Goal: Communication & Community: Answer question/provide support

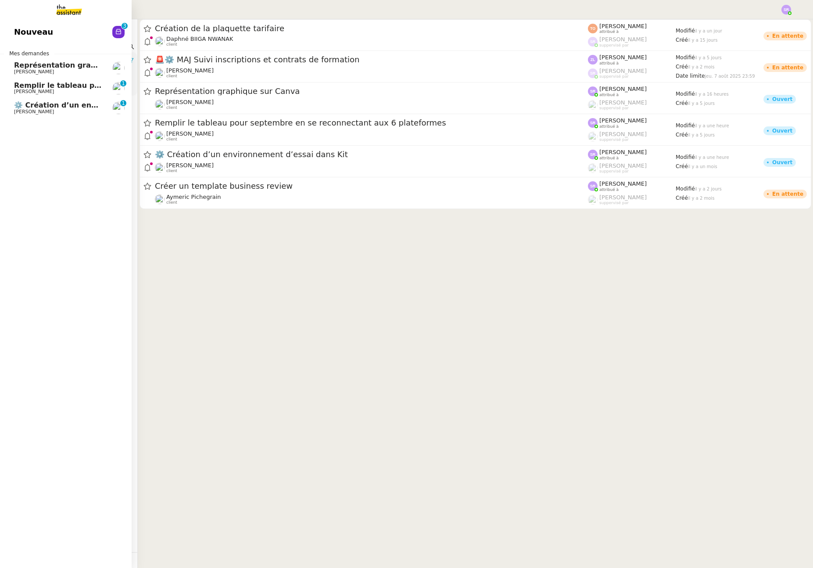
click at [45, 106] on span "⚙️ Création d’un environnement d’essai dans Kit" at bounding box center [110, 105] width 193 height 8
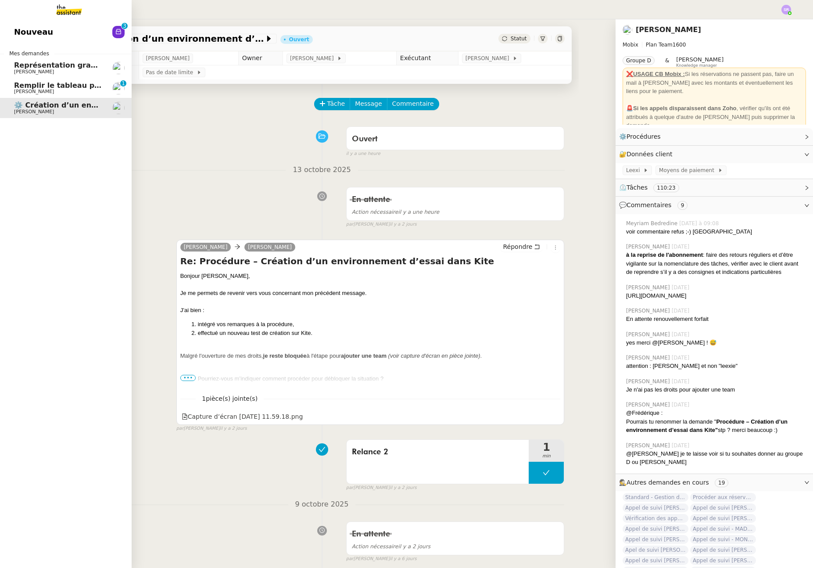
click at [52, 88] on span "Remplir le tableau pour septembre en se reconnectant aux 6 plateformes" at bounding box center [160, 85] width 292 height 8
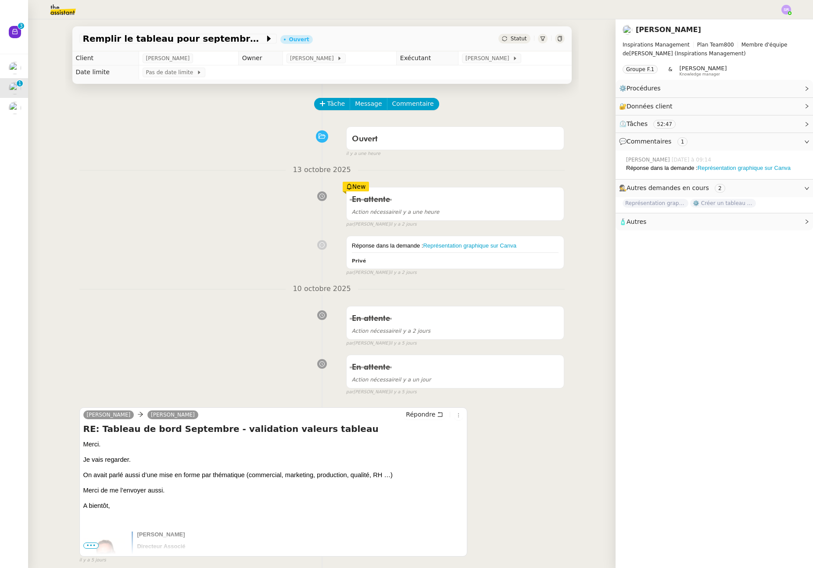
click at [263, 150] on div "Ouvert false il y a une heure" at bounding box center [322, 139] width 486 height 35
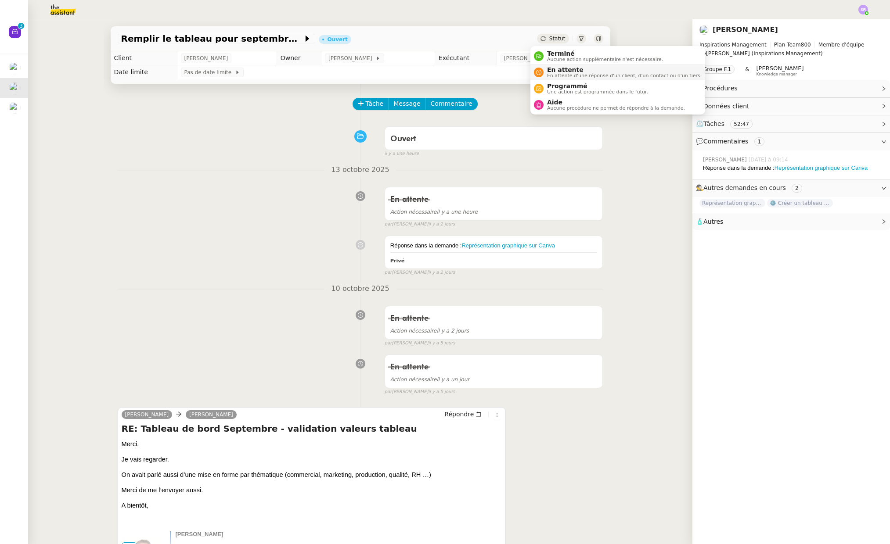
click at [558, 71] on span "En attente" at bounding box center [624, 69] width 155 height 7
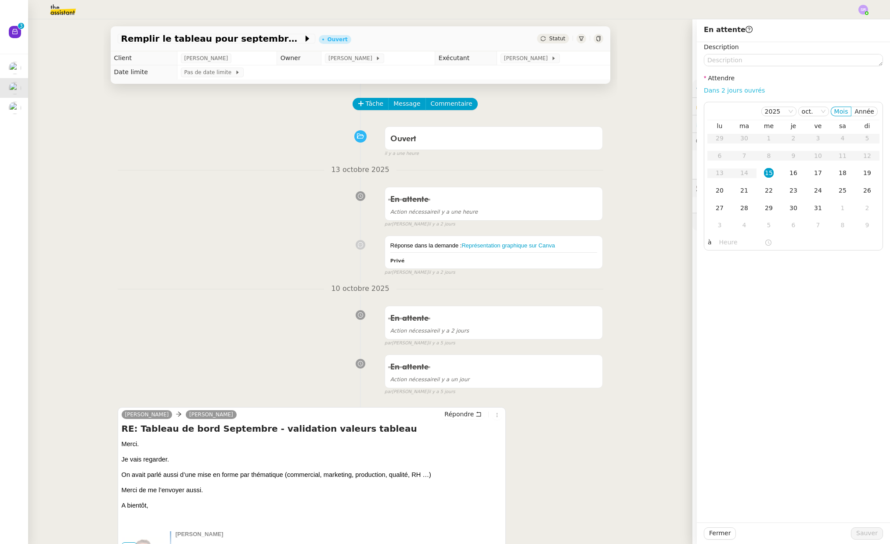
click at [739, 91] on link "Dans 2 jours ouvrés" at bounding box center [734, 90] width 61 height 7
type input "07:00"
click at [813, 529] on span "Sauver" at bounding box center [867, 534] width 22 height 10
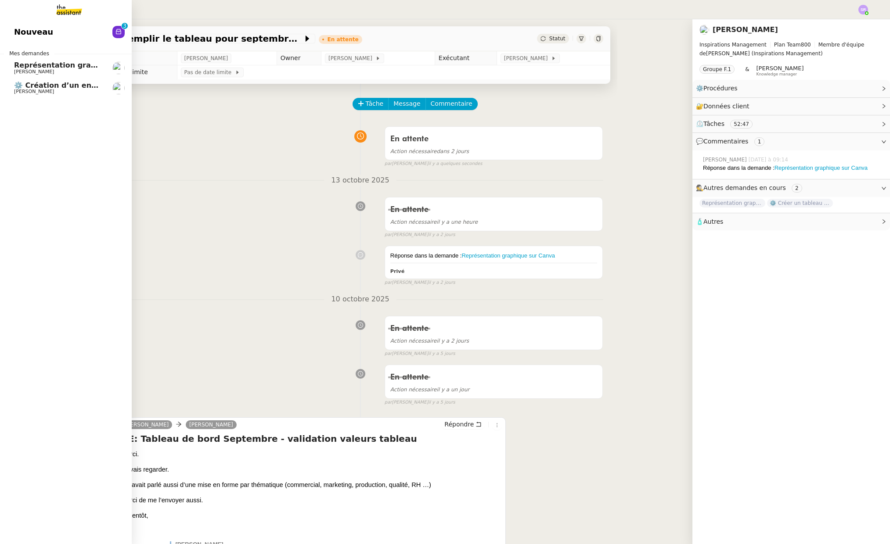
click at [18, 65] on span "Représentation graphique sur Canva" at bounding box center [87, 65] width 146 height 8
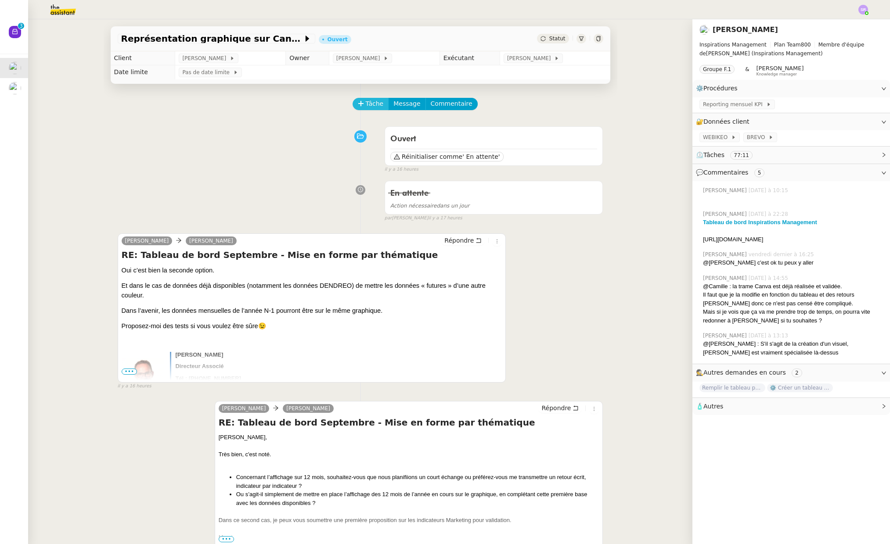
click at [368, 98] on button "Tâche" at bounding box center [370, 104] width 36 height 12
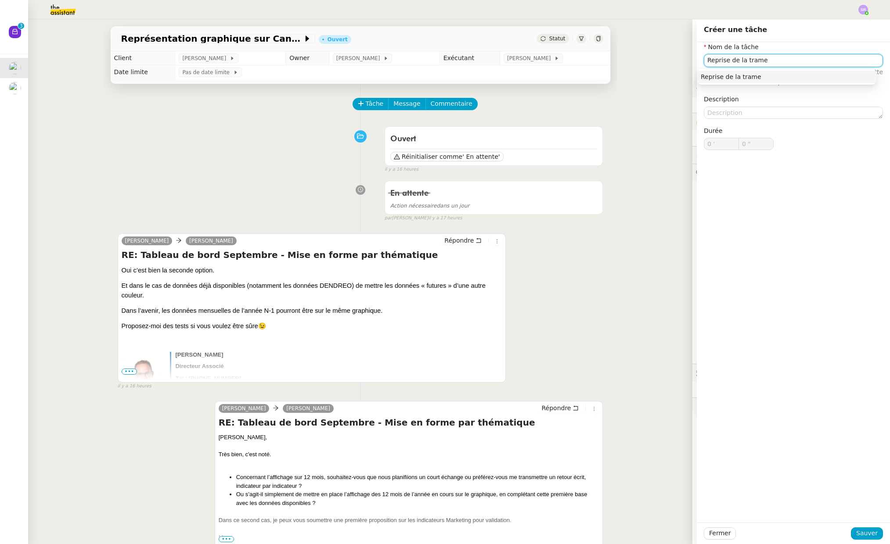
click at [800, 79] on div "Reprise de la trame" at bounding box center [787, 77] width 172 height 8
type input "Reprise de la trame"
click at [813, 536] on span "Sauver" at bounding box center [867, 534] width 22 height 10
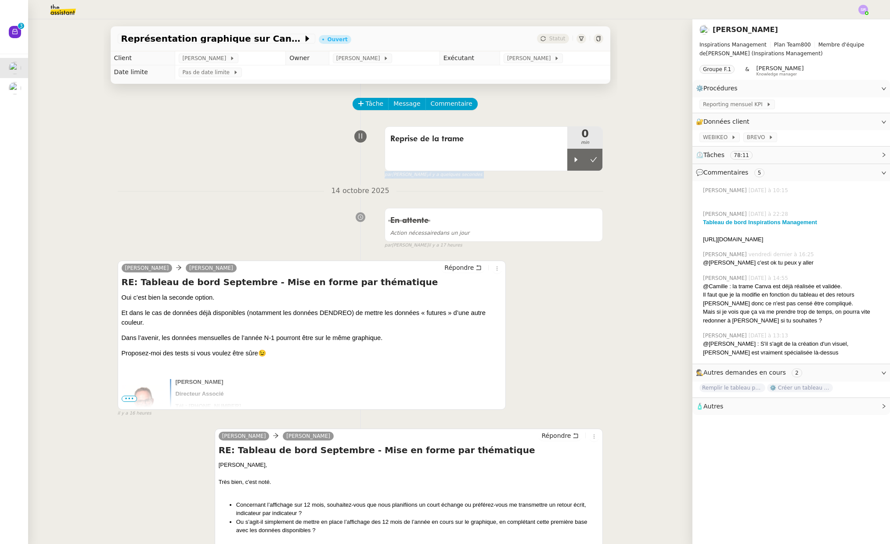
drag, startPoint x: 568, startPoint y: 162, endPoint x: 455, endPoint y: 185, distance: 114.6
click at [561, 186] on nz-divider "14 octobre 2025" at bounding box center [361, 191] width 486 height 12
click at [567, 163] on div at bounding box center [576, 160] width 18 height 22
click at [813, 87] on link "Modifier" at bounding box center [859, 88] width 25 height 10
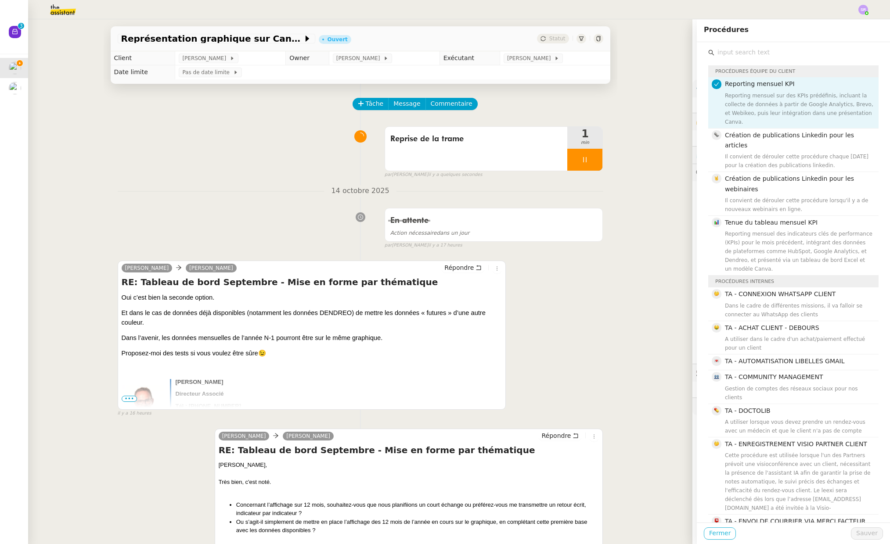
drag, startPoint x: 718, startPoint y: 533, endPoint x: 718, endPoint y: 524, distance: 9.2
click at [718, 533] on span "Fermer" at bounding box center [720, 534] width 22 height 10
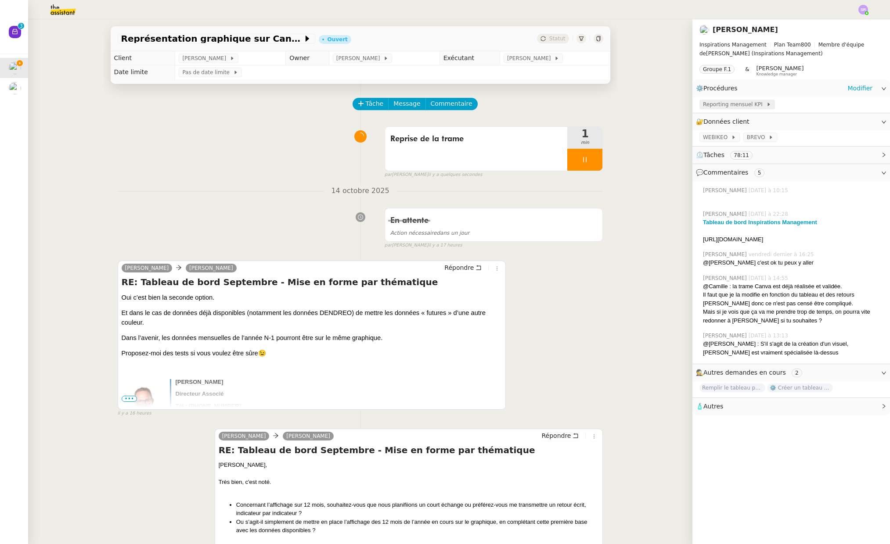
click at [747, 104] on span "Reporting mensuel KPI" at bounding box center [734, 104] width 63 height 9
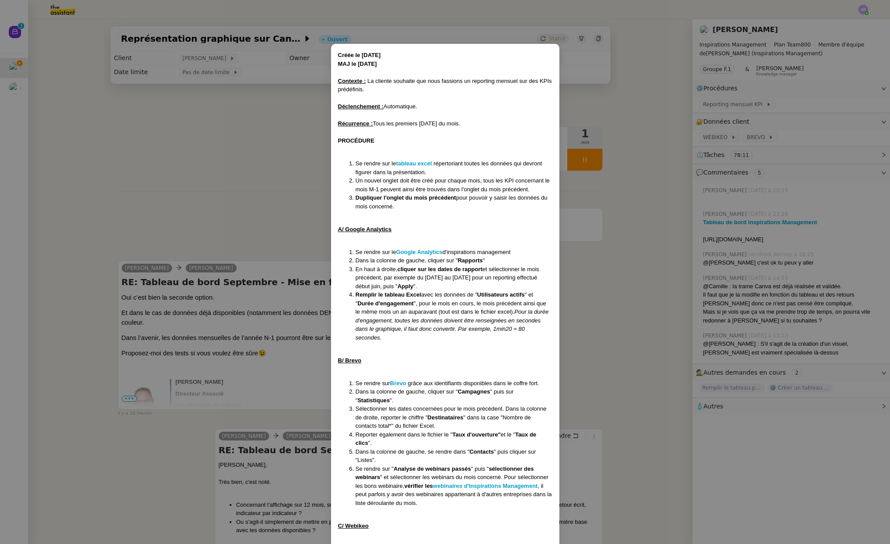
click at [273, 135] on nz-modal-container "Créée le [DATE] MAJ le [DATE] Contexte : La cliente souhaite que nous fassions …" at bounding box center [445, 272] width 890 height 544
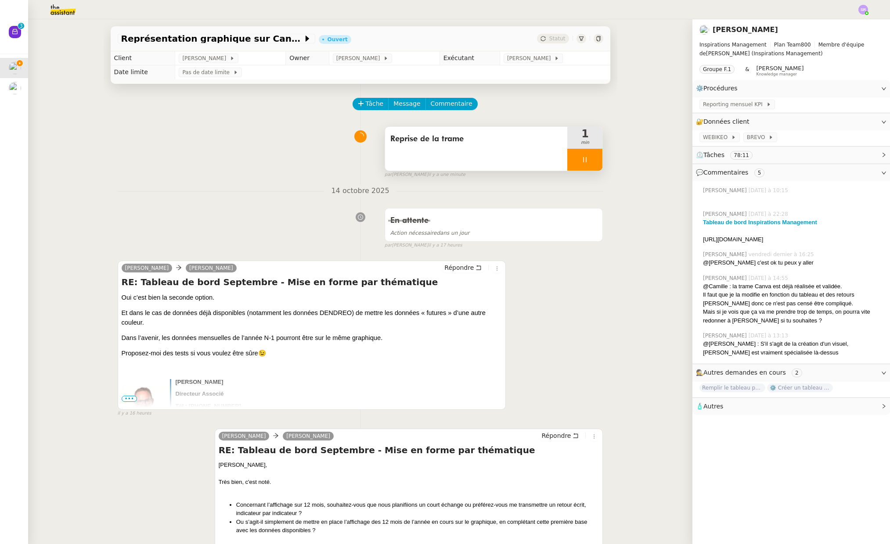
click at [567, 154] on div at bounding box center [584, 160] width 35 height 22
click at [572, 159] on icon at bounding box center [575, 159] width 7 height 7
click at [570, 159] on div at bounding box center [584, 160] width 35 height 22
click at [572, 157] on icon at bounding box center [575, 159] width 7 height 7
click at [579, 163] on div at bounding box center [584, 160] width 35 height 22
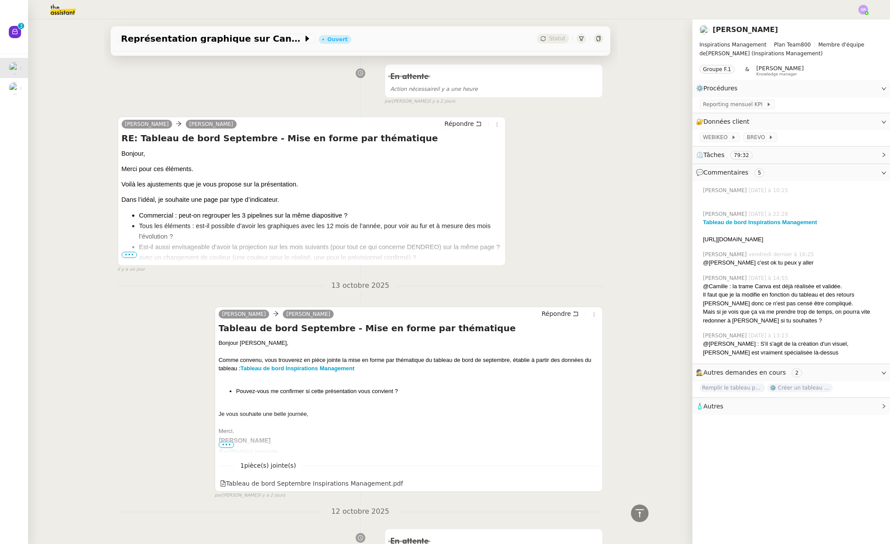
scroll to position [1057, 0]
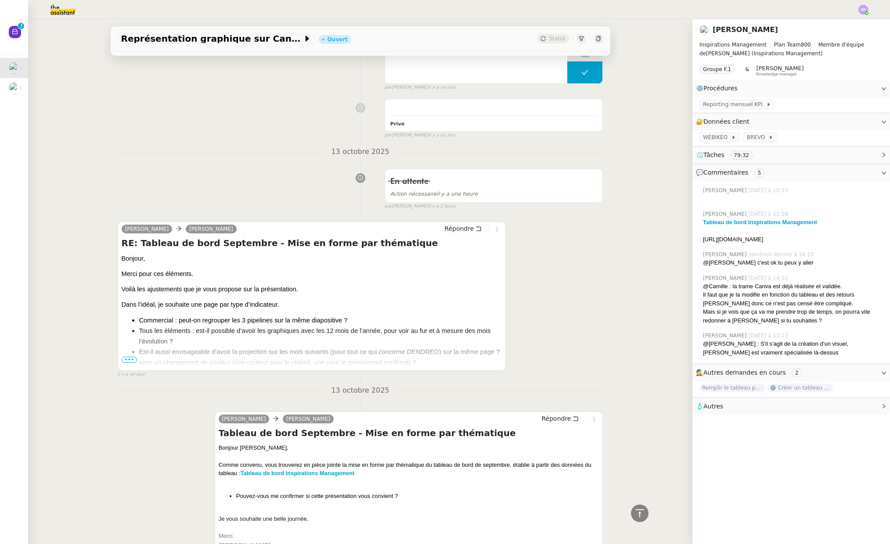
click at [127, 360] on span "•••" at bounding box center [130, 360] width 16 height 6
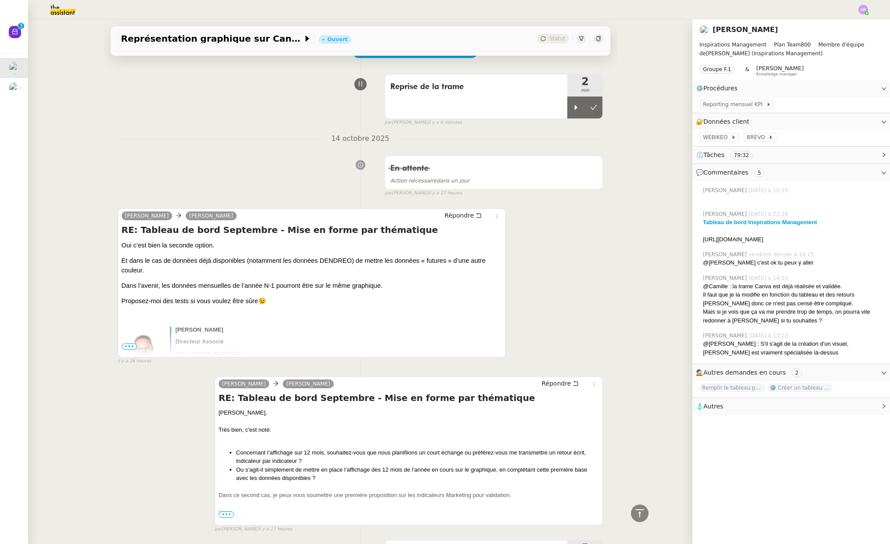
scroll to position [0, 0]
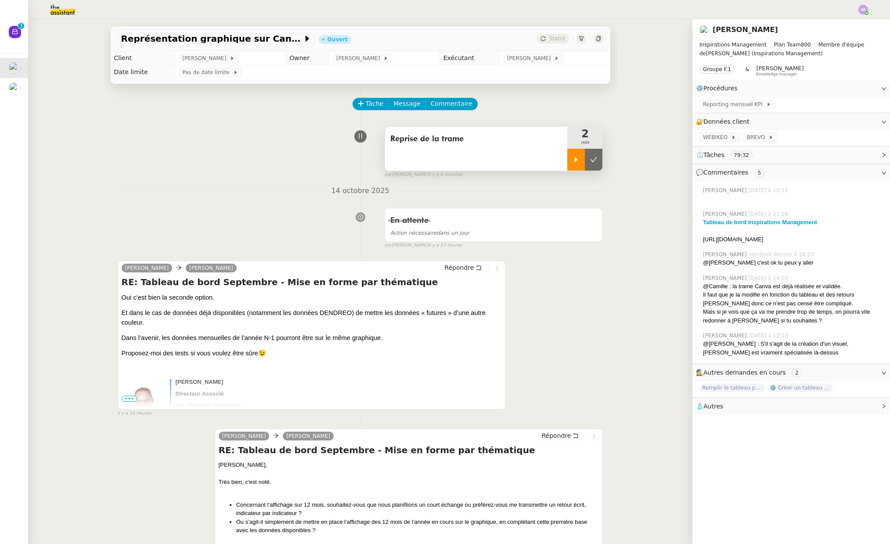
click at [572, 162] on icon at bounding box center [575, 159] width 7 height 7
click at [583, 160] on div at bounding box center [584, 160] width 35 height 22
click at [575, 160] on icon at bounding box center [576, 159] width 3 height 5
click at [573, 160] on div at bounding box center [584, 160] width 35 height 22
click at [358, 104] on button "Tâche" at bounding box center [370, 104] width 36 height 12
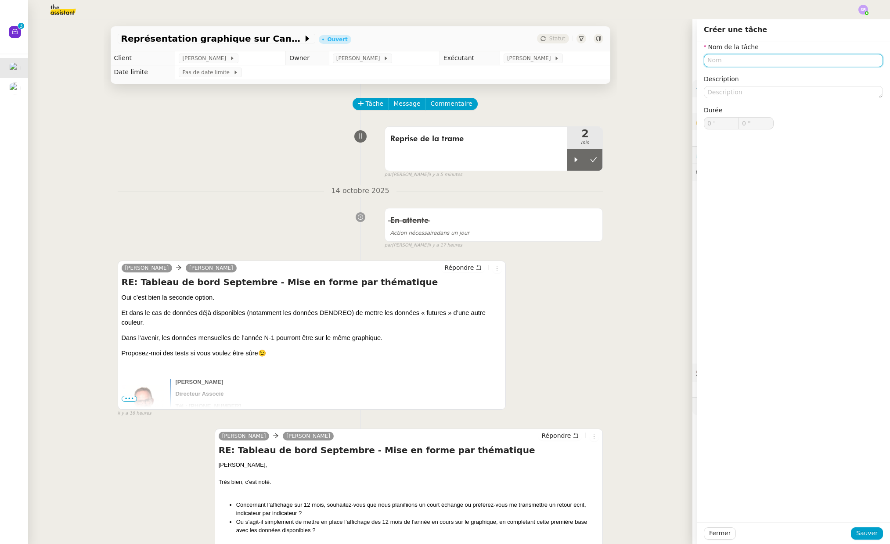
click at [734, 56] on input "text" at bounding box center [793, 60] width 179 height 13
click at [802, 75] on div "Regroupement des pipelines" at bounding box center [787, 77] width 172 height 8
type input "Regroupement des pipelines"
click at [813, 533] on span "Sauver" at bounding box center [867, 534] width 22 height 10
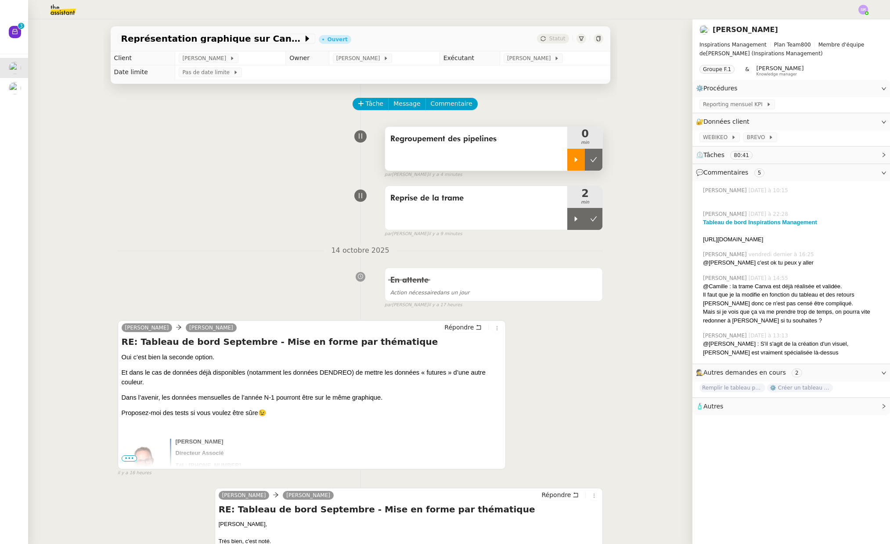
click at [572, 162] on icon at bounding box center [575, 159] width 7 height 7
click at [583, 160] on div at bounding box center [584, 160] width 35 height 22
click at [567, 165] on div at bounding box center [576, 160] width 18 height 22
click at [581, 161] on icon at bounding box center [584, 159] width 7 height 7
click at [567, 164] on div at bounding box center [576, 160] width 18 height 22
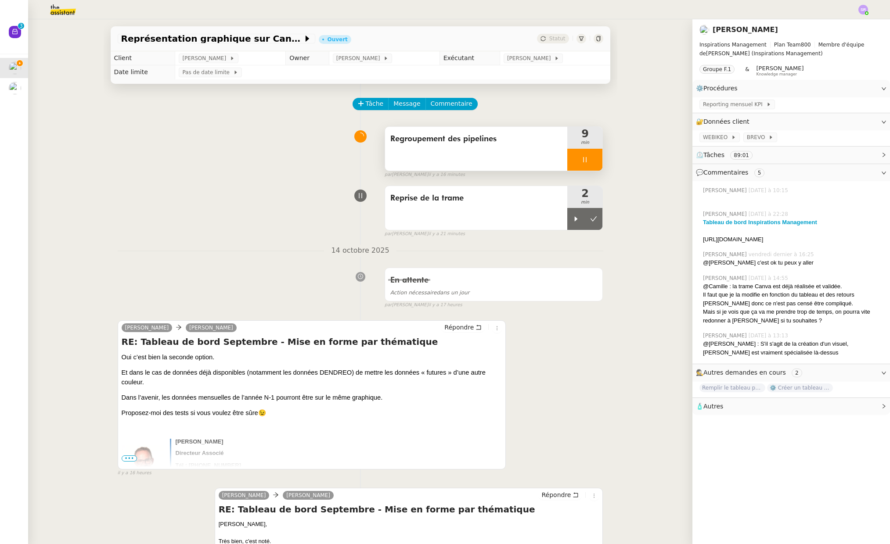
click at [581, 159] on icon at bounding box center [584, 159] width 7 height 7
click at [575, 159] on icon at bounding box center [576, 159] width 3 height 5
click at [572, 159] on div at bounding box center [584, 160] width 35 height 22
click at [572, 162] on icon at bounding box center [575, 159] width 7 height 7
click at [581, 160] on icon at bounding box center [584, 159] width 7 height 7
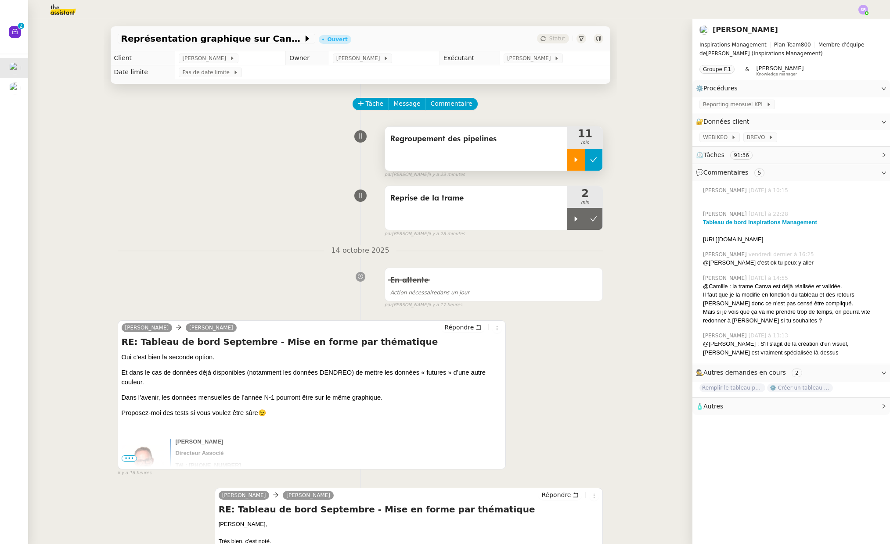
click at [586, 163] on button at bounding box center [594, 160] width 18 height 22
click at [585, 159] on button at bounding box center [594, 160] width 18 height 22
click at [572, 221] on icon at bounding box center [575, 219] width 7 height 7
click at [588, 217] on div at bounding box center [584, 219] width 35 height 22
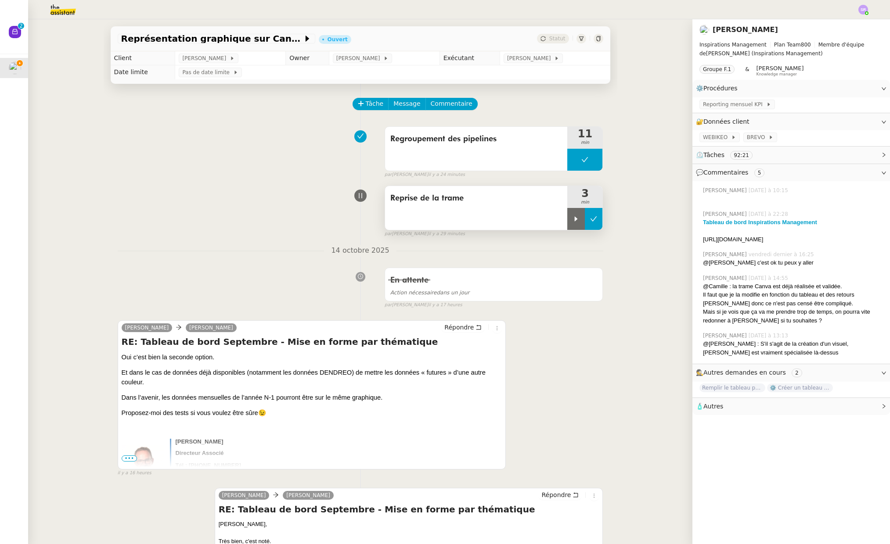
click at [589, 218] on button at bounding box center [594, 219] width 18 height 22
click at [374, 101] on span "Tâche" at bounding box center [375, 104] width 18 height 10
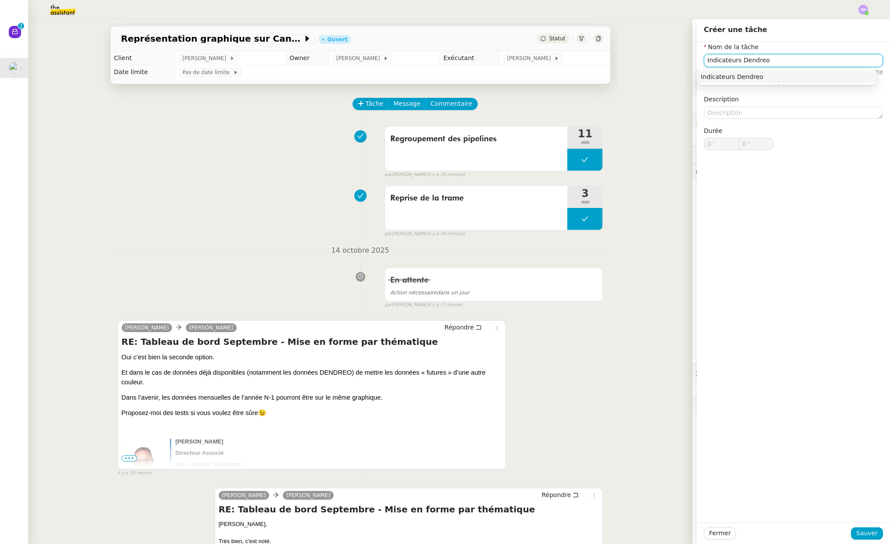
click at [808, 82] on nz-auto-option "Indicateurs Dendreo" at bounding box center [786, 77] width 179 height 12
type input "Indicateurs Dendreo"
click at [813, 532] on span "Sauver" at bounding box center [867, 534] width 22 height 10
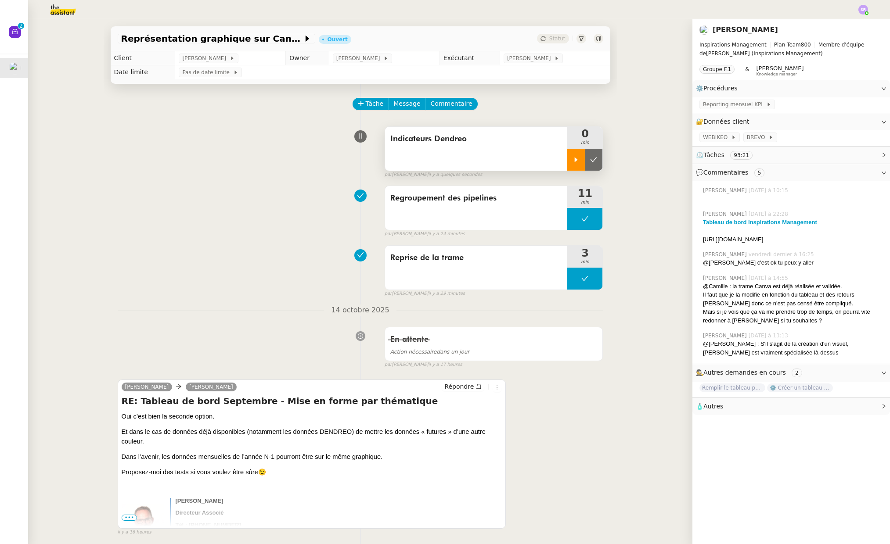
click at [572, 160] on icon at bounding box center [575, 159] width 7 height 7
click at [504, 160] on div "Indicateurs Dendreo" at bounding box center [476, 149] width 183 height 44
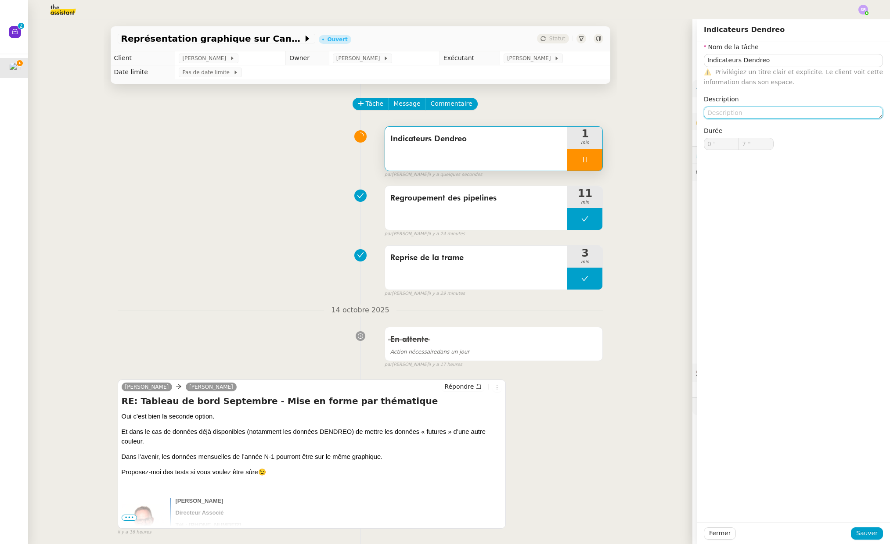
click at [715, 113] on textarea at bounding box center [793, 113] width 179 height 12
type input "8 ""
type textarea "+con"
type input "9 ""
type textarea "+connexion"
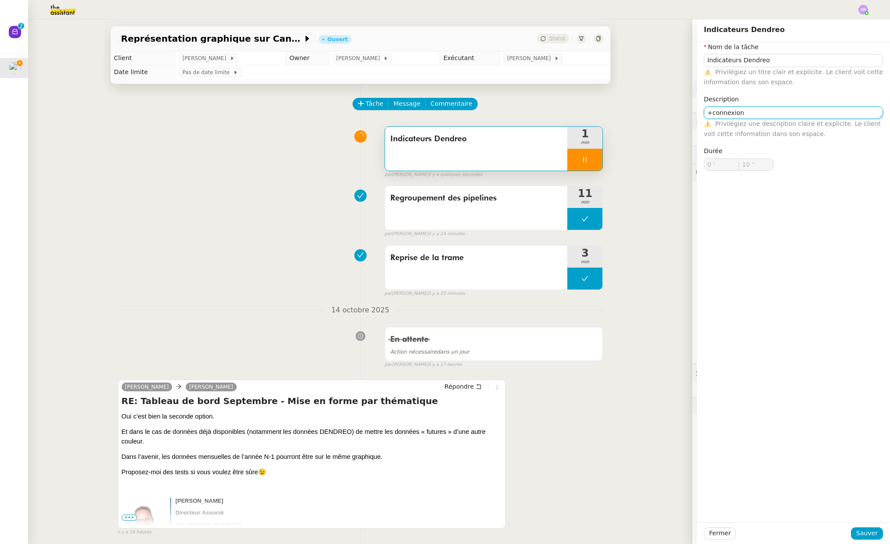
type input "11 ""
type textarea "+connexion"
type input "12 ""
type textarea "+connexion Den"
type input "13 ""
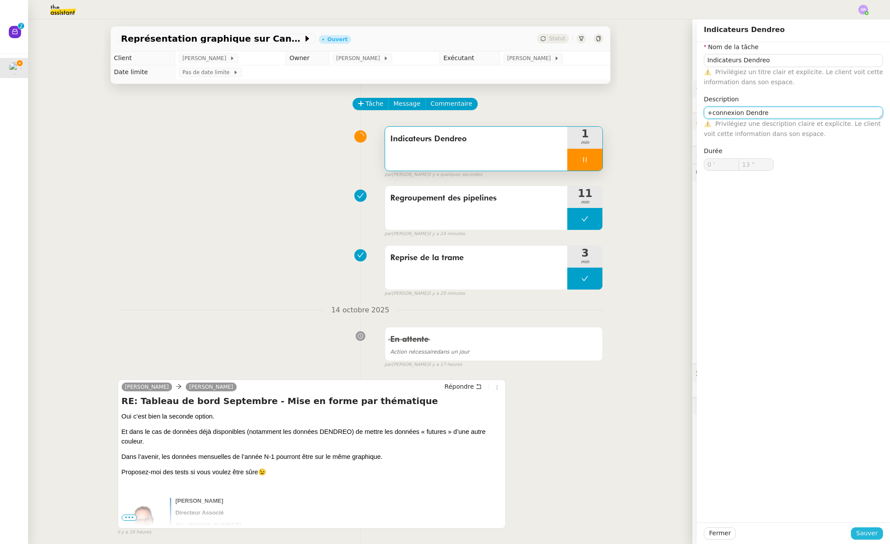
type textarea "+connexion Dendreo"
type input "14 ""
type textarea "+connexion Dendreo"
click at [813, 532] on span "Sauver" at bounding box center [867, 534] width 22 height 10
type input "15 ""
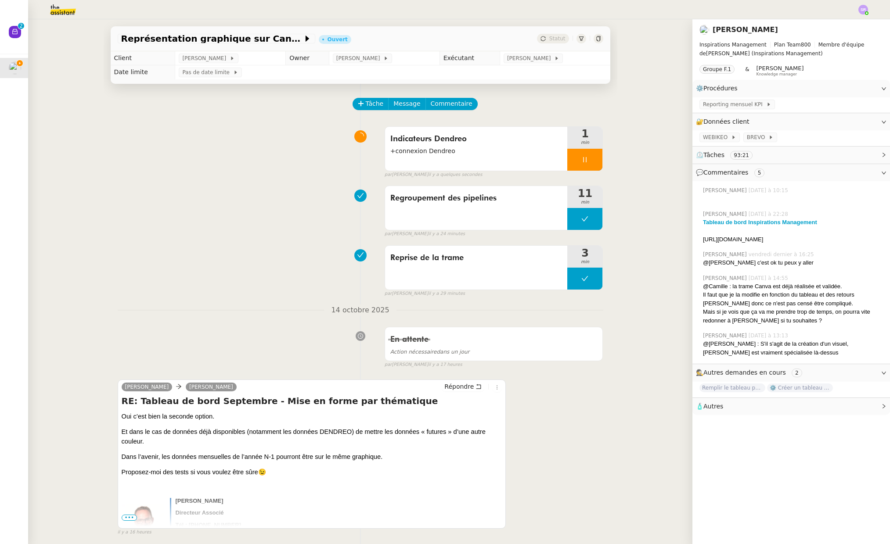
click at [572, 158] on div at bounding box center [584, 160] width 35 height 22
drag, startPoint x: 565, startPoint y: 161, endPoint x: 549, endPoint y: 162, distance: 16.7
click at [572, 161] on icon at bounding box center [575, 159] width 7 height 7
click at [813, 124] on link "Modifier" at bounding box center [859, 122] width 25 height 10
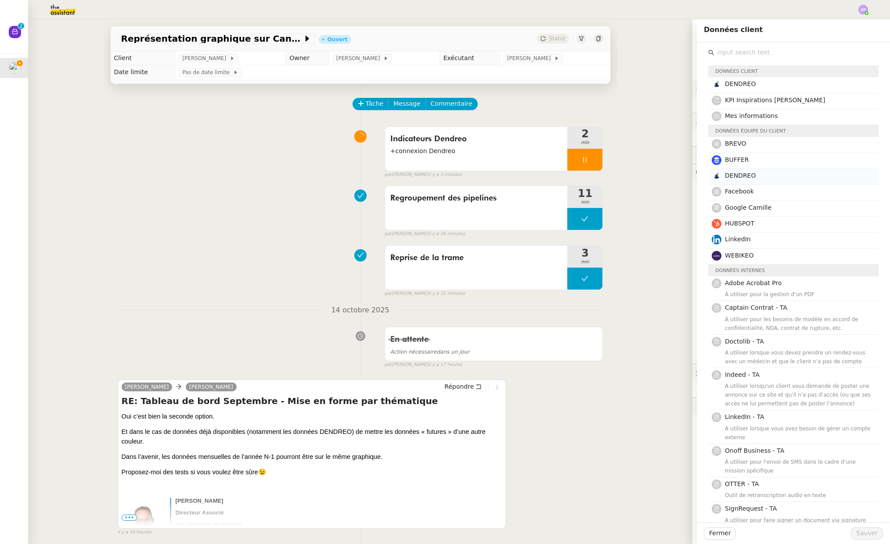
click at [761, 173] on h4 "DENDREO" at bounding box center [799, 176] width 148 height 10
click at [749, 82] on h4 "DENDREO" at bounding box center [799, 84] width 148 height 10
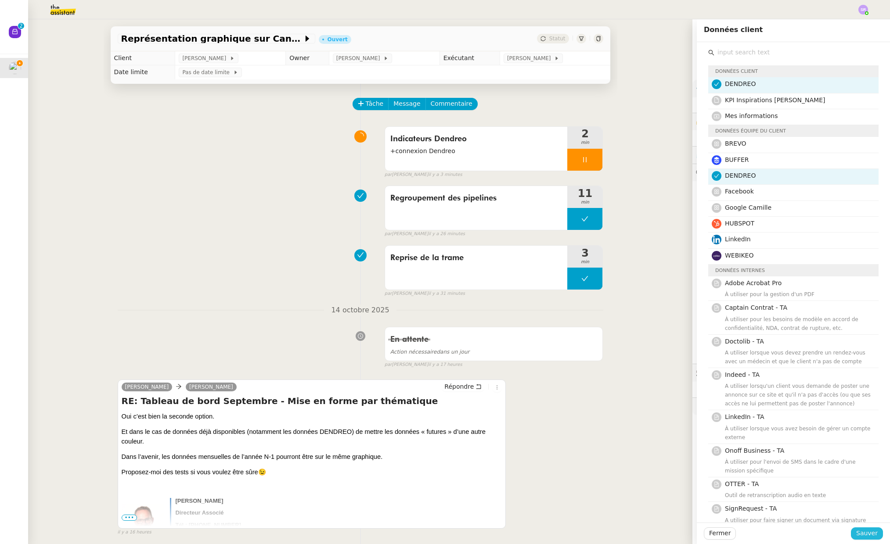
click at [813, 535] on span "Sauver" at bounding box center [867, 534] width 22 height 10
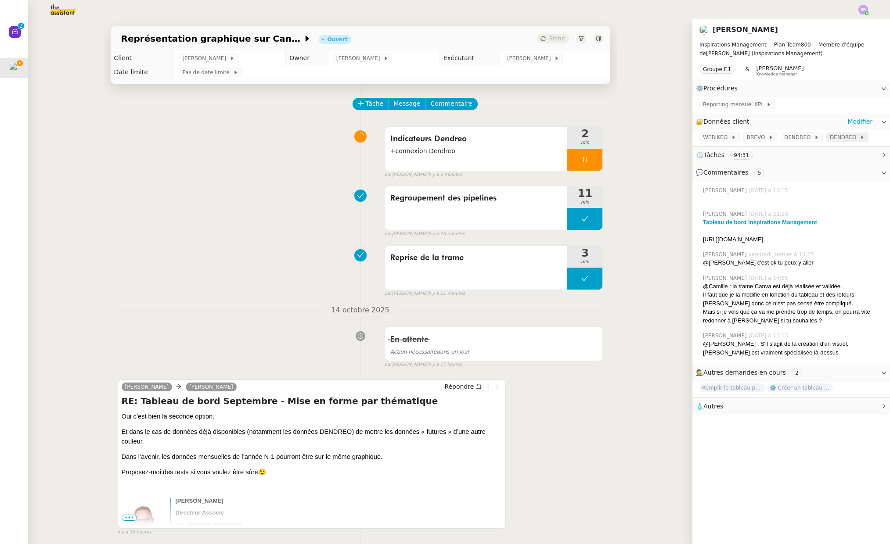
click at [813, 140] on span "DENDREO" at bounding box center [845, 137] width 30 height 9
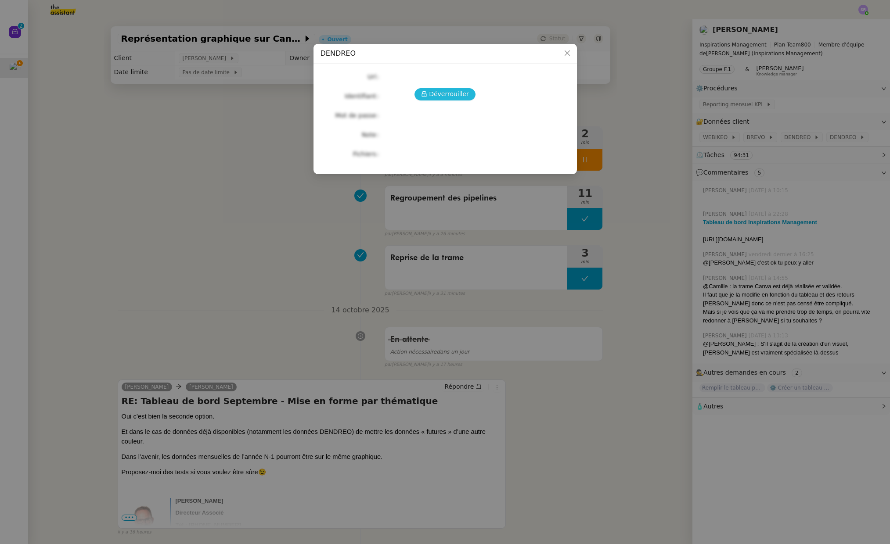
click at [435, 90] on span "Déverrouiller" at bounding box center [449, 94] width 40 height 10
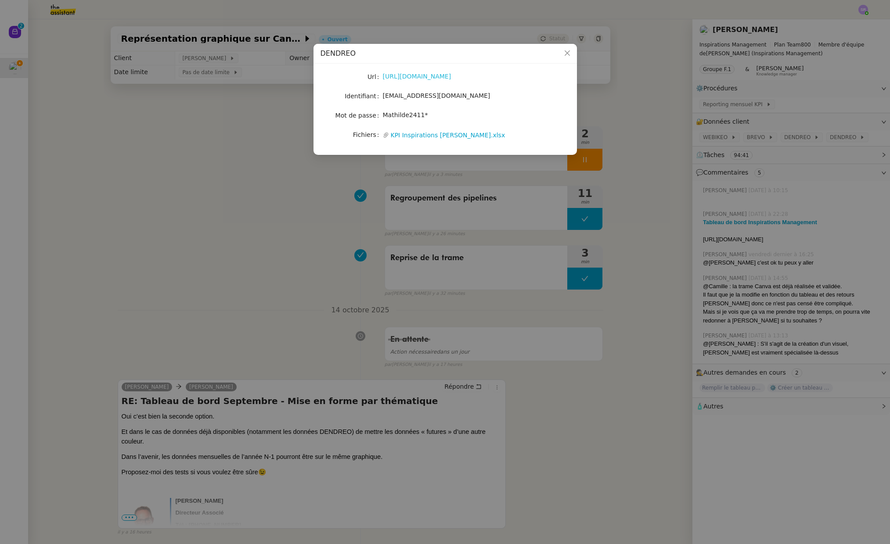
click at [451, 76] on link "[URL][DOMAIN_NAME]" at bounding box center [417, 76] width 68 height 7
click at [359, 183] on nz-modal-container "DENDREO Url [URL][DOMAIN_NAME] Identifiant [EMAIL_ADDRESS][DOMAIN_NAME] Mot de …" at bounding box center [445, 272] width 890 height 544
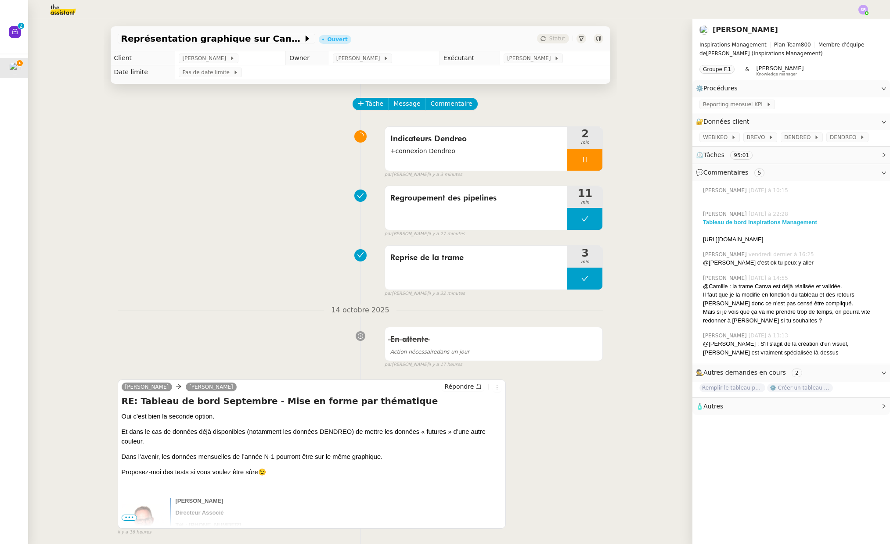
click at [759, 222] on strong "Tableau de bord Inspirations Management" at bounding box center [760, 222] width 114 height 7
click at [572, 161] on div at bounding box center [584, 160] width 35 height 22
click at [572, 158] on icon at bounding box center [575, 159] width 7 height 7
click at [571, 157] on div at bounding box center [584, 160] width 35 height 22
click at [590, 158] on icon at bounding box center [593, 159] width 7 height 7
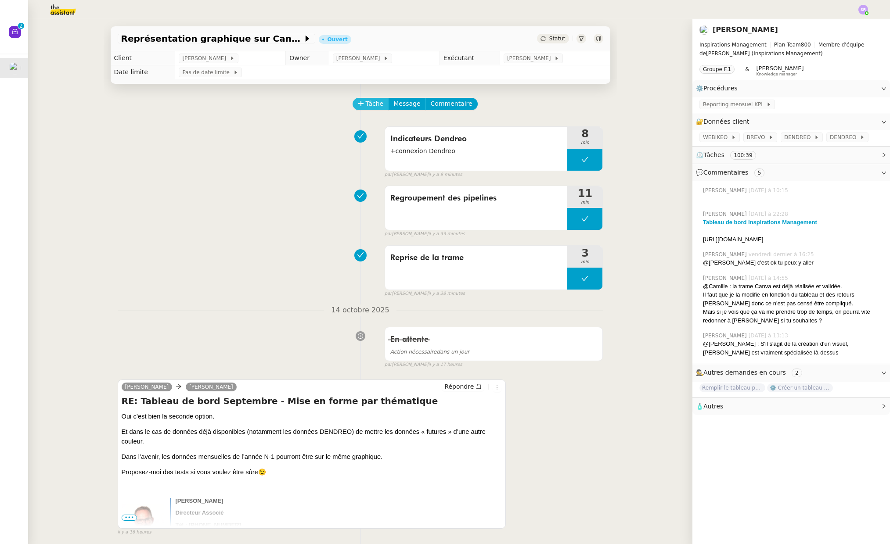
click at [366, 105] on span "Tâche" at bounding box center [375, 104] width 18 height 10
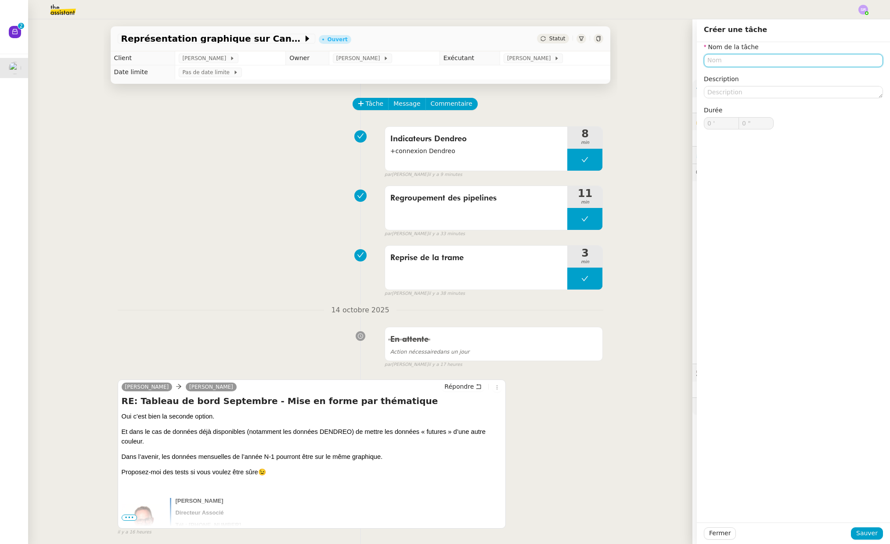
click at [704, 58] on input "text" at bounding box center [793, 60] width 179 height 13
type input "e"
click at [813, 104] on div "📧 Envoi d'email" at bounding box center [788, 101] width 169 height 8
type input "Envoi d'email"
click at [813, 534] on span "Sauver" at bounding box center [867, 534] width 22 height 10
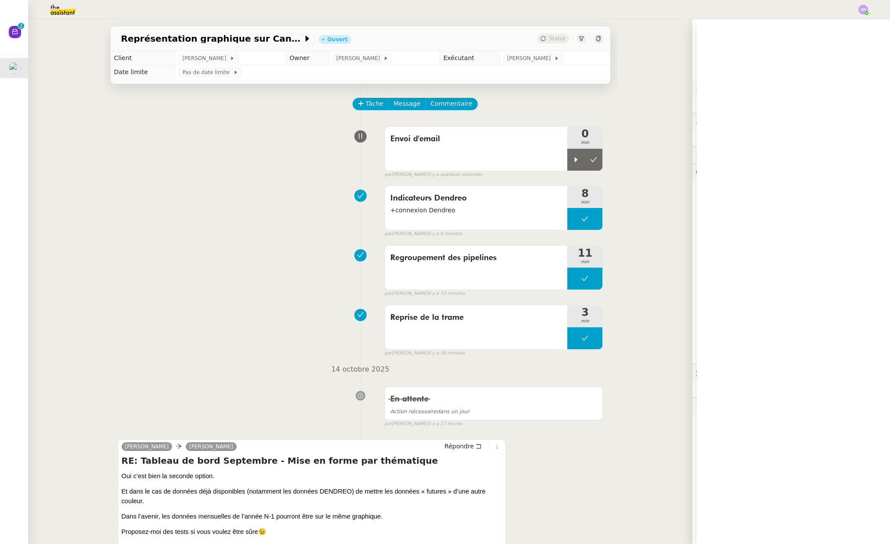
click at [69, 7] on img at bounding box center [56, 9] width 68 height 19
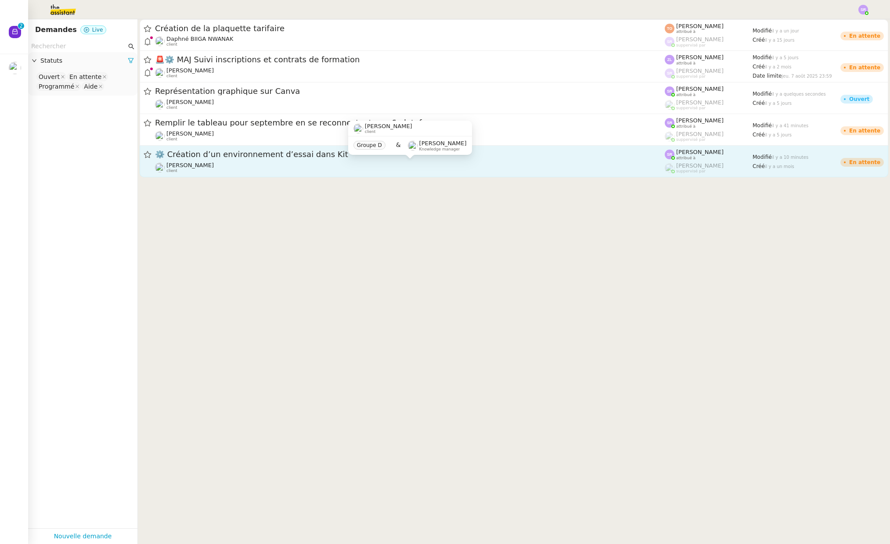
click at [233, 164] on div "[PERSON_NAME] client" at bounding box center [410, 167] width 510 height 11
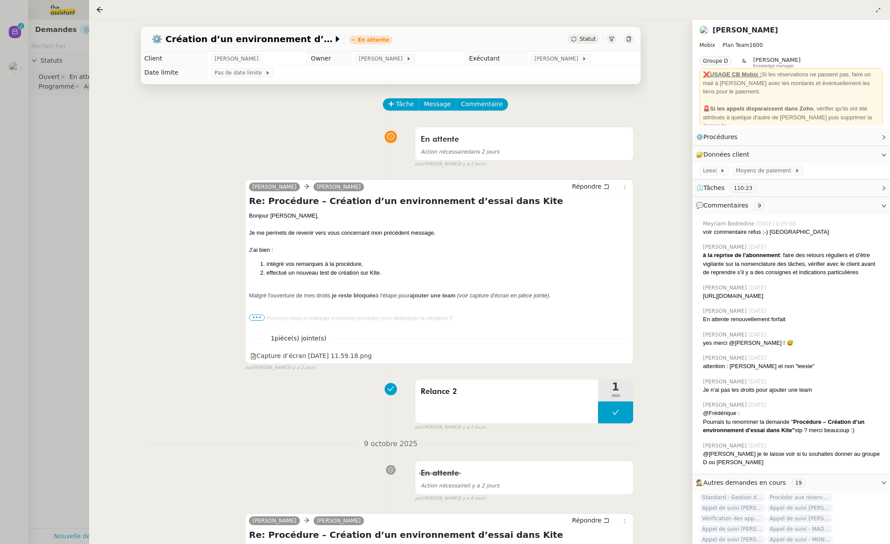
click at [56, 180] on div at bounding box center [445, 272] width 890 height 544
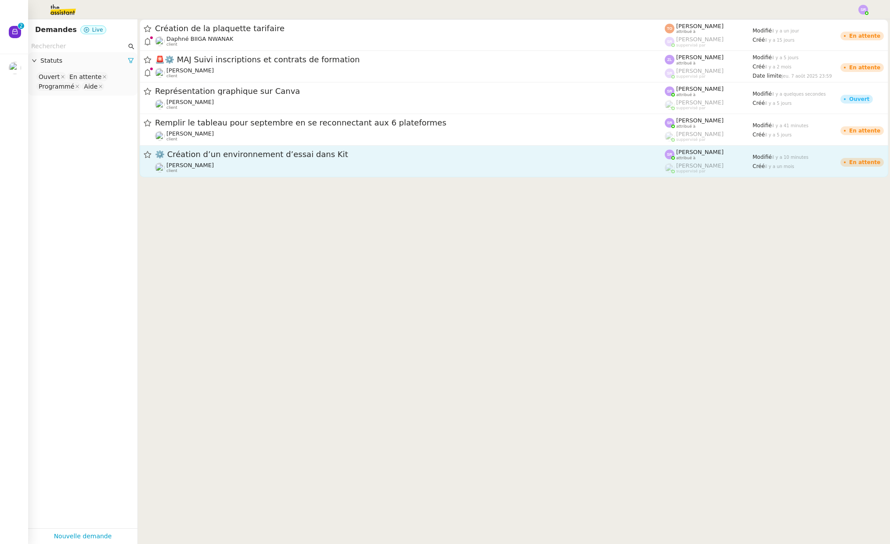
click at [242, 157] on span "⚙️ Création d’un environnement d’essai dans Kit" at bounding box center [410, 155] width 510 height 8
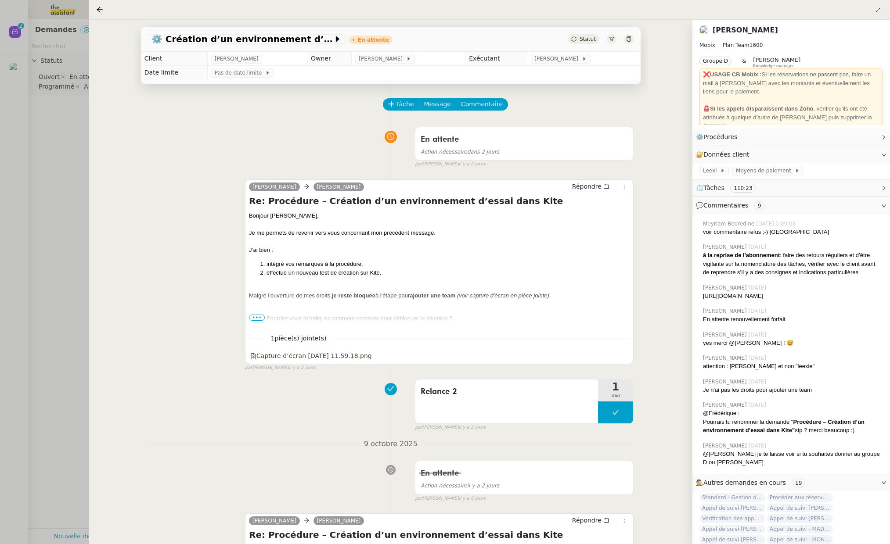
click at [69, 122] on div at bounding box center [445, 272] width 890 height 544
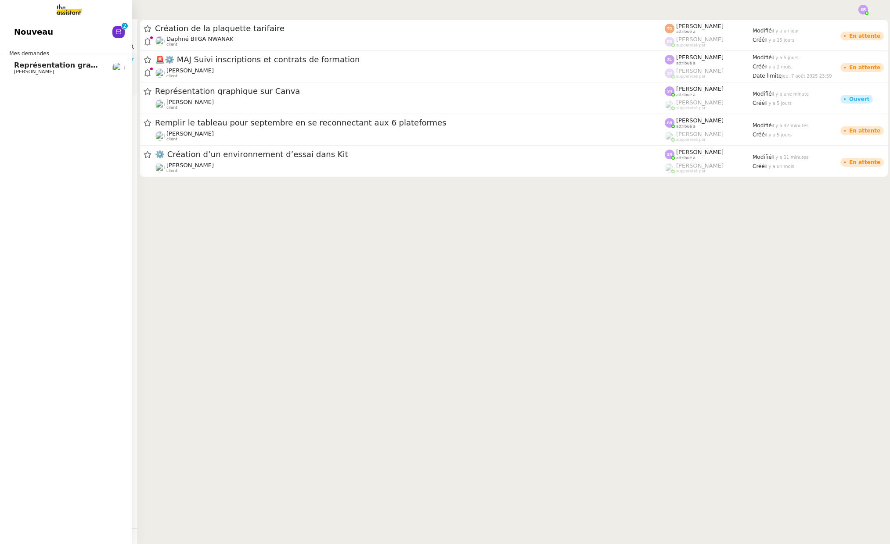
click at [18, 65] on span "Représentation graphique sur Canva" at bounding box center [87, 65] width 146 height 8
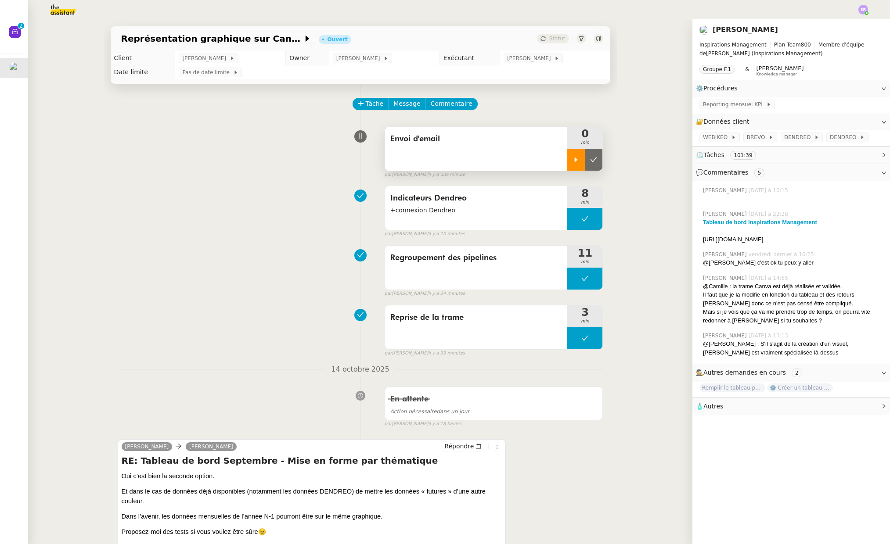
click at [572, 162] on icon at bounding box center [575, 159] width 7 height 7
click at [475, 444] on icon at bounding box center [478, 446] width 6 height 6
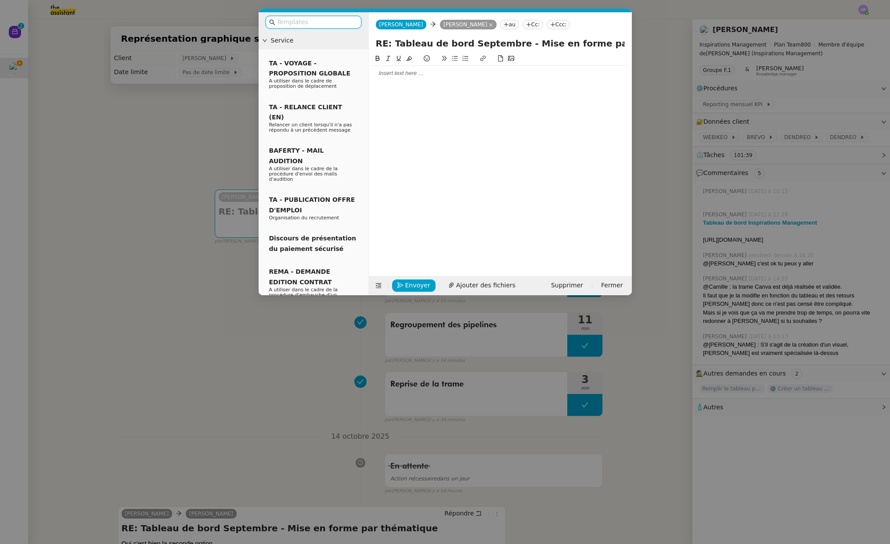
drag, startPoint x: 425, startPoint y: 83, endPoint x: 429, endPoint y: 79, distance: 5.9
click at [425, 83] on div at bounding box center [500, 158] width 256 height 209
click at [429, 78] on div at bounding box center [500, 73] width 256 height 15
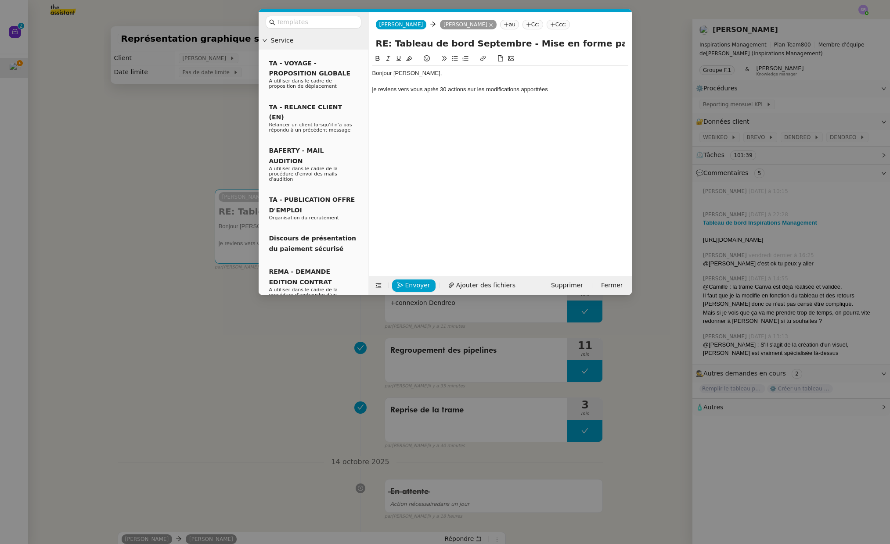
click at [536, 89] on div "je reviens vers vous après 30 actions sur les modifications apporttées" at bounding box center [500, 90] width 256 height 8
click at [556, 90] on div "je reviens vers vous après 30 actions sur les modifications apporttées" at bounding box center [500, 90] width 256 height 8
click at [543, 92] on div "je reviens vers vous après 30 actions sur les modifications apporttées" at bounding box center [500, 90] width 256 height 8
click at [527, 90] on div "je reviens vers vous après 30 actions sur les modifications apporttées" at bounding box center [500, 90] width 256 height 8
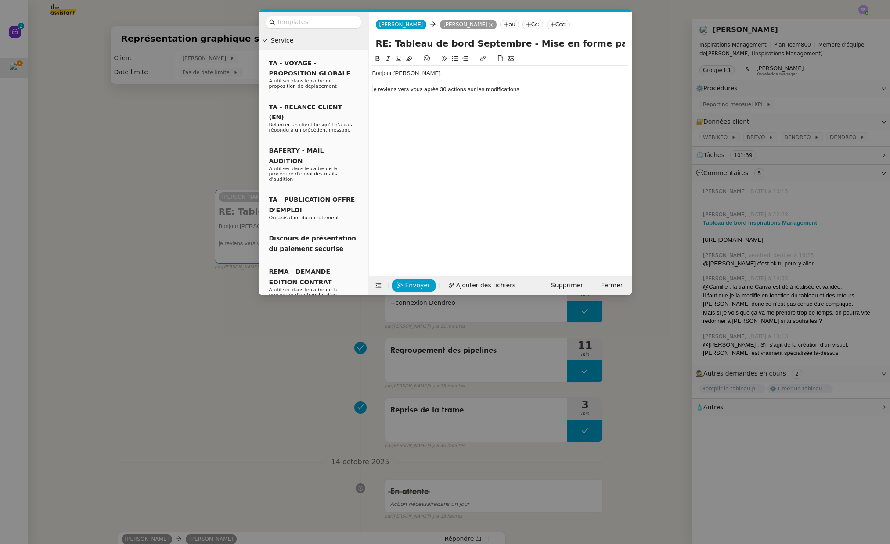
drag, startPoint x: 374, startPoint y: 90, endPoint x: 368, endPoint y: 90, distance: 5.7
click at [368, 90] on nz-layout "Service TA - VOYAGE - PROPOSITION GLOBALE A utiliser dans le cadre de propositi…" at bounding box center [445, 153] width 373 height 283
click at [143, 330] on nz-modal-container "Service TA - VOYAGE - PROPOSITION GLOBALE A utiliser dans le cadre de propositi…" at bounding box center [445, 272] width 890 height 544
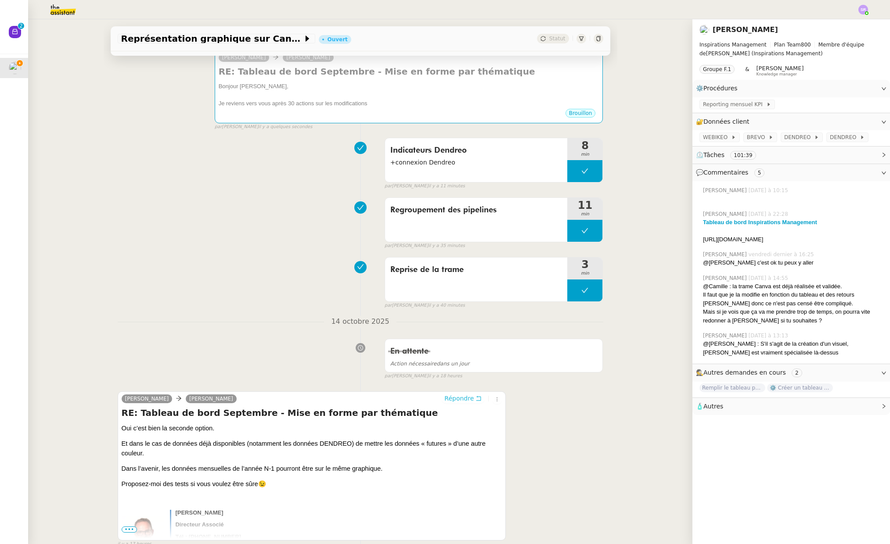
scroll to position [59, 0]
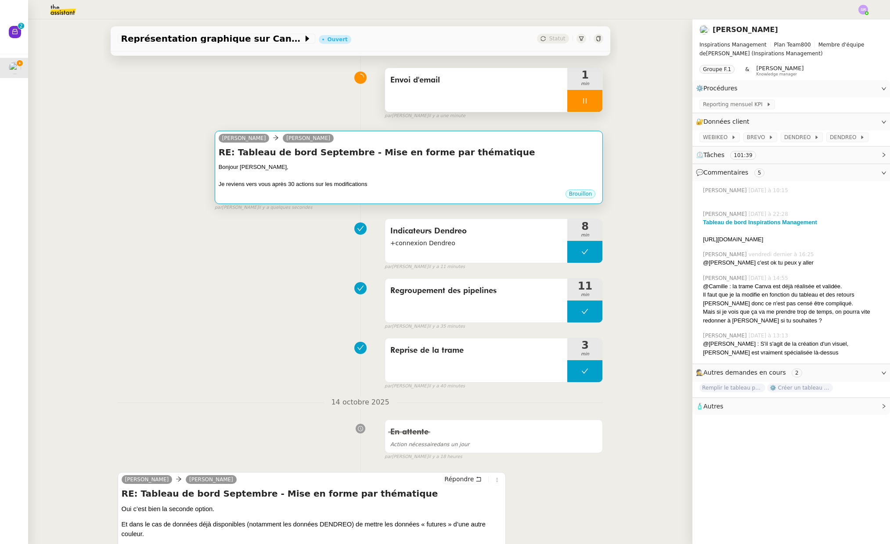
click at [352, 200] on div "Brouillon" at bounding box center [409, 195] width 381 height 13
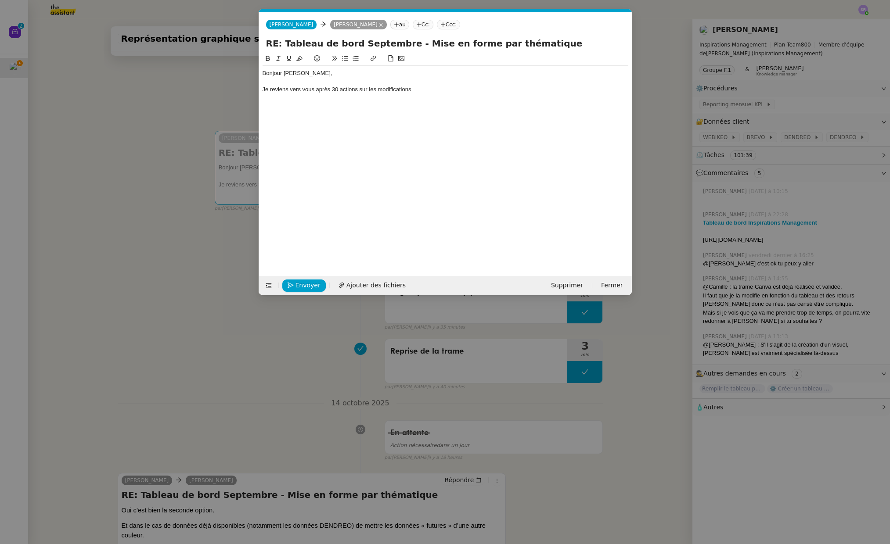
scroll to position [0, 18]
click at [332, 92] on div "Je reviens vers vous après 30 actions sur les modifications" at bounding box center [446, 90] width 366 height 8
click at [91, 332] on nz-modal-container "Service TA - VOYAGE - PROPOSITION GLOBALE A utiliser dans le cadre de propositi…" at bounding box center [445, 272] width 890 height 544
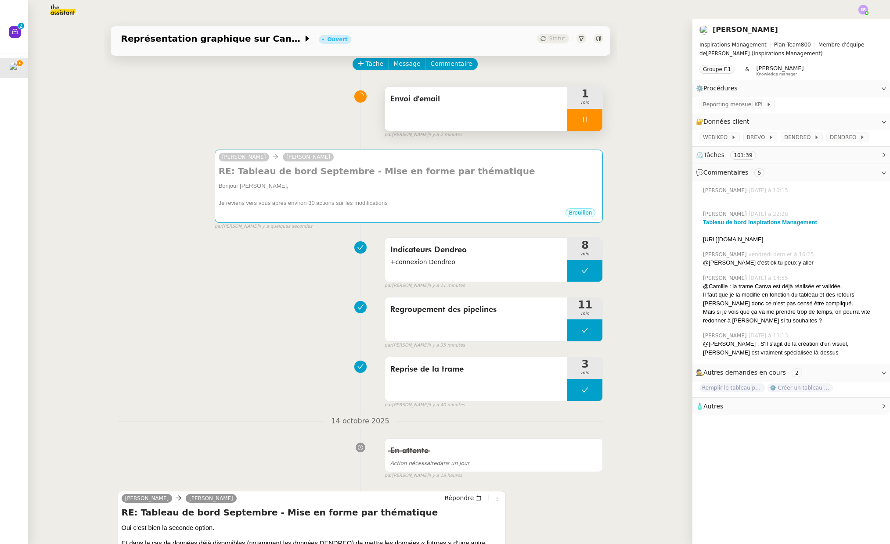
scroll to position [0, 0]
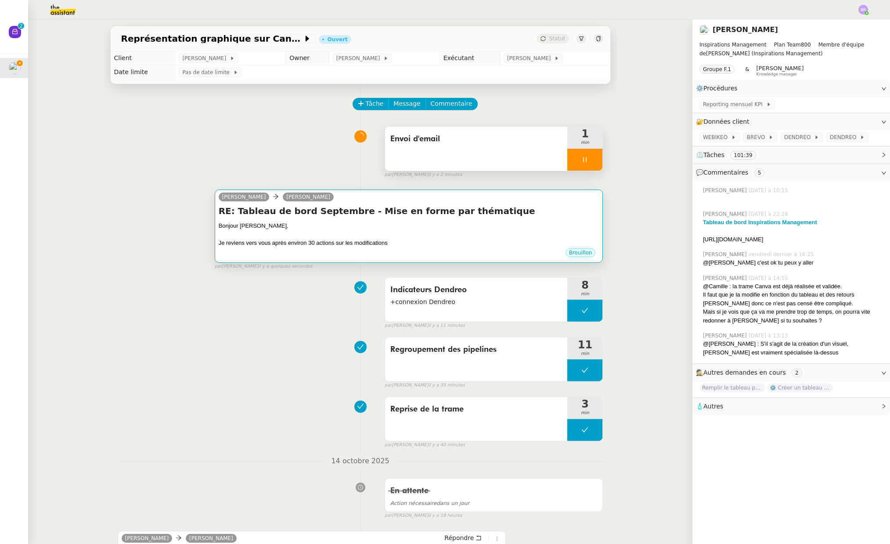
click at [406, 240] on div "Je reviens vers vous après environ 30 actions sur les modifications" at bounding box center [409, 243] width 381 height 9
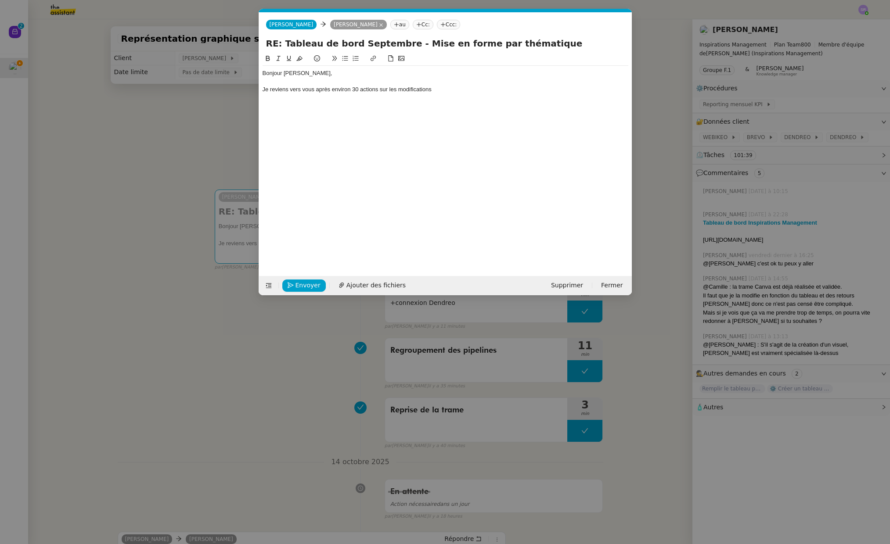
scroll to position [0, 18]
click at [468, 92] on div "Je reviens vers vous après environ 30 actions sur les modifications" at bounding box center [446, 90] width 366 height 8
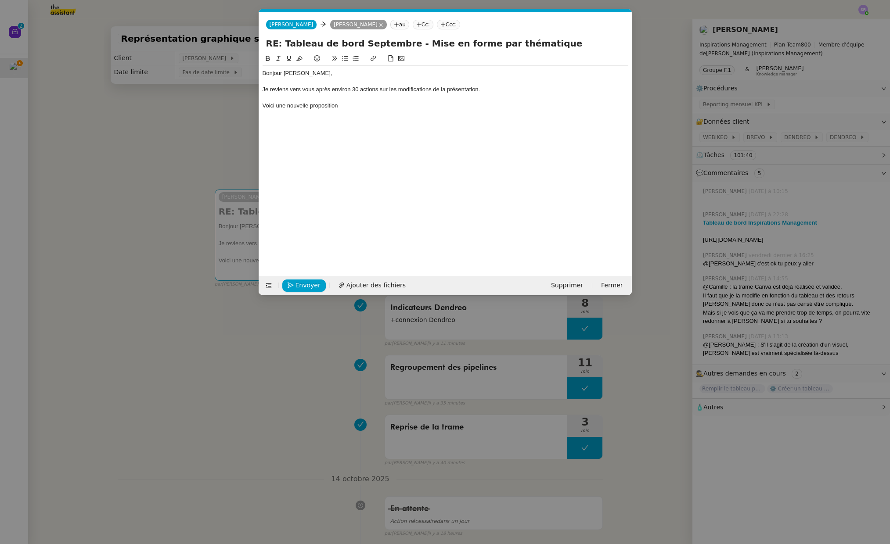
click at [367, 91] on div "Je reviens vers vous après environ 30 actions sur les modifications de la prése…" at bounding box center [446, 90] width 366 height 8
click at [360, 97] on div at bounding box center [446, 98] width 366 height 8
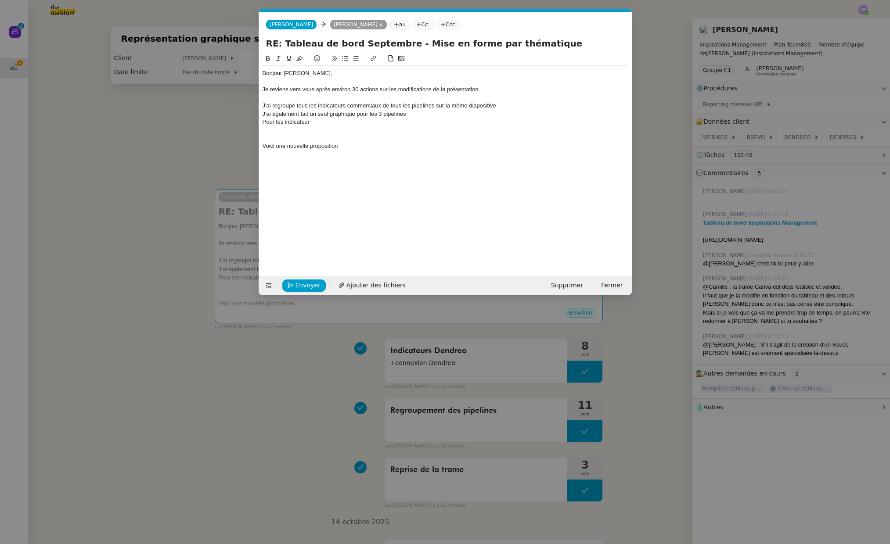
click at [510, 101] on div at bounding box center [446, 98] width 366 height 8
click at [367, 103] on div "J'ai regroupé tous les indicateurs commerciaux de tous les pipelines sur la mêm…" at bounding box center [446, 106] width 366 height 8
click at [358, 100] on div at bounding box center [446, 98] width 366 height 8
click at [332, 130] on div at bounding box center [446, 130] width 366 height 8
click at [334, 126] on div "Pour les indicateur" at bounding box center [446, 122] width 366 height 8
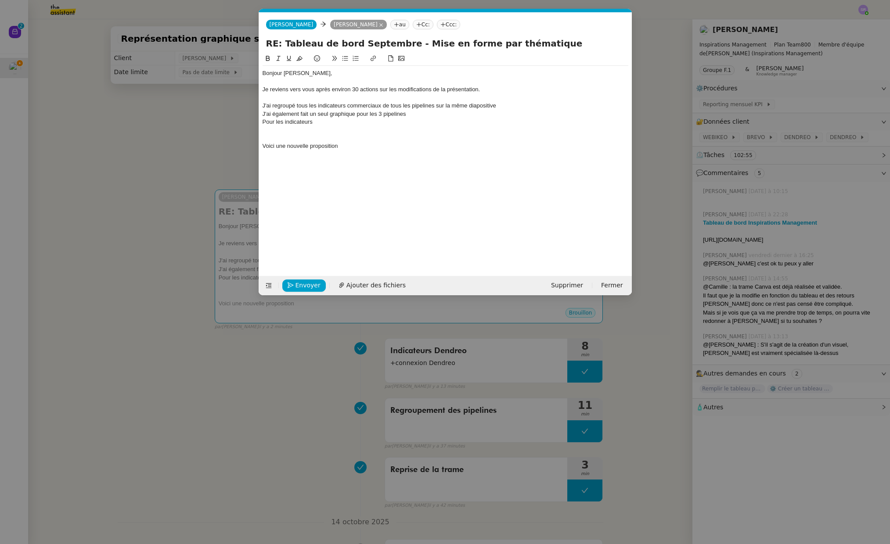
click at [457, 115] on div "J'ai également fait un seul graphique pour les 3 pipelines" at bounding box center [446, 114] width 366 height 8
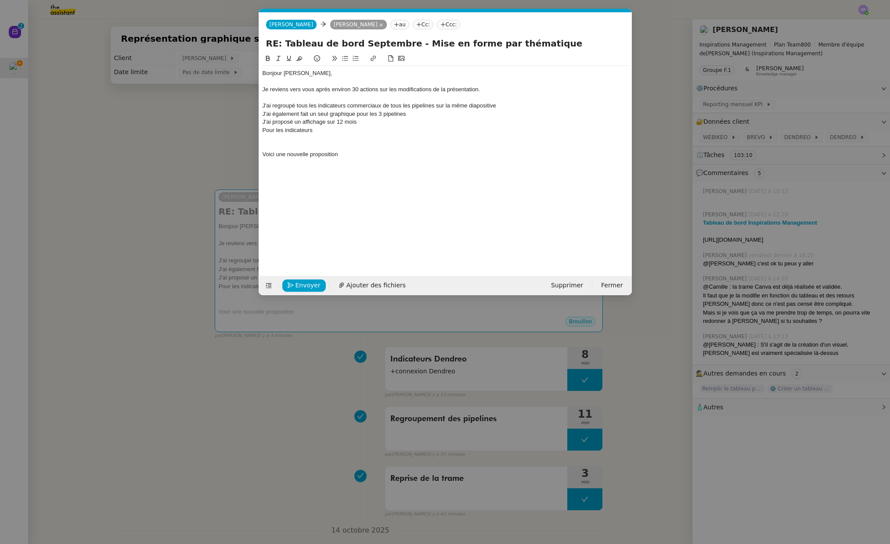
click at [327, 136] on div at bounding box center [446, 138] width 366 height 8
click at [331, 132] on div "Pour les indicateurs" at bounding box center [446, 130] width 366 height 8
click at [265, 129] on div "Pour les indicateurs de CA" at bounding box center [446, 130] width 366 height 8
click at [263, 130] on div "Pour les indicateurs de CA" at bounding box center [446, 130] width 366 height 8
click at [397, 131] on div "Pour les projections concernant les indicateurs de CA" at bounding box center [446, 130] width 366 height 8
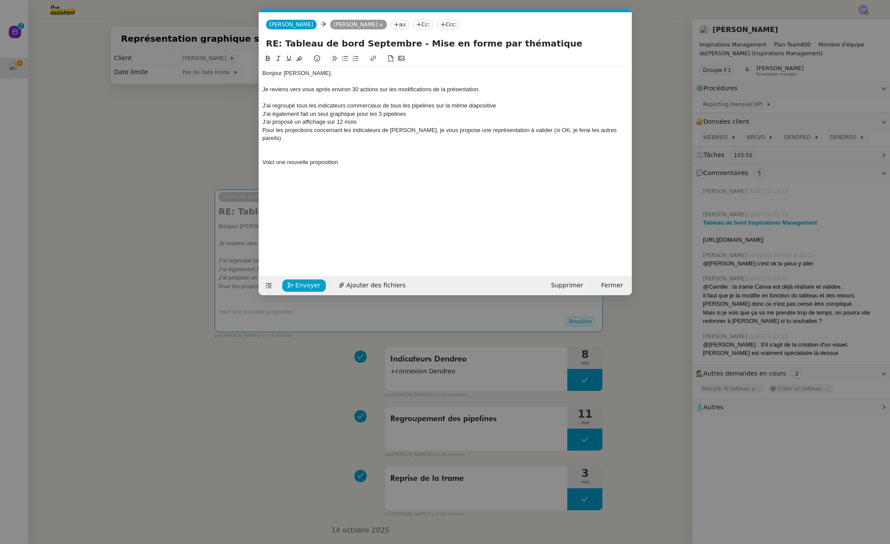
click at [270, 142] on div at bounding box center [446, 146] width 366 height 8
click at [468, 151] on div at bounding box center [446, 155] width 366 height 8
click at [446, 142] on div "Les autres concernés seront les indacteurs des pages Opération" at bounding box center [446, 146] width 366 height 8
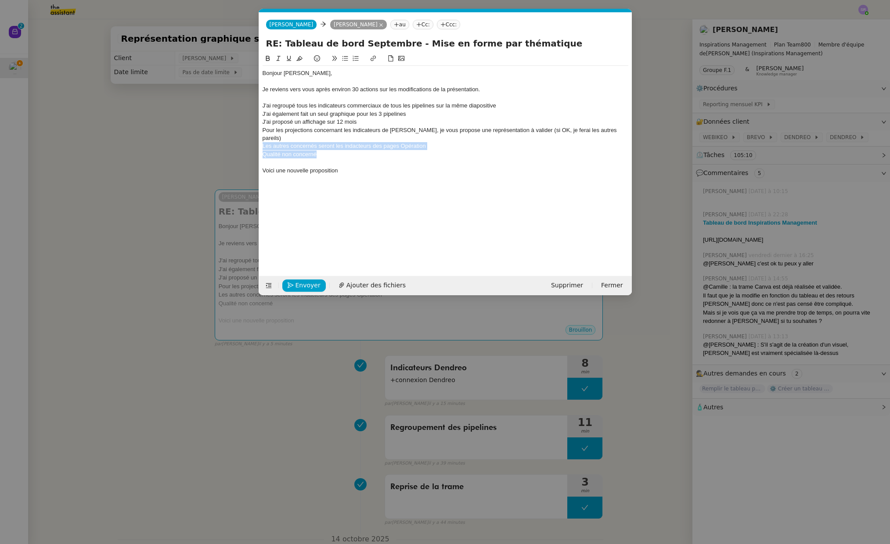
drag, startPoint x: 324, startPoint y: 147, endPoint x: 263, endPoint y: 135, distance: 62.5
click at [263, 135] on div "Bonjour [PERSON_NAME], Je reviens vers vous après environ 30 actions sur les mo…" at bounding box center [446, 122] width 366 height 112
click at [298, 180] on div "Bonjour [PERSON_NAME], Je reviens vers vous après environ 30 actions sur les mo…" at bounding box center [446, 158] width 366 height 209
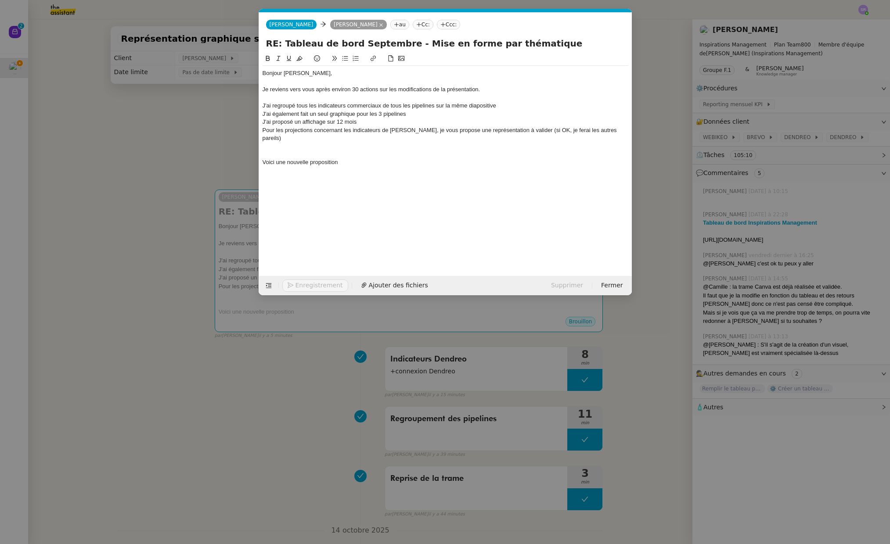
click at [302, 174] on div "Bonjour [PERSON_NAME], Je reviens vers vous après environ 30 actions sur les mo…" at bounding box center [446, 158] width 366 height 209
click at [311, 166] on div "Bonjour [PERSON_NAME], Je reviens vers vous après environ 30 actions sur les mo…" at bounding box center [446, 158] width 366 height 209
click at [360, 158] on div "Voici une nouvelle proposition" at bounding box center [446, 162] width 366 height 8
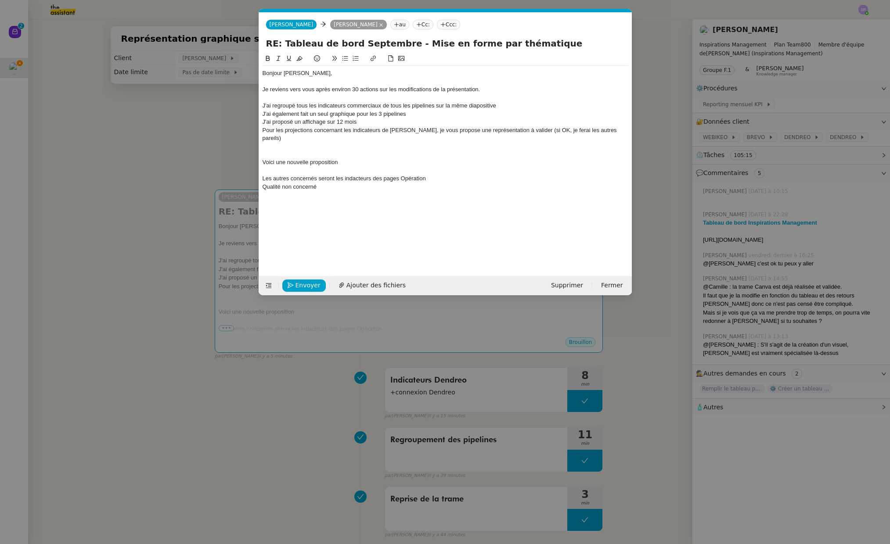
click at [329, 158] on div "Voici une nouvelle proposition" at bounding box center [446, 162] width 366 height 8
click at [341, 167] on div at bounding box center [446, 171] width 366 height 8
click at [265, 183] on div "Les autres concernés seront les indacteurs des pages Opération" at bounding box center [446, 187] width 366 height 8
click at [263, 183] on div "Les autres concernés seront les indacteurs des pages Opération" at bounding box center [446, 187] width 366 height 8
click at [420, 183] on div "Le meme type de graphique pour Les autres concernés seront les indacteurs des p…" at bounding box center [446, 187] width 366 height 8
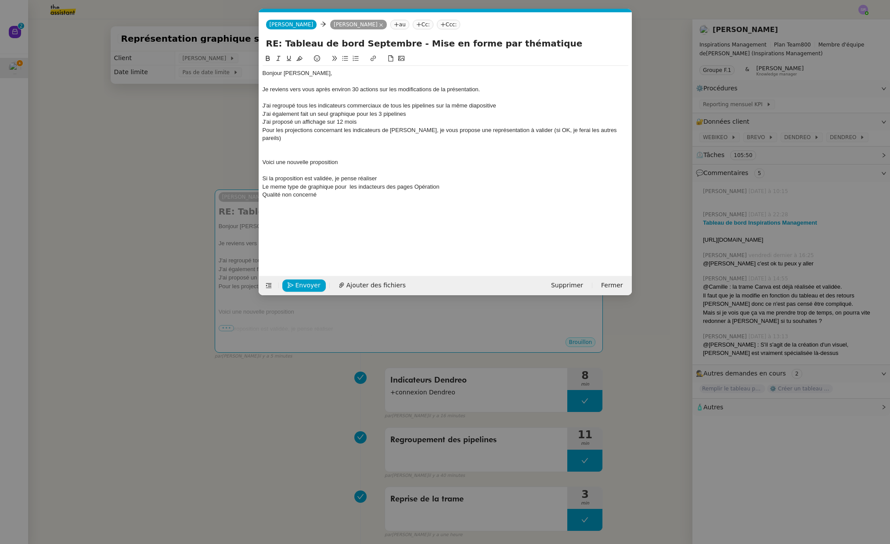
click at [339, 191] on div "Qualité non concerné" at bounding box center [446, 195] width 366 height 8
click at [265, 191] on div "Qualité non concerné" at bounding box center [446, 195] width 366 height 8
drag, startPoint x: 262, startPoint y: 187, endPoint x: 342, endPoint y: 183, distance: 79.6
click at [263, 191] on div "Qualité non concerné" at bounding box center [446, 195] width 366 height 8
click at [396, 183] on div "Le meme type de graphique pour les indacteurs des pages Opération" at bounding box center [446, 187] width 366 height 8
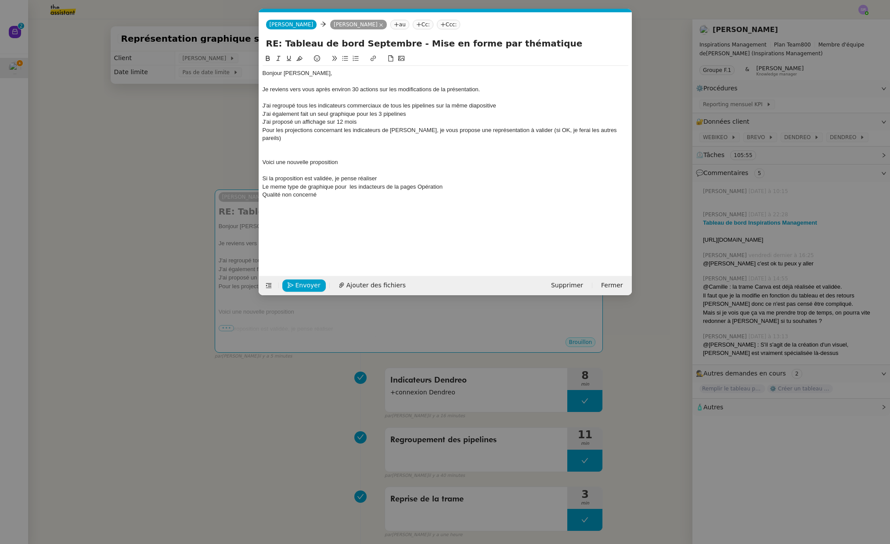
click at [415, 183] on div "Le meme type de graphique pour les indacteurs de la pages Opération" at bounding box center [446, 187] width 366 height 8
click at [424, 195] on div "Bonjour [PERSON_NAME], Je reviens vers vous après environ 30 actions sur les mo…" at bounding box center [446, 158] width 366 height 209
click at [355, 191] on div "Qualité non concerné" at bounding box center [446, 195] width 366 height 8
click at [365, 207] on div "Bonjour [PERSON_NAME], Je reviens vers vous après environ 30 actions sur les mo…" at bounding box center [446, 158] width 366 height 209
drag, startPoint x: 379, startPoint y: 194, endPoint x: 379, endPoint y: 213, distance: 19.3
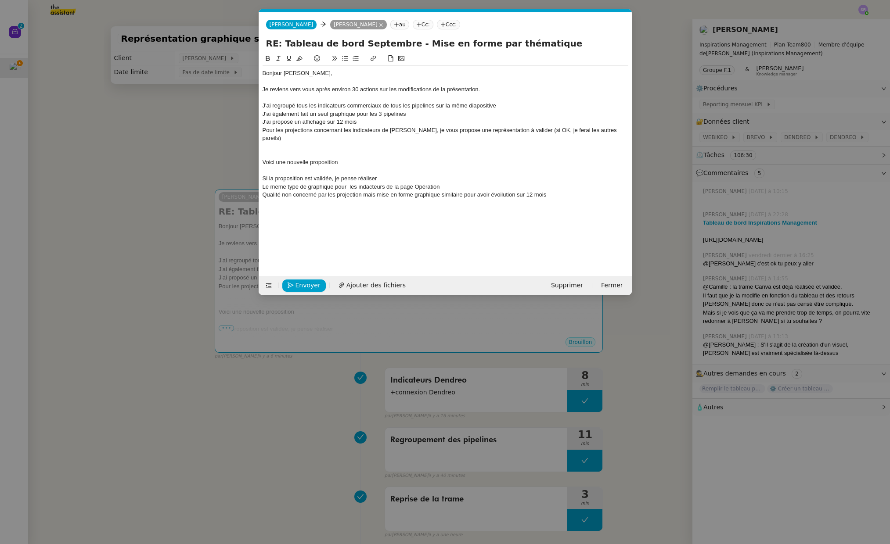
click at [379, 199] on div at bounding box center [446, 203] width 366 height 8
click at [324, 199] on div "Pour les indicateurs Marketing valeurs sur 12 mois" at bounding box center [446, 203] width 366 height 8
copy div "Marketing"
click at [339, 199] on div "Pour les indicateurs Marketing valeurs sur 12 mois" at bounding box center [446, 203] width 366 height 8
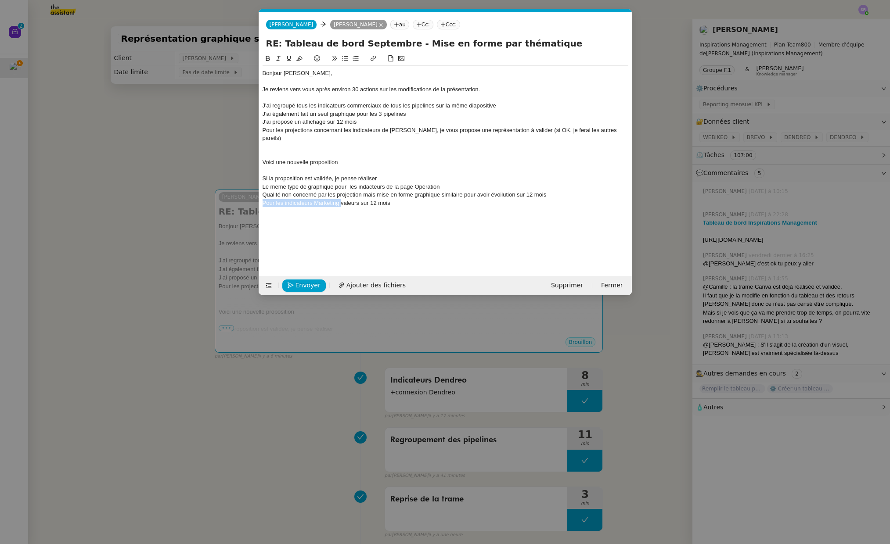
drag, startPoint x: 339, startPoint y: 195, endPoint x: 267, endPoint y: 193, distance: 72.5
click at [267, 199] on div "Pour les indicateurs Marketing valeurs sur 12 mois" at bounding box center [446, 203] width 366 height 8
click at [263, 191] on div "Qualité non concerné par les projection mais mise en forme graphique similaire …" at bounding box center [446, 195] width 366 height 8
click at [576, 191] on div "Pour les indicateurs Marketing Qualité non concerné par les projection mais mis…" at bounding box center [446, 195] width 366 height 8
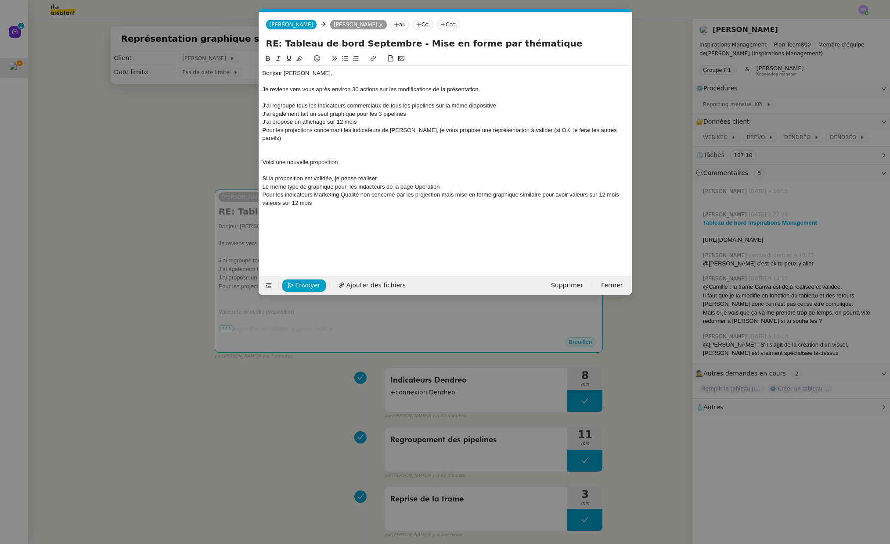
click at [324, 199] on div "valeurs sur 12 mois" at bounding box center [446, 203] width 366 height 8
drag, startPoint x: 313, startPoint y: 196, endPoint x: 227, endPoint y: 190, distance: 85.8
click at [227, 190] on nz-modal-container "Service TA - VOYAGE - PROPOSITION GLOBALE A utiliser dans le cadre de propositi…" at bounding box center [445, 272] width 890 height 544
click at [324, 199] on div "valeurs sur 12 mois" at bounding box center [446, 203] width 366 height 8
drag, startPoint x: 293, startPoint y: 197, endPoint x: 255, endPoint y: 196, distance: 38.6
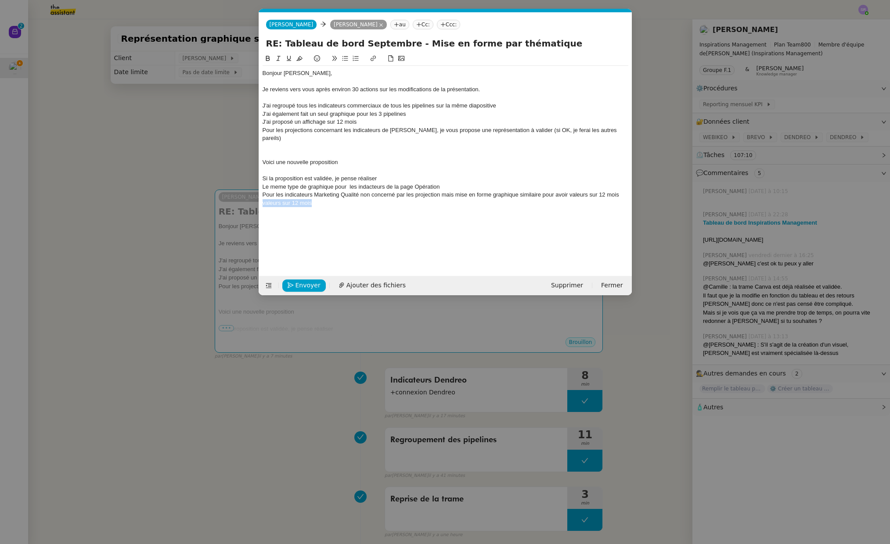
click at [255, 196] on nz-modal-container "Service TA - VOYAGE - PROPOSITION GLOBALE A utiliser dans le cadre de propositi…" at bounding box center [445, 272] width 890 height 544
click at [188, 179] on nz-modal-container "Service TA - VOYAGE - PROPOSITION GLOBALE A utiliser dans le cadre de propositi…" at bounding box center [445, 272] width 890 height 544
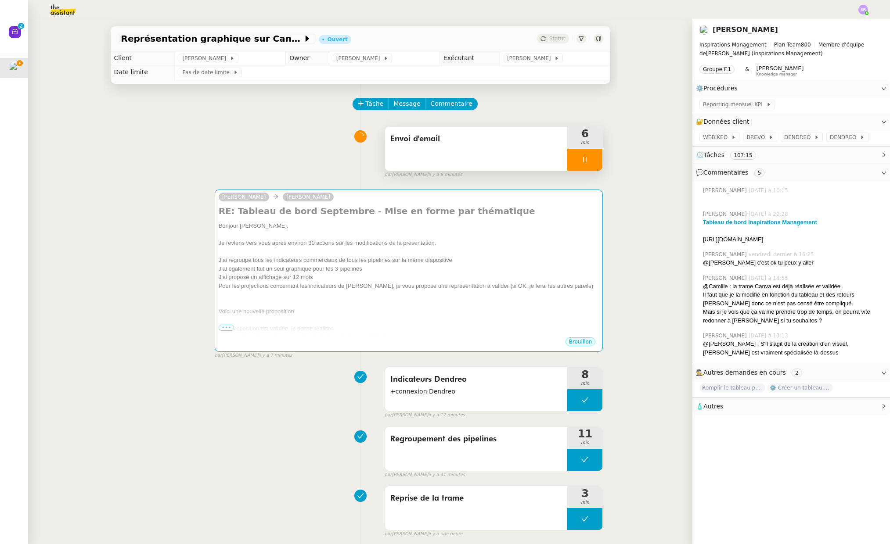
click at [575, 163] on div at bounding box center [584, 160] width 35 height 22
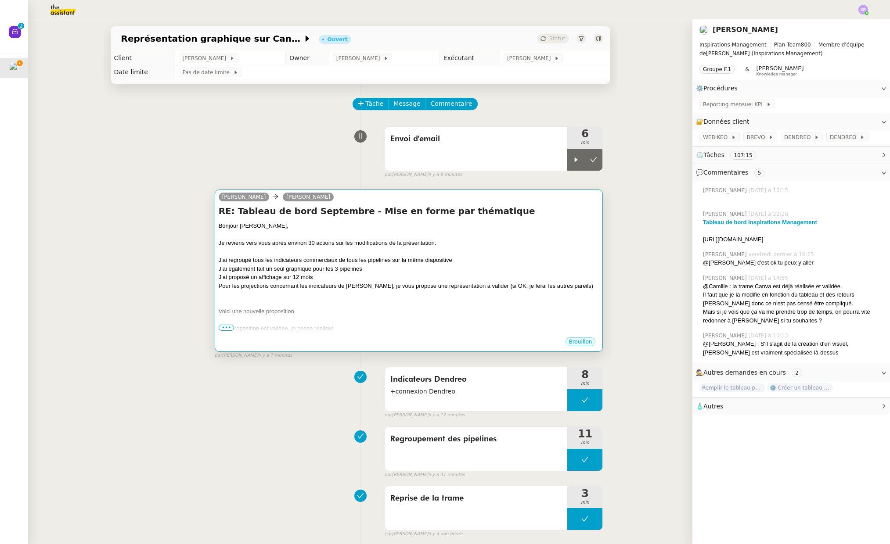
click at [520, 246] on div "Je reviens vers vous après environ 30 actions sur les modifications de la prése…" at bounding box center [409, 243] width 381 height 9
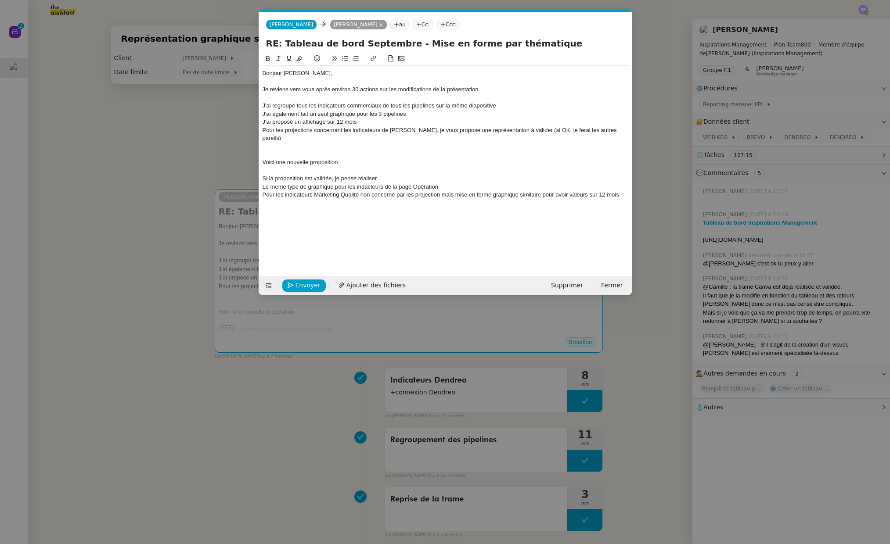
scroll to position [0, 18]
click at [382, 191] on div "Pour les indicateurs Marketing Qualité non concerné par les projection mais mis…" at bounding box center [446, 195] width 366 height 8
click at [329, 214] on div "Bonjour [PERSON_NAME], Je reviens vers vous après environ 30 actions sur les mo…" at bounding box center [446, 158] width 366 height 209
click at [592, 191] on div "Pour les indicateurs Marketing Qualité non concerné par les projection mais mis…" at bounding box center [446, 195] width 366 height 8
click at [613, 191] on div "Pour les indicateurs Marketing Qualité non concerné par les projection mais mis…" at bounding box center [446, 195] width 366 height 8
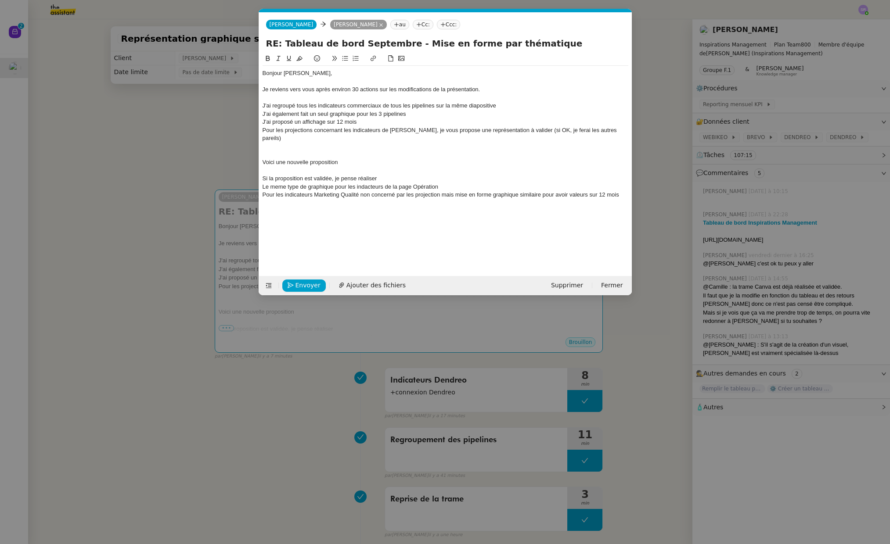
click at [270, 151] on div at bounding box center [446, 155] width 366 height 8
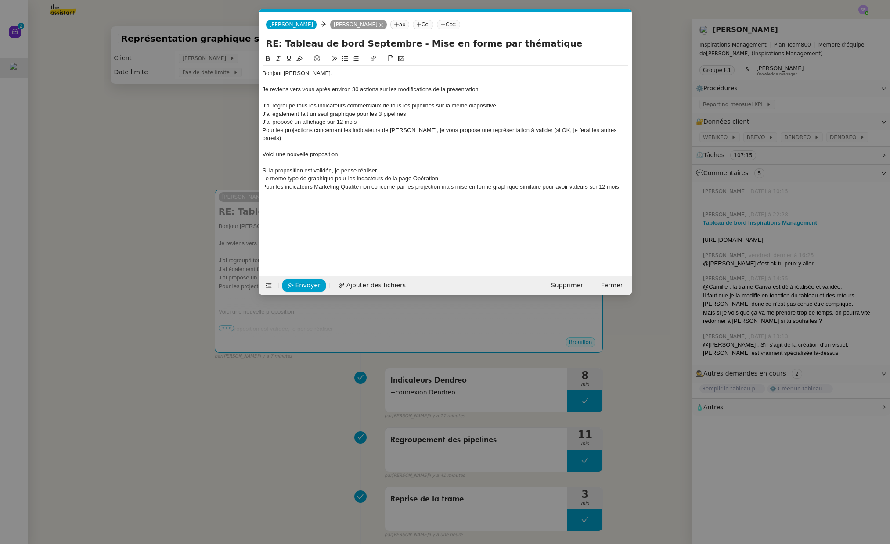
click at [351, 151] on div "Voici une nouvelle proposition" at bounding box center [446, 155] width 366 height 8
click at [356, 205] on div "Bonjour [PERSON_NAME], Je reviens vers vous après environ 30 actions sur les mo…" at bounding box center [446, 158] width 366 height 209
click at [596, 191] on div at bounding box center [446, 195] width 366 height 8
click at [599, 183] on div "Pour les indicateurs Marketing Qualité non concerné par les projection mais mis…" at bounding box center [446, 187] width 366 height 8
click at [430, 191] on div at bounding box center [446, 195] width 366 height 8
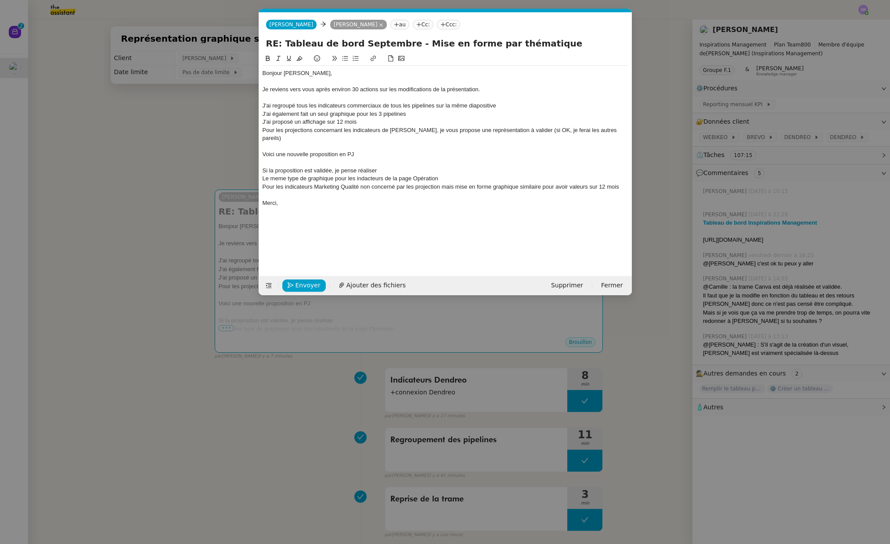
click at [396, 191] on div at bounding box center [446, 195] width 366 height 8
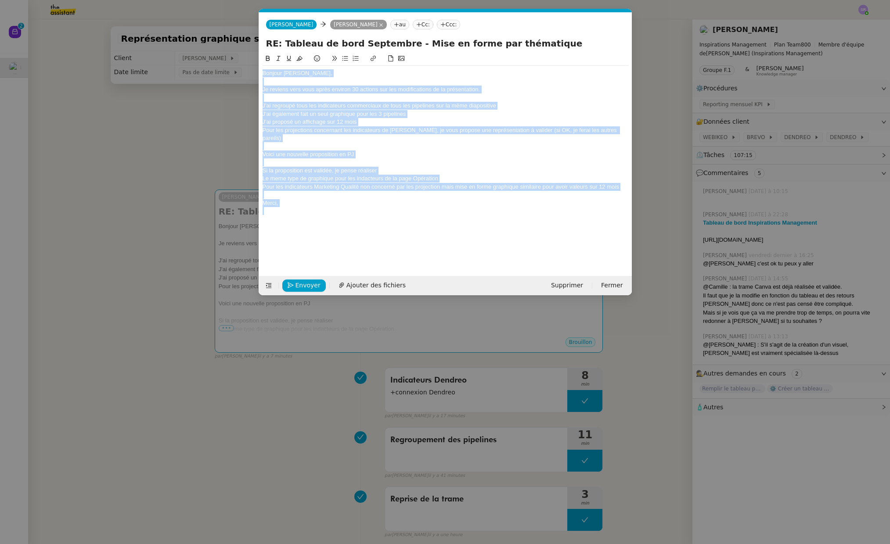
copy div "Bonjour [PERSON_NAME], Je reviens vers vous après environ 30 actions sur les mo…"
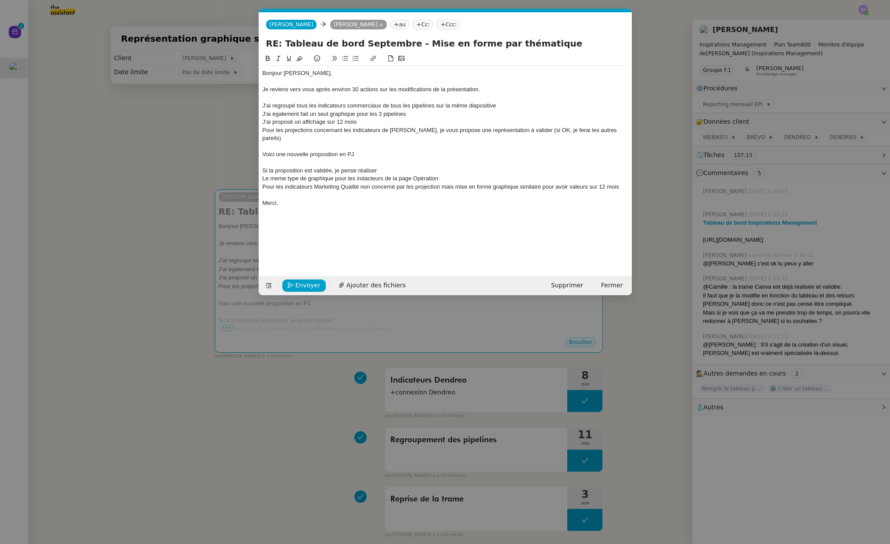
click at [283, 207] on div at bounding box center [446, 211] width 366 height 8
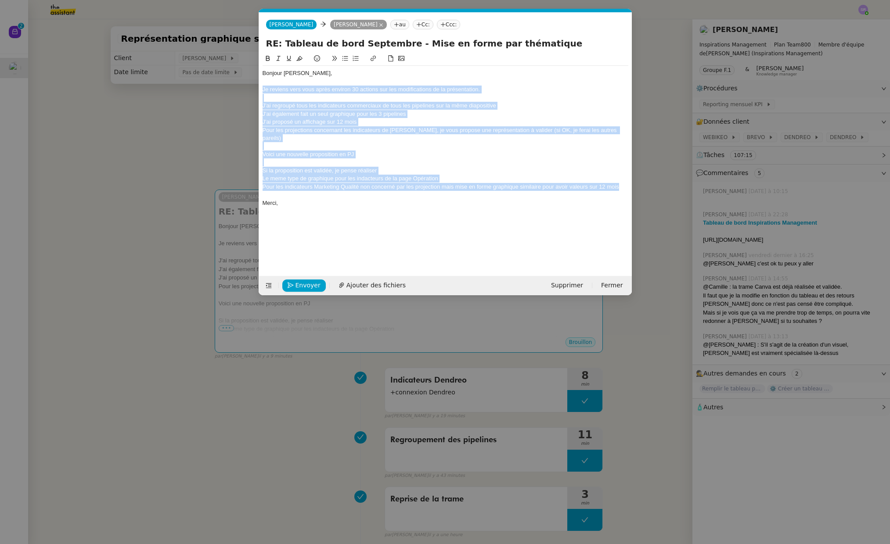
drag, startPoint x: 264, startPoint y: 90, endPoint x: 631, endPoint y: 181, distance: 378.0
click at [631, 181] on nz-spin "Bonjour [PERSON_NAME], Je reviens vers vous après environ 30 actions sur les mo…" at bounding box center [445, 160] width 373 height 212
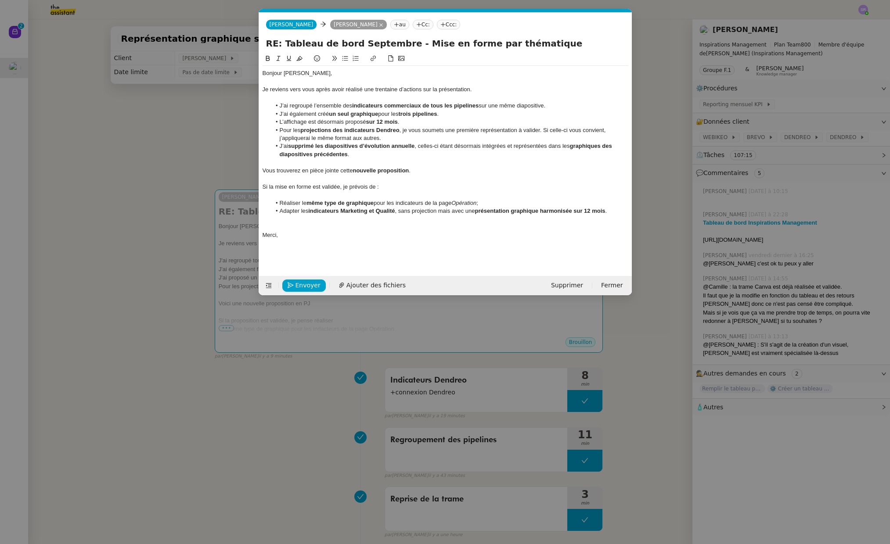
scroll to position [0, 0]
click at [429, 165] on div at bounding box center [446, 162] width 366 height 8
click at [430, 169] on div "Vous trouverez en pièce jointe cette nouvelle proposition ." at bounding box center [446, 171] width 366 height 8
drag, startPoint x: 431, startPoint y: 169, endPoint x: 374, endPoint y: 125, distance: 71.6
click at [286, 173] on div "Vous trouverez en pièce jointe cette nouvelle proposition ." at bounding box center [446, 171] width 366 height 8
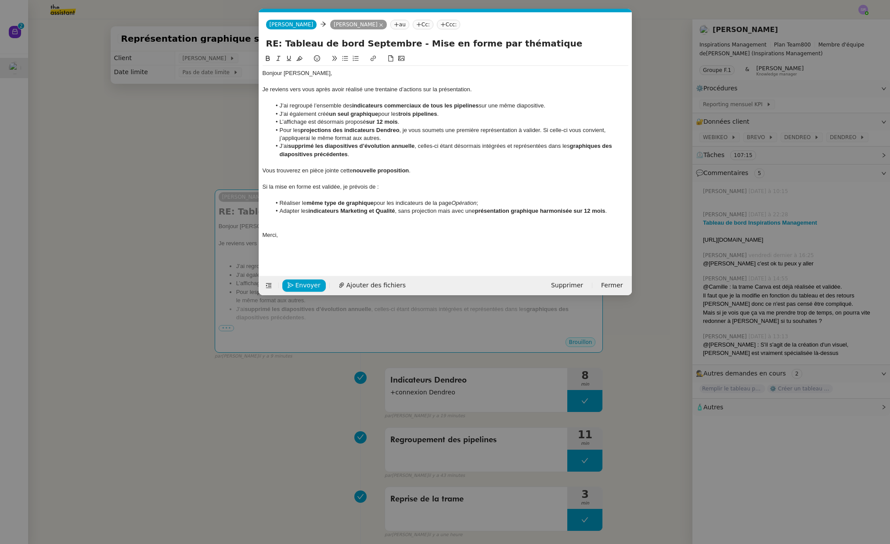
click at [385, 90] on div "Je reviens vers vous après avoir réalisé une trentaine d’actions sur la présent…" at bounding box center [446, 90] width 366 height 8
click at [369, 92] on div "Je reviens vers vous après avoir réalisé une 30 d’actions sur la présentation." at bounding box center [446, 90] width 366 height 8
click at [432, 90] on div "Je reviens vers vous après avoir réalisé environ 30 d’actions sur la présentati…" at bounding box center [446, 90] width 366 height 8
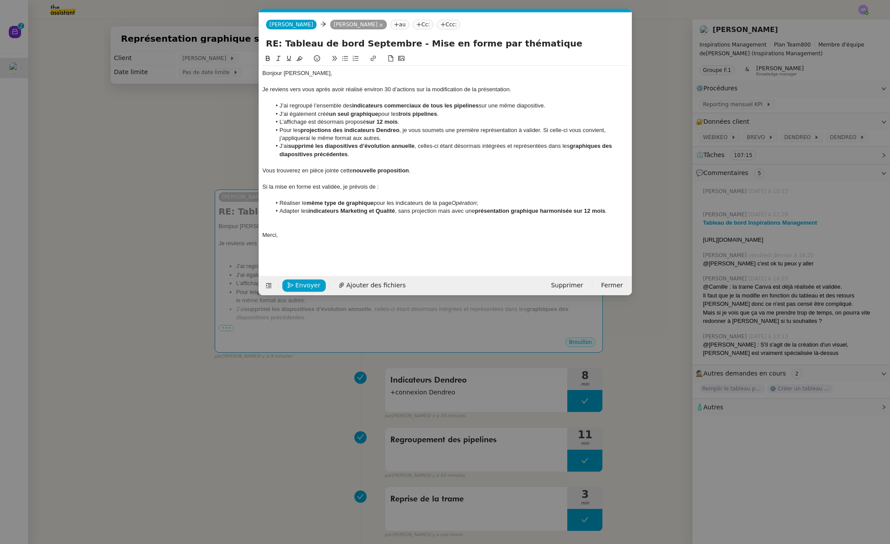
click at [166, 150] on nz-modal-container "Service TA - VOYAGE - PROPOSITION GLOBALE A utiliser dans le cadre de propositi…" at bounding box center [445, 272] width 890 height 544
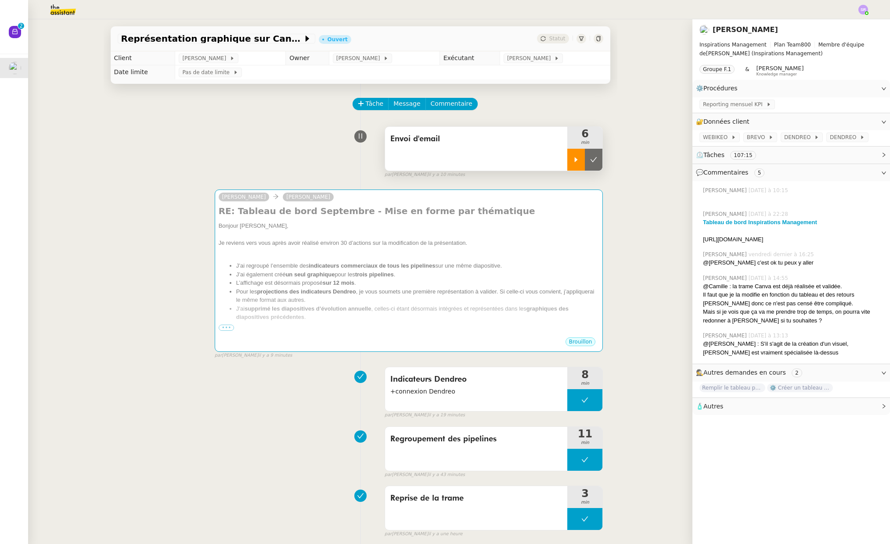
click at [567, 165] on div at bounding box center [576, 160] width 18 height 22
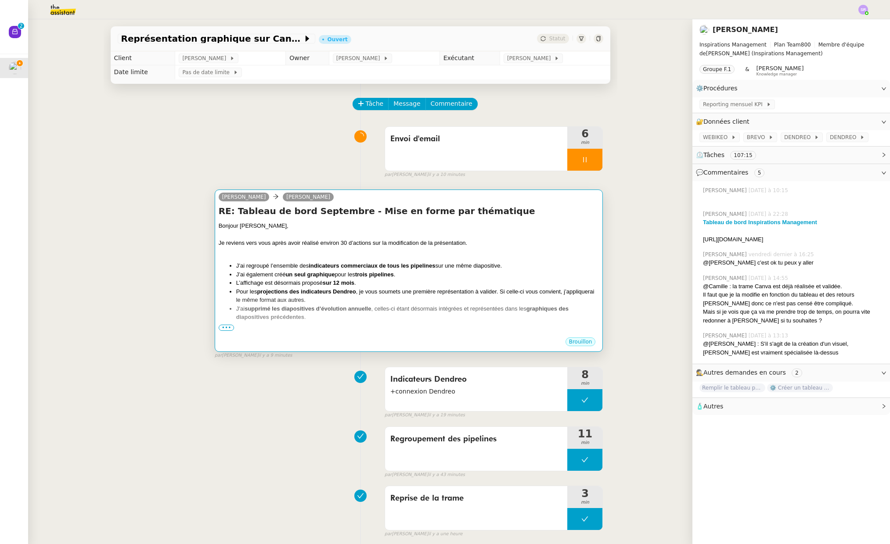
click at [503, 236] on div at bounding box center [409, 234] width 381 height 9
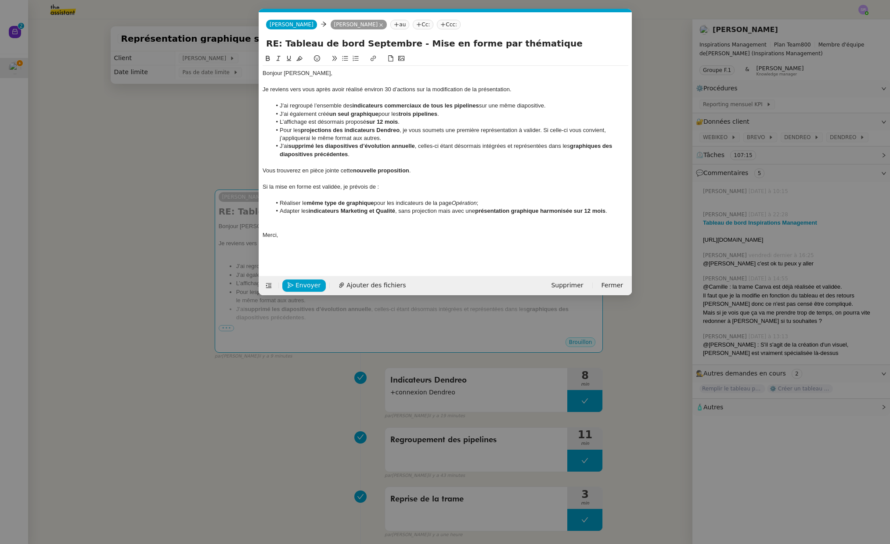
scroll to position [0, 18]
drag, startPoint x: 422, startPoint y: 174, endPoint x: 256, endPoint y: 173, distance: 165.9
click at [256, 173] on nz-modal-container "Service TA - VOYAGE - PROPOSITION GLOBALE A utiliser dans le cadre de propositi…" at bounding box center [445, 272] width 890 height 544
click at [282, 99] on div at bounding box center [446, 98] width 366 height 8
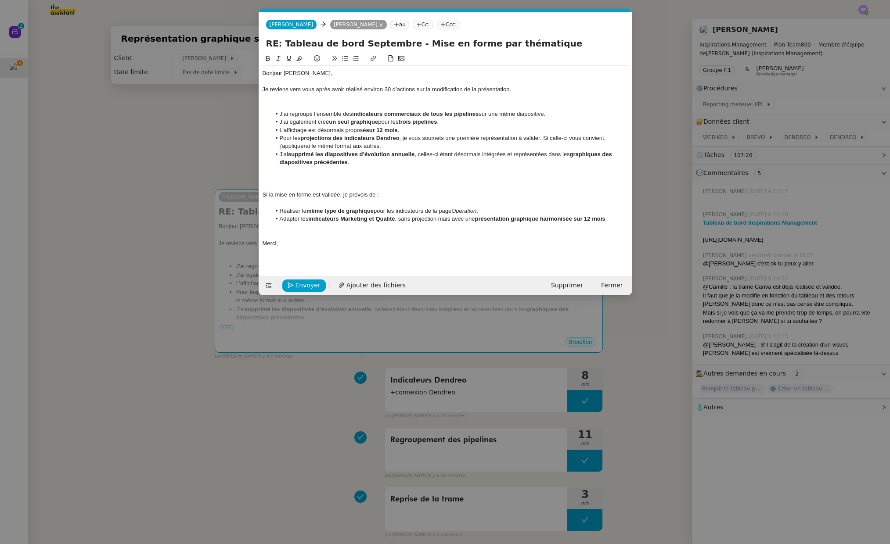
scroll to position [0, 0]
click at [284, 108] on div at bounding box center [446, 106] width 366 height 8
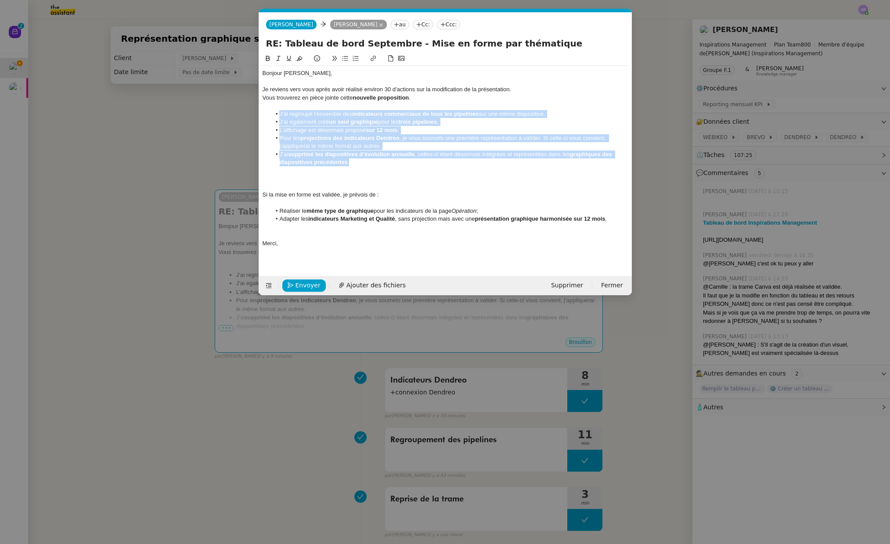
drag, startPoint x: 279, startPoint y: 114, endPoint x: 372, endPoint y: 165, distance: 106.5
click at [372, 165] on ul "J’ai regroupé l’ensemble des indicateurs commerciaux de tous les pipelines sur …" at bounding box center [446, 138] width 366 height 57
click at [352, 58] on icon at bounding box center [355, 58] width 6 height 5
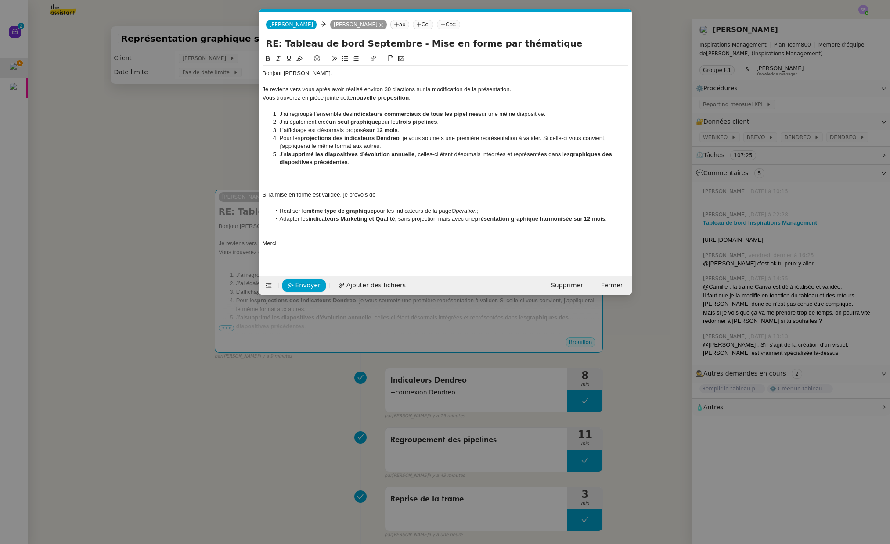
click at [152, 152] on nz-modal-container "Service TA - VOYAGE - PROPOSITION GLOBALE A utiliser dans le cadre de propositi…" at bounding box center [445, 272] width 890 height 544
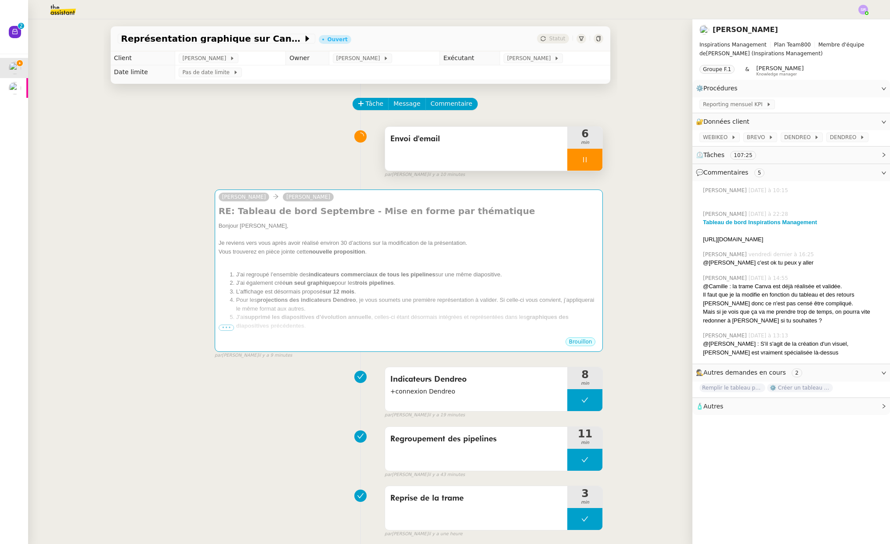
click at [567, 158] on div at bounding box center [584, 160] width 35 height 22
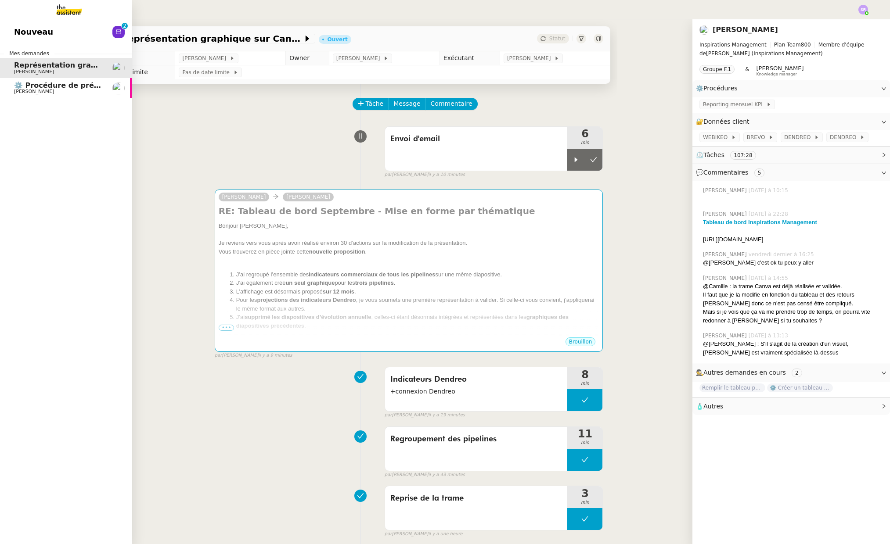
click at [24, 86] on span "⚙️ Procédure de précomptabilité" at bounding box center [78, 85] width 129 height 8
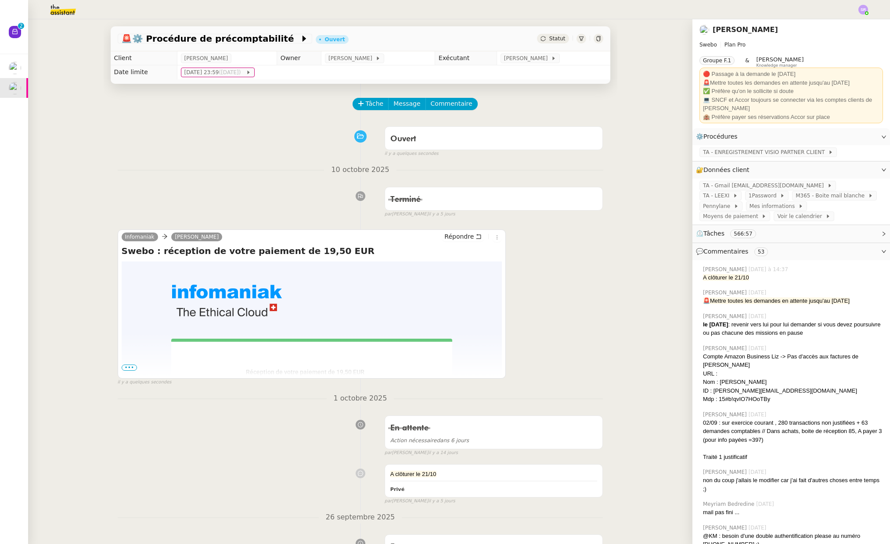
click at [551, 36] on span "Statut" at bounding box center [557, 39] width 16 height 6
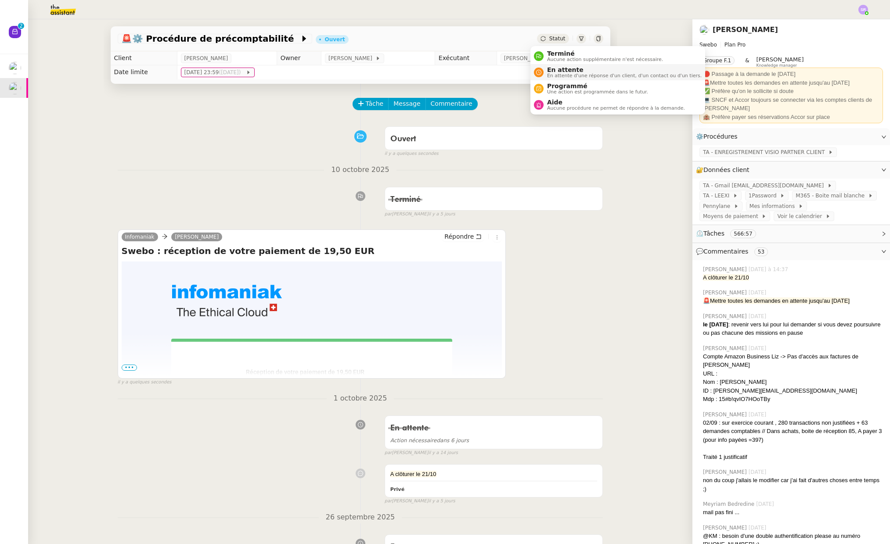
click at [581, 74] on span "En attente d'une réponse d'un client, d'un contact ou d'un tiers." at bounding box center [624, 75] width 155 height 5
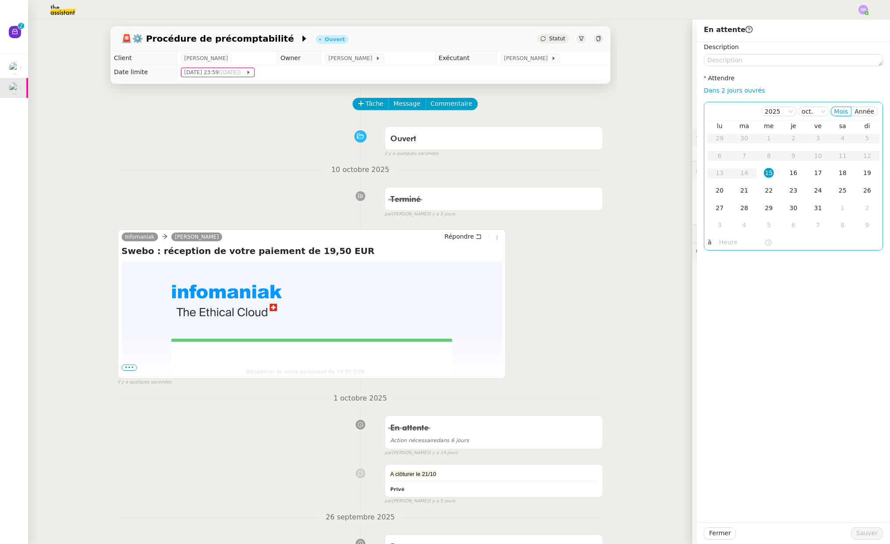
click at [743, 191] on td "21" at bounding box center [744, 191] width 25 height 18
click at [813, 542] on div "Fermer Sauver" at bounding box center [793, 534] width 193 height 22
click at [813, 533] on span "Sauver" at bounding box center [867, 534] width 22 height 10
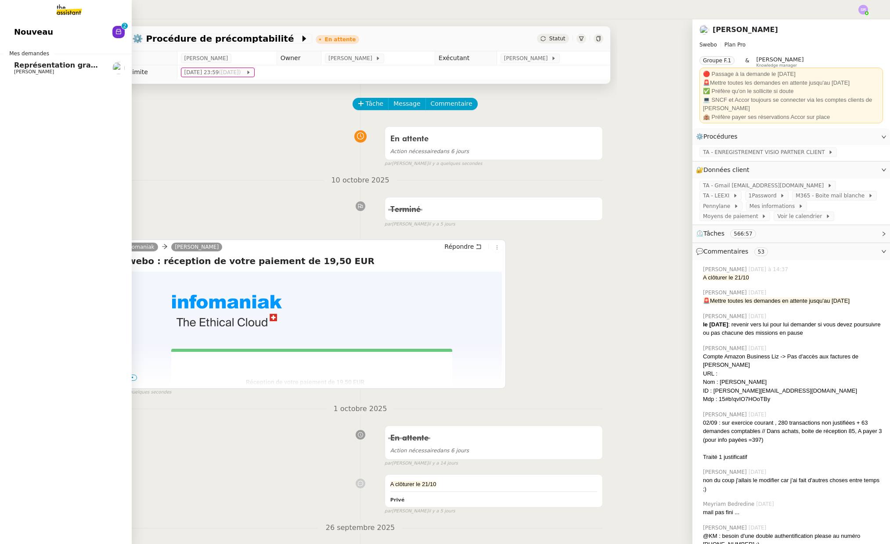
click at [18, 64] on span "Représentation graphique sur Canva" at bounding box center [87, 65] width 146 height 8
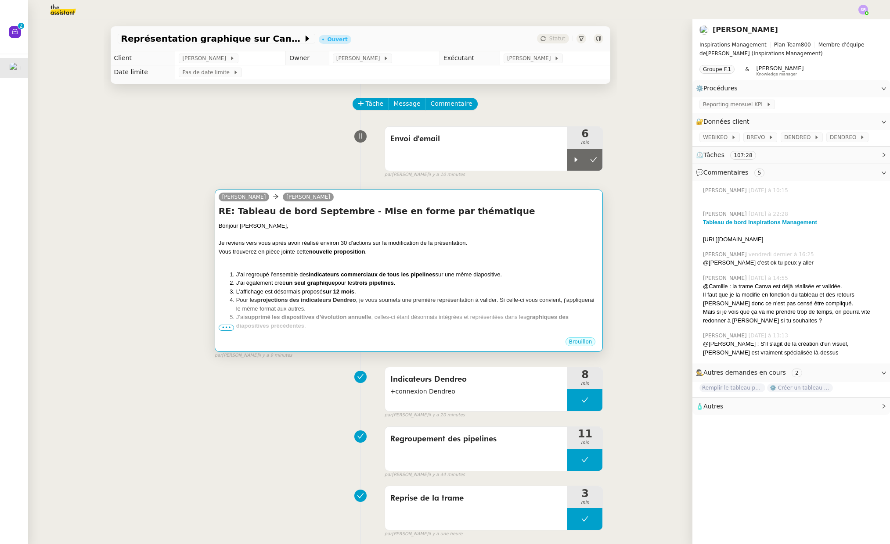
click at [474, 268] on div "Bonjour [PERSON_NAME], Je reviens vers vous après avoir réalisé environ 30 d’ac…" at bounding box center [409, 327] width 381 height 211
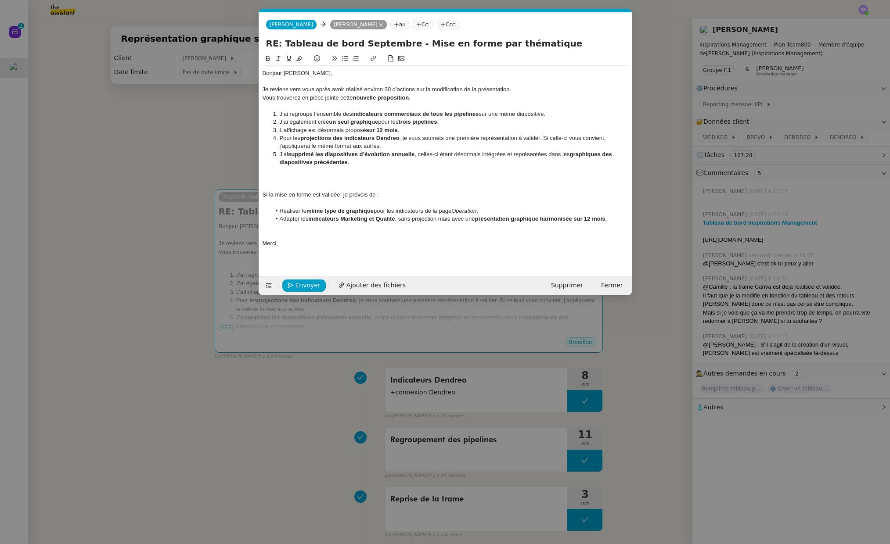
scroll to position [0, 18]
click at [11, 89] on nz-modal-container "Service TA - VOYAGE - PROPOSITION GLOBALE A utiliser dans le cadre de propositi…" at bounding box center [445, 272] width 890 height 544
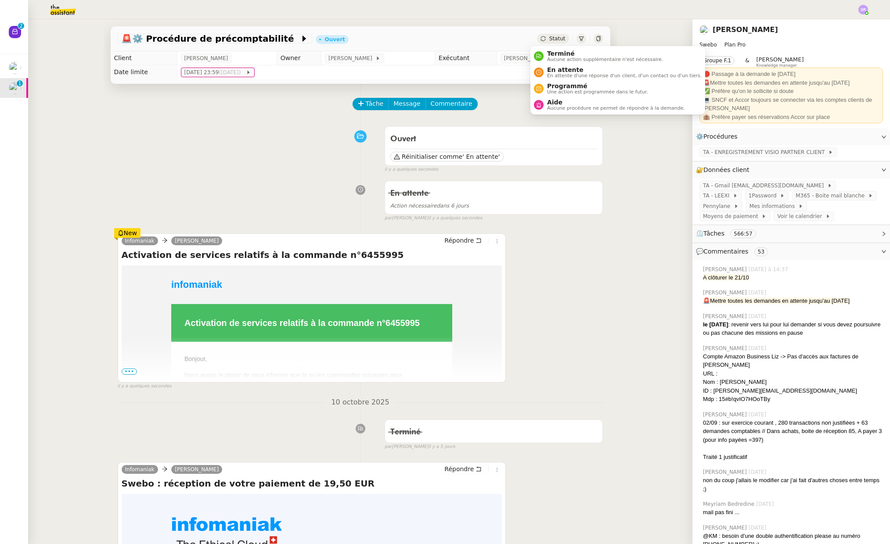
click at [549, 40] on span "Statut" at bounding box center [557, 39] width 16 height 6
click at [569, 73] on span "En attente d'une réponse d'un client, d'un contact ou d'un tiers." at bounding box center [624, 75] width 155 height 5
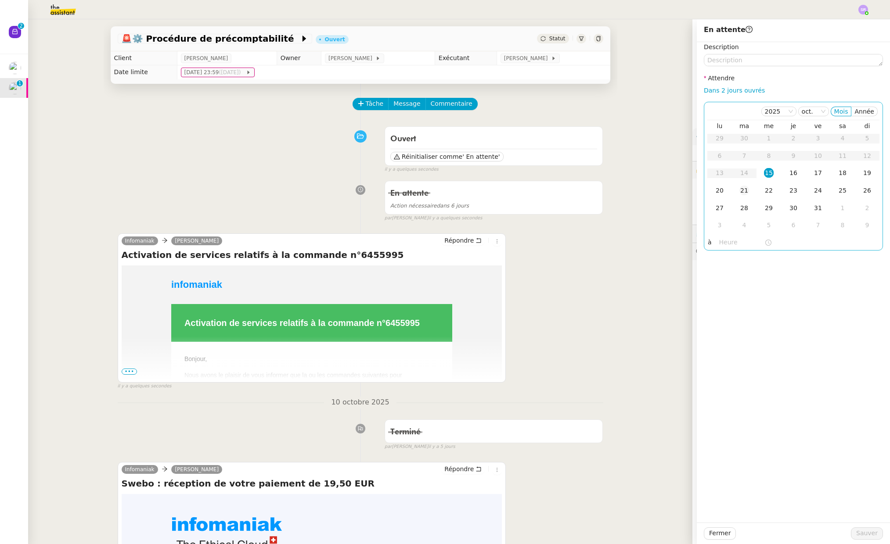
click at [739, 191] on div "21" at bounding box center [744, 191] width 10 height 10
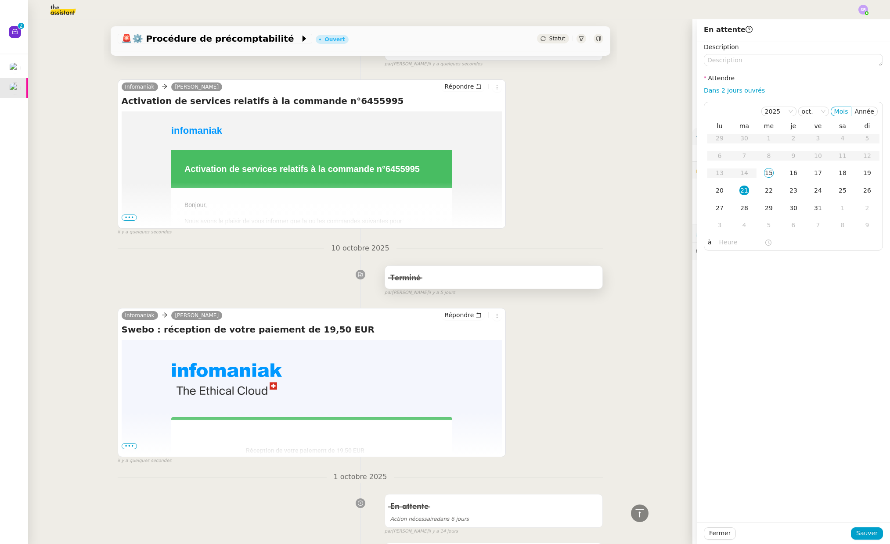
scroll to position [47, 0]
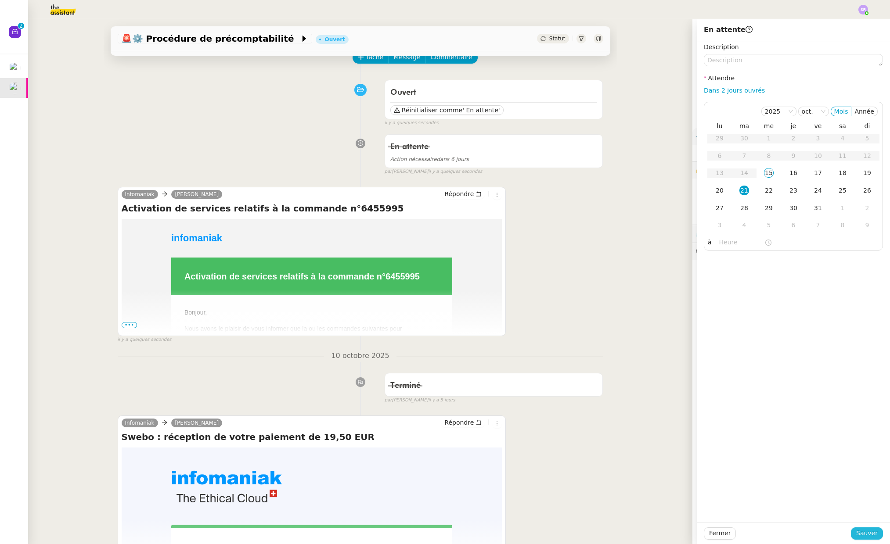
click at [813, 530] on span "Sauver" at bounding box center [867, 534] width 22 height 10
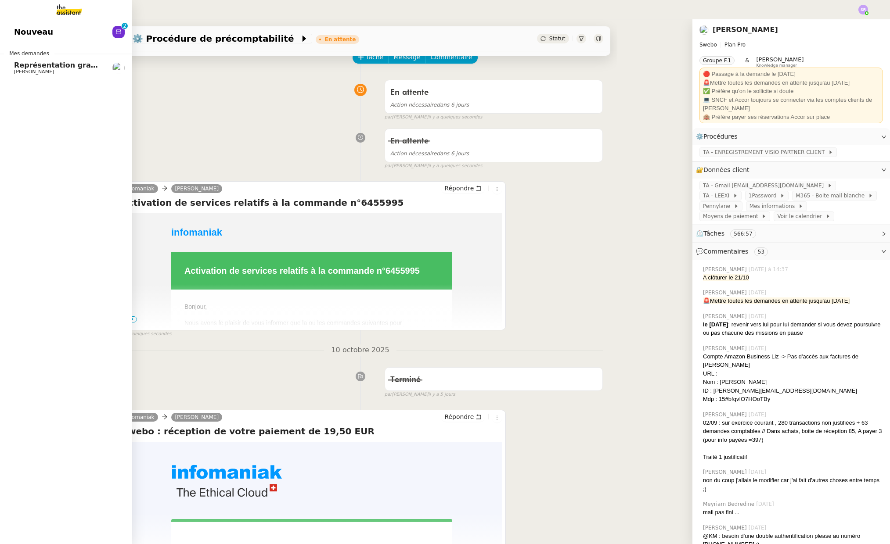
click at [44, 66] on span "Représentation graphique sur Canva" at bounding box center [87, 65] width 146 height 8
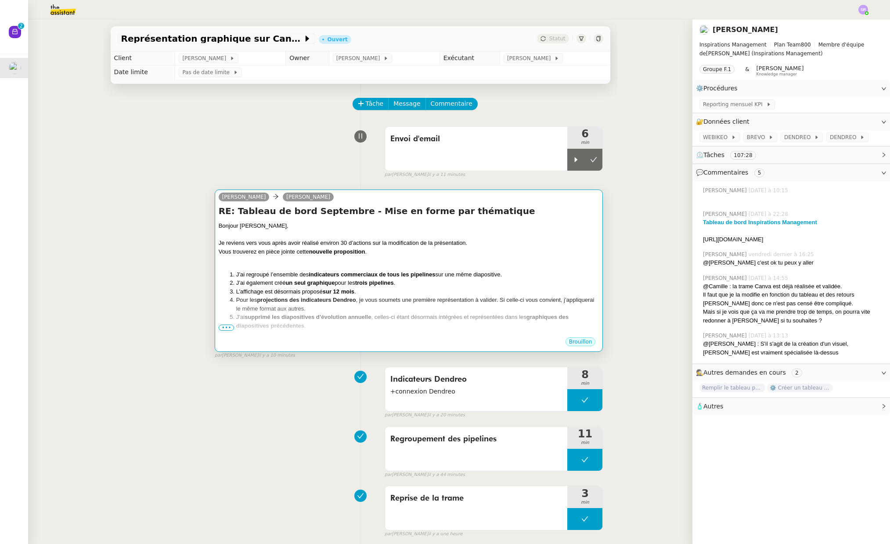
click at [476, 263] on div at bounding box center [409, 260] width 381 height 9
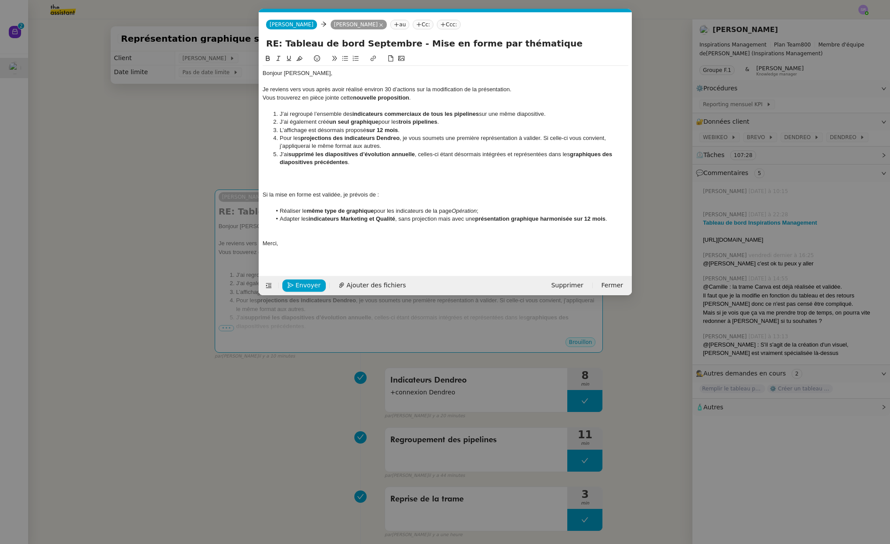
scroll to position [0, 18]
click at [166, 248] on nz-modal-container "Service TA - VOYAGE - PROPOSITION GLOBALE A utiliser dans le cadre de propositi…" at bounding box center [445, 272] width 890 height 544
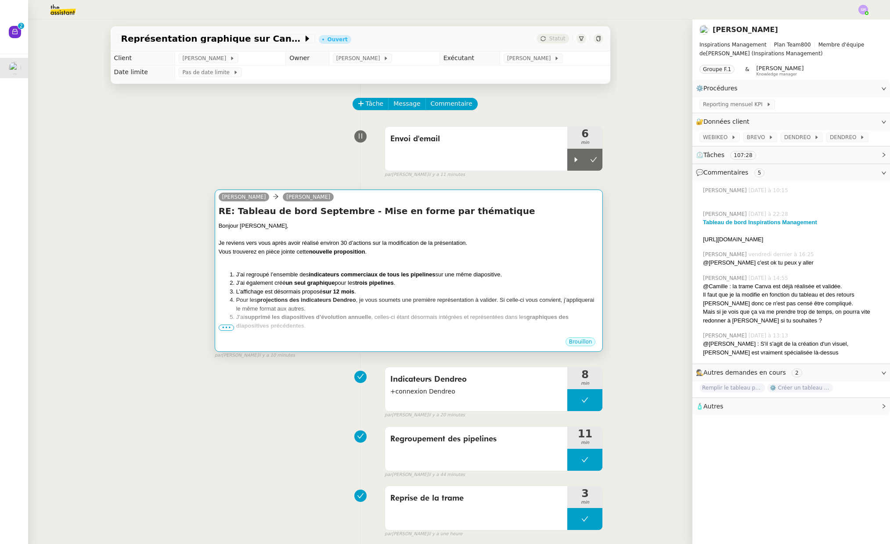
click at [401, 241] on div "Je reviens vers vous après avoir réalisé environ 30 d’actions sur la modificati…" at bounding box center [409, 243] width 381 height 9
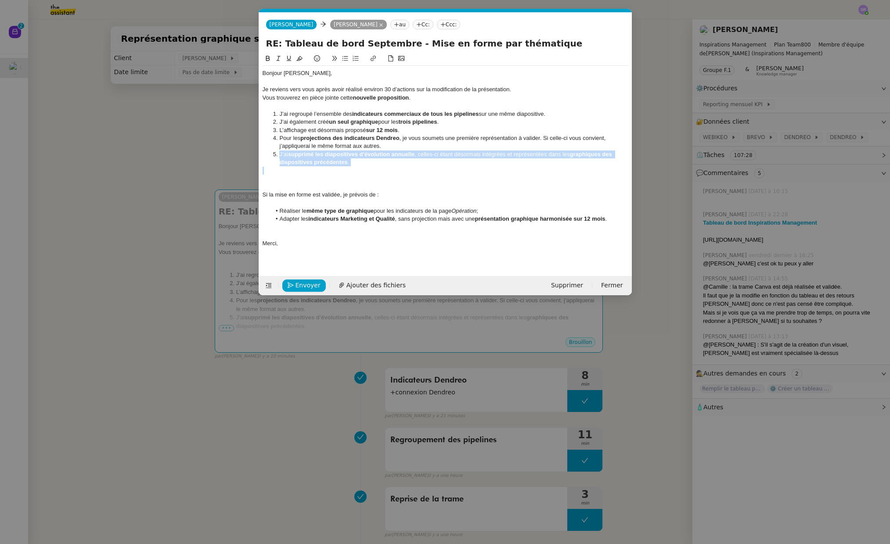
drag, startPoint x: 280, startPoint y: 156, endPoint x: 361, endPoint y: 168, distance: 81.7
click at [361, 168] on div "Bonjour [PERSON_NAME], Je reviens vers vous après avoir réalisé environ 30 d’ac…" at bounding box center [446, 158] width 366 height 185
click at [353, 185] on div at bounding box center [446, 187] width 366 height 8
click at [318, 178] on div at bounding box center [446, 179] width 366 height 8
click at [371, 179] on li "Cette nouvelle proposition correspond-elle mieux à vos attentes ?" at bounding box center [449, 179] width 357 height 8
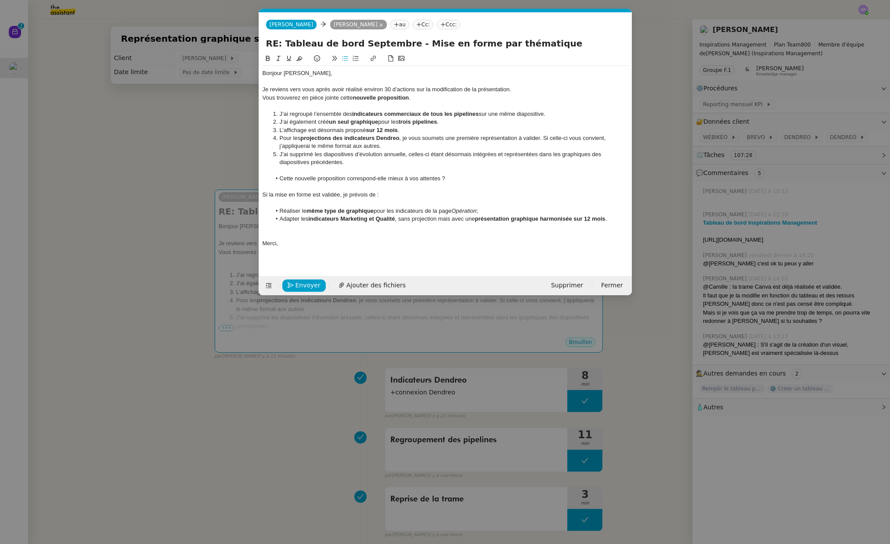
click at [224, 144] on nz-modal-container "Service TA - VOYAGE - PROPOSITION GLOBALE A utiliser dans le cadre de propositi…" at bounding box center [445, 272] width 890 height 544
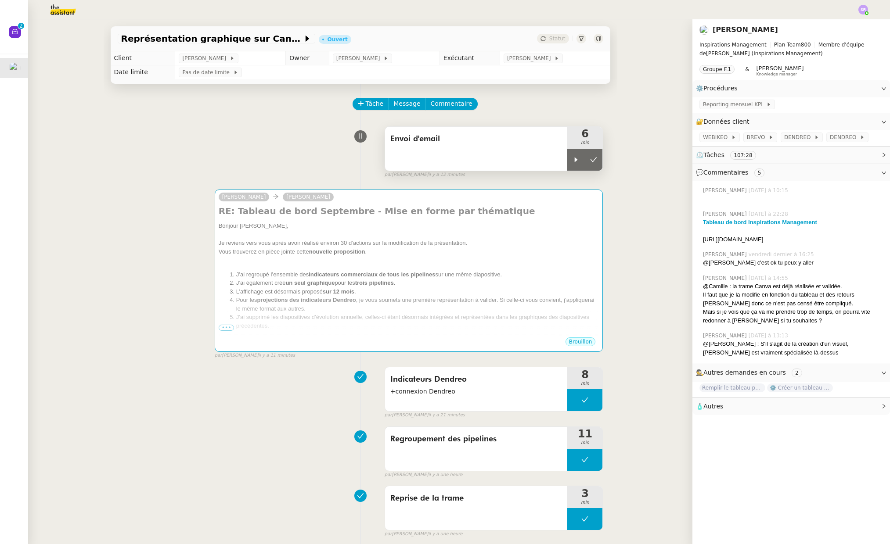
click at [559, 160] on div "Envoi d'email" at bounding box center [476, 149] width 183 height 44
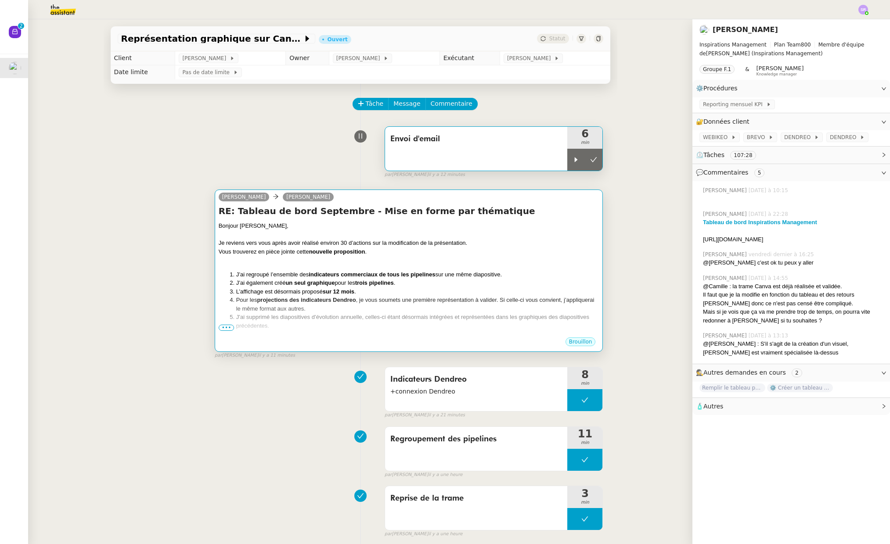
click at [538, 241] on div "Je reviens vers vous après avoir réalisé environ 30 d’actions sur la modificati…" at bounding box center [409, 243] width 381 height 9
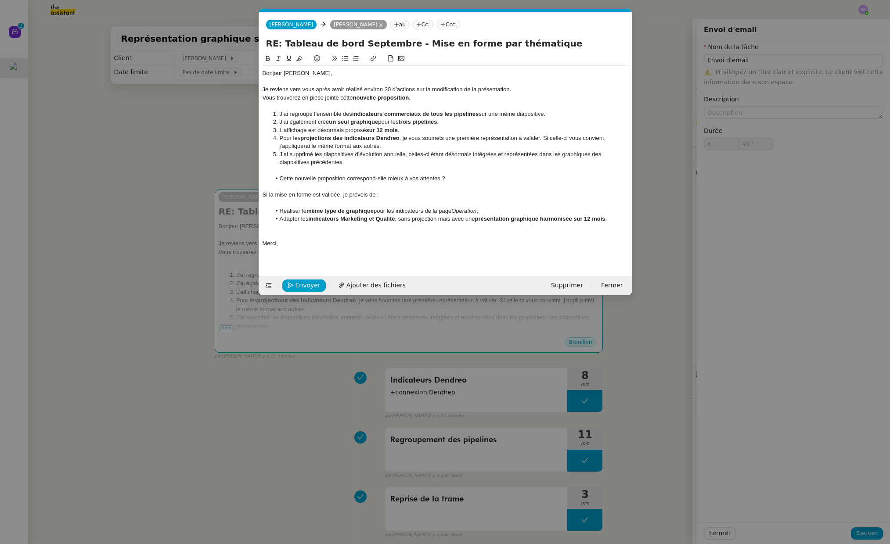
scroll to position [0, 18]
click at [226, 149] on nz-modal-container "Service TA - VOYAGE - PROPOSITION GLOBALE A utiliser dans le cadre de propositi…" at bounding box center [445, 272] width 890 height 544
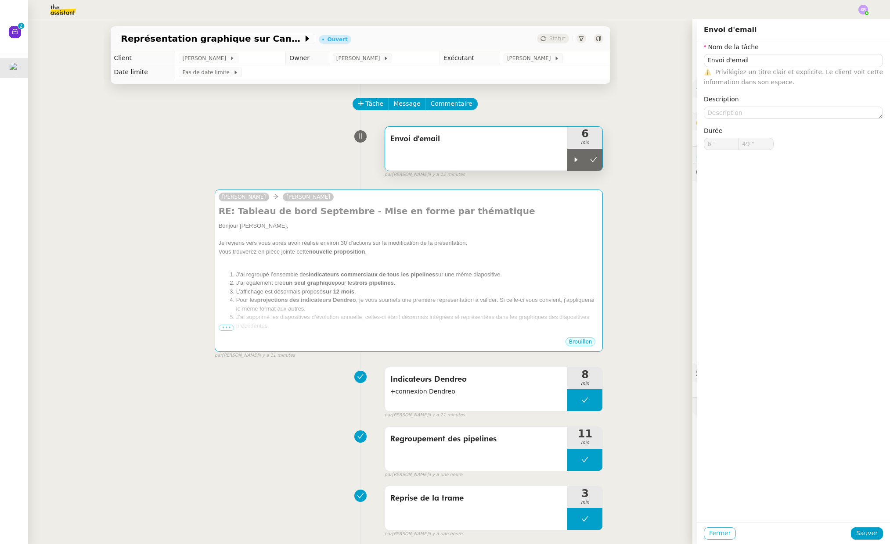
click at [709, 529] on span "Fermer" at bounding box center [720, 534] width 22 height 10
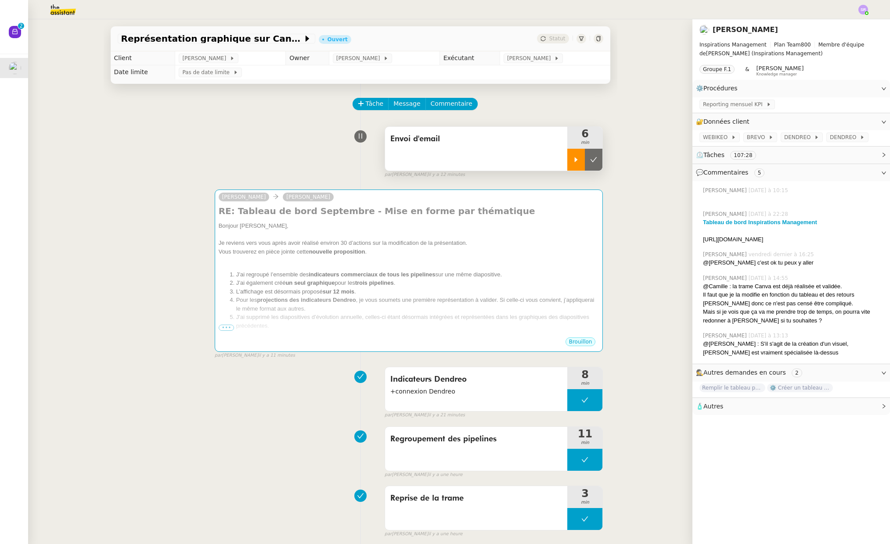
click at [567, 159] on div at bounding box center [576, 160] width 18 height 22
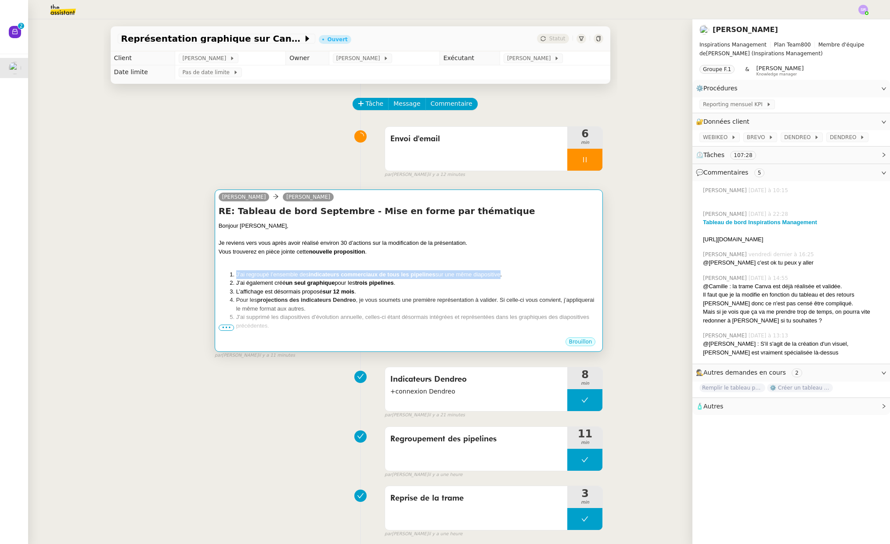
click at [495, 270] on li "J’ai regroupé l’ensemble des indicateurs commerciaux de tous les pipelines sur …" at bounding box center [417, 274] width 363 height 9
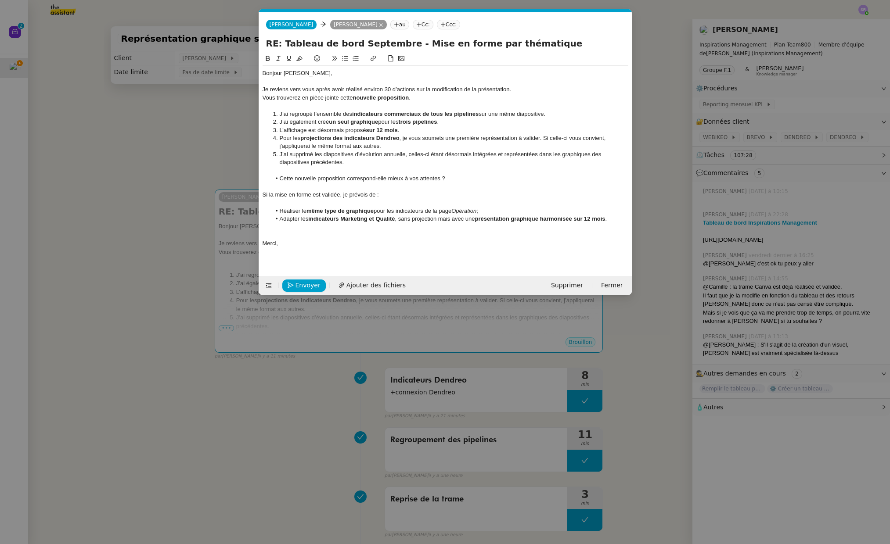
scroll to position [0, 18]
click at [407, 120] on strong "trois pipelines" at bounding box center [417, 122] width 39 height 7
click at [465, 179] on li "Cette nouvelle proposition correspond-elle mieux à vos attentes ?" at bounding box center [449, 179] width 357 height 8
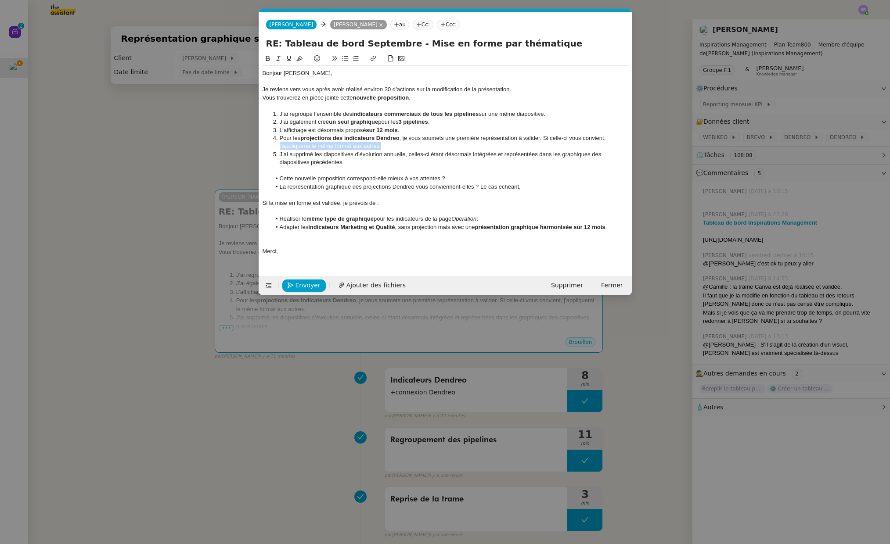
drag, startPoint x: 388, startPoint y: 148, endPoint x: 321, endPoint y: 160, distance: 68.7
click at [273, 145] on li "Pour les projections des indicateurs Dendreo , je vous soumets une première rep…" at bounding box center [449, 142] width 357 height 16
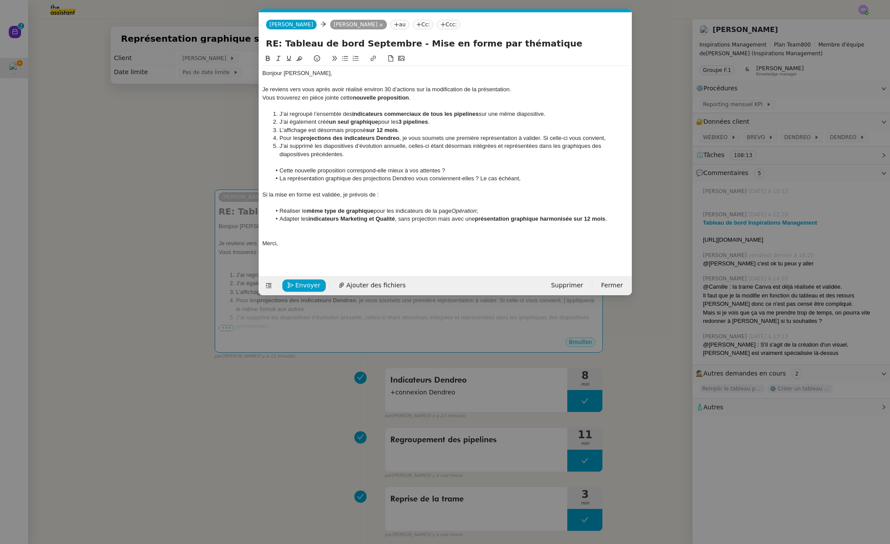
click at [539, 180] on li "La représentation graphique des projections Dendreo vous conviennent-elles ? Le…" at bounding box center [449, 179] width 357 height 8
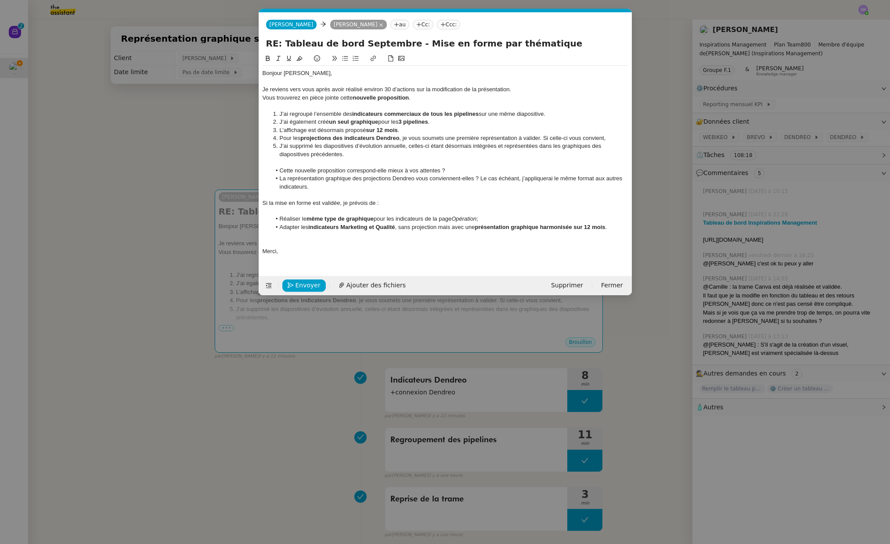
click at [463, 186] on li "La représentation graphique des projections Dendreo vous conviennent-elles ? Le…" at bounding box center [449, 183] width 357 height 16
click at [480, 179] on li "La représentation graphique des projections Dendreo vous conviennent-elles ? Le…" at bounding box center [449, 183] width 357 height 16
drag, startPoint x: 546, startPoint y: 139, endPoint x: 607, endPoint y: 137, distance: 61.0
click at [607, 137] on li "Pour les projections des indicateurs Dendreo , je vous soumets une première rep…" at bounding box center [449, 138] width 357 height 8
click at [457, 148] on li "J’ai supprimé les diapositives d’évolution annuelle, celles-ci étant désormais …" at bounding box center [449, 150] width 357 height 16
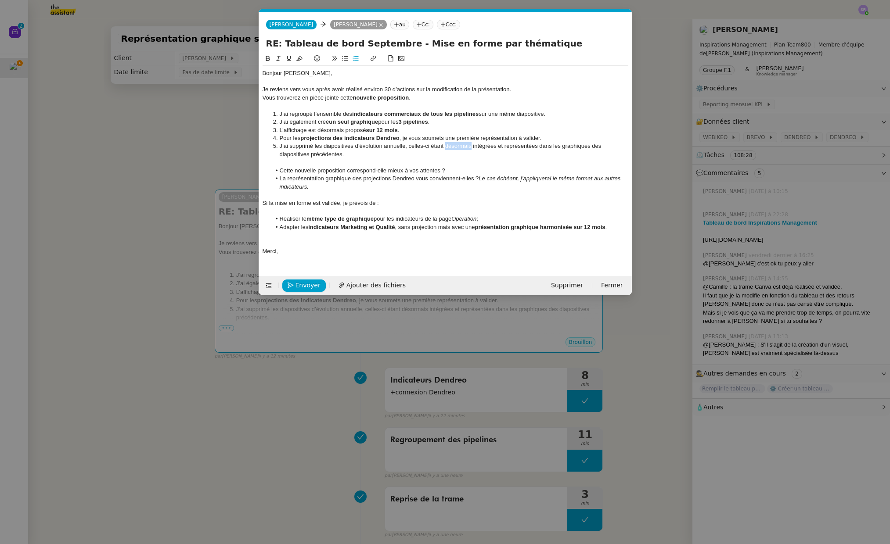
drag, startPoint x: 457, startPoint y: 148, endPoint x: 477, endPoint y: 151, distance: 20.8
click at [457, 147] on li "J’ai supprimé les diapositives d’évolution annuelle, celles-ci étant désormais …" at bounding box center [449, 150] width 357 height 16
click at [404, 207] on div at bounding box center [446, 211] width 366 height 8
click at [266, 211] on div at bounding box center [446, 211] width 366 height 8
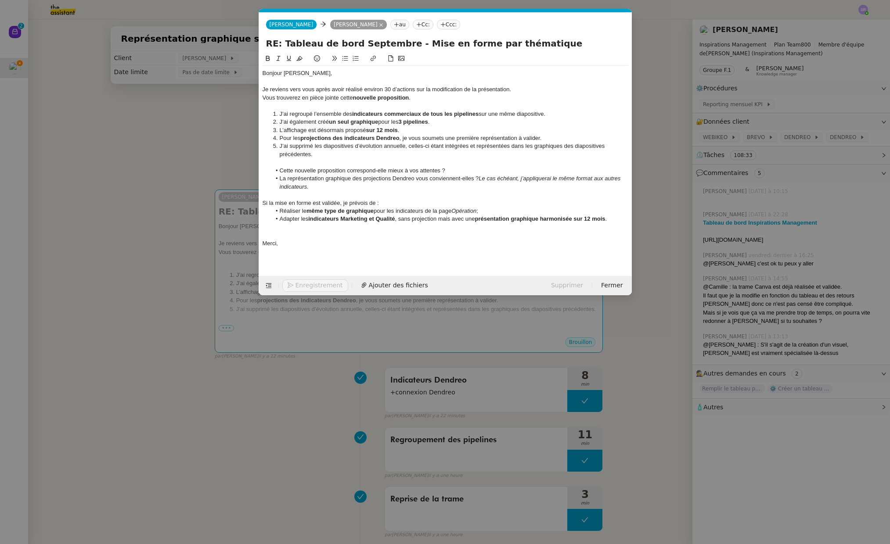
click at [496, 213] on li "Réaliser le même type de graphique pour les indicateurs de la page Opération ;" at bounding box center [449, 211] width 357 height 8
click at [466, 215] on li "Réaliser le même type de graphique pour les indicateurs de la page Opération ;" at bounding box center [449, 211] width 357 height 8
click at [446, 212] on li "Réaliser le même type de graphique pour les indicateurs de la page Opération ;" at bounding box center [449, 211] width 357 height 8
click at [489, 212] on em "Opération" at bounding box center [478, 211] width 25 height 7
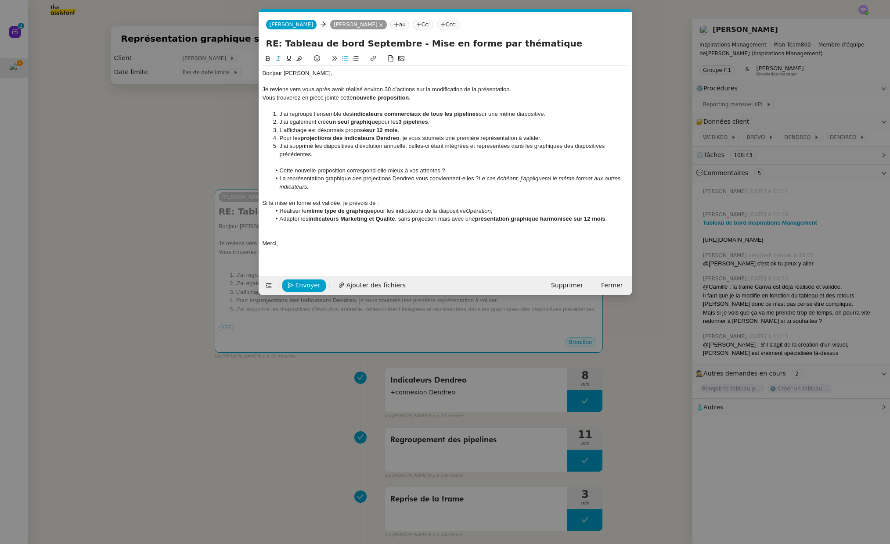
click at [491, 210] on em "Opération" at bounding box center [478, 211] width 25 height 7
click at [496, 212] on li "Réaliser le même type de graphique pour les indicateurs de la diapositive Opéra…" at bounding box center [449, 211] width 357 height 8
click at [488, 211] on em "Opérations" at bounding box center [480, 211] width 28 height 7
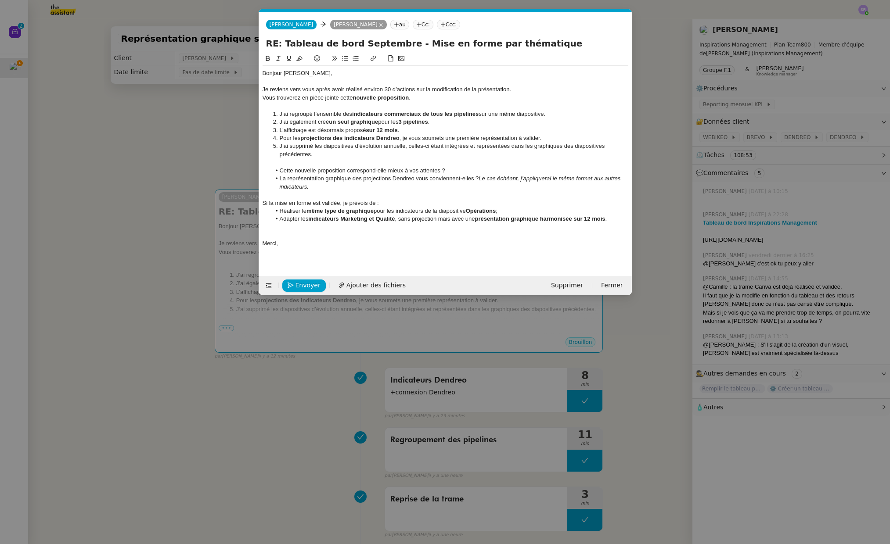
click at [333, 219] on strong "indicateurs Marketing et Qualité" at bounding box center [351, 219] width 86 height 7
click at [370, 220] on strong "Marketing et Qualité" at bounding box center [365, 219] width 54 height 7
click at [342, 212] on strong "même type de graphique" at bounding box center [339, 211] width 67 height 7
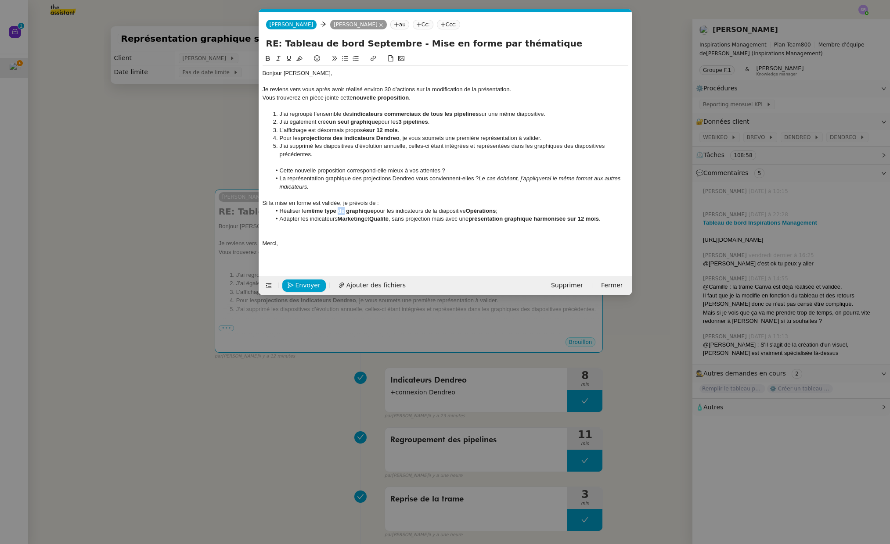
click at [342, 212] on strong "même type de graphique" at bounding box center [339, 211] width 67 height 7
click at [396, 252] on div "Bonjour [PERSON_NAME], Je reviens vers vous après avoir réalisé environ 30 d’ac…" at bounding box center [446, 158] width 366 height 209
click at [610, 216] on li "Adapter les indicateurs Marketing et Qualité , sans projection mais avec une pr…" at bounding box center [449, 219] width 357 height 8
click at [283, 231] on div at bounding box center [446, 227] width 366 height 8
click at [550, 219] on strong "présentation graphique harmonisée sur 12 mois" at bounding box center [533, 219] width 130 height 7
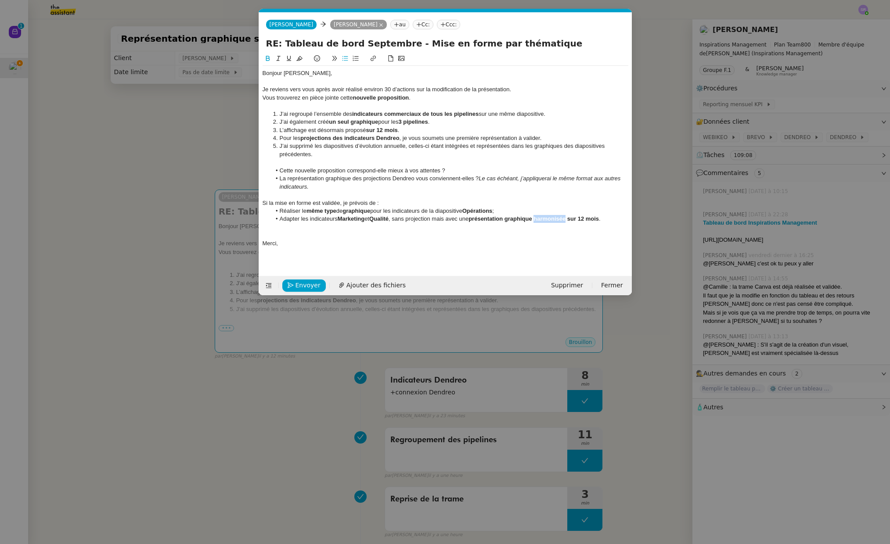
drag, startPoint x: 550, startPoint y: 219, endPoint x: 556, endPoint y: 219, distance: 5.3
click at [550, 219] on strong "présentation graphique harmonisée sur 12 mois" at bounding box center [533, 219] width 130 height 7
click at [543, 220] on strong "présentation graphique sur 12 mois" at bounding box center [516, 219] width 97 height 7
click at [399, 161] on div at bounding box center [446, 162] width 366 height 8
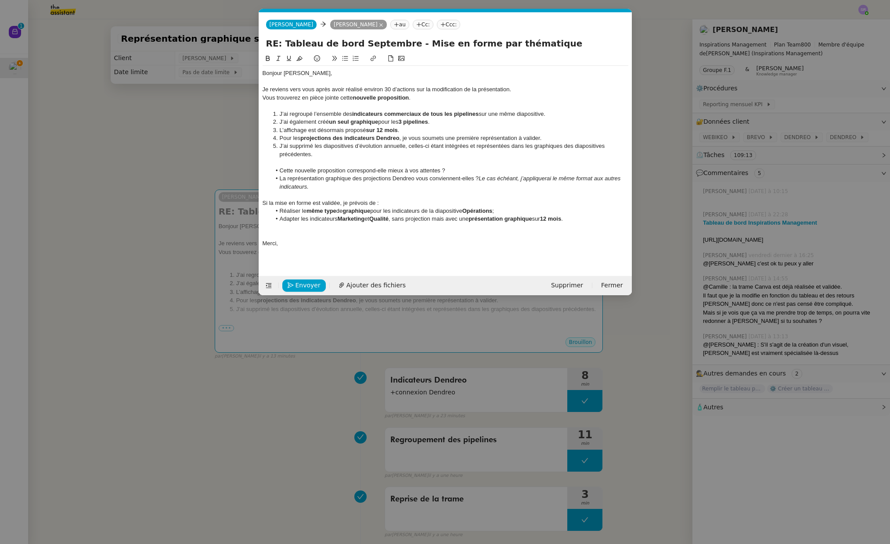
click at [434, 117] on strong "indicateurs commerciaux de tous les pipelines" at bounding box center [415, 114] width 126 height 7
drag, startPoint x: 424, startPoint y: 114, endPoint x: 433, endPoint y: 114, distance: 8.3
click at [433, 114] on strong "indicateurs commerciaux de tous les pipelines" at bounding box center [415, 114] width 126 height 7
click at [477, 140] on li "Pour les projections des indicateurs Dendreo , je vous soumets une première rep…" at bounding box center [449, 138] width 357 height 8
click at [305, 114] on li "J’ai regroupé l’ensemble des indicateurs commerciaux de tous les pipelines sur …" at bounding box center [449, 114] width 357 height 8
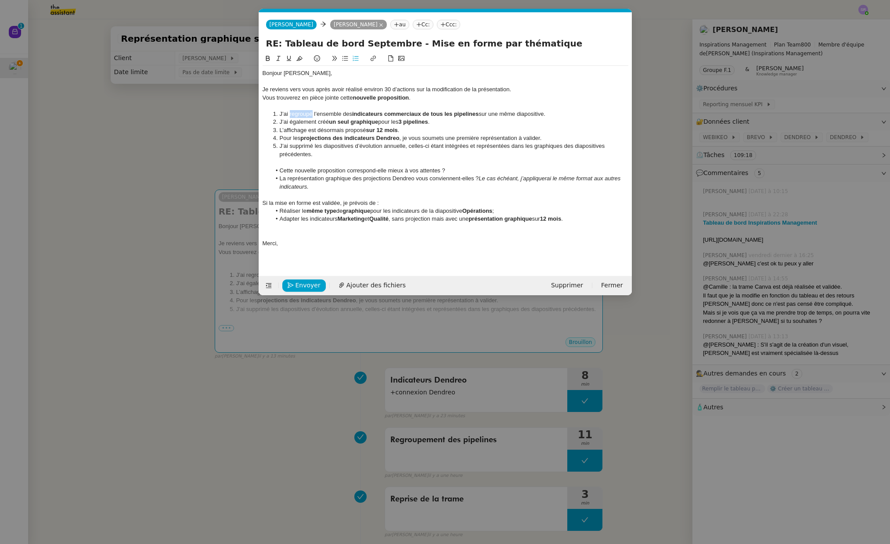
click at [305, 115] on li "J’ai regroupé l’ensemble des indicateurs commerciaux de tous les pipelines sur …" at bounding box center [449, 114] width 357 height 8
drag, startPoint x: 356, startPoint y: 113, endPoint x: 457, endPoint y: 113, distance: 101.4
click at [457, 113] on strong "indicateurs commerciaux de tous les pipelines" at bounding box center [414, 114] width 126 height 7
click at [451, 158] on li "J’ai supprimé les diapositives d’évolution annuelle, celles-ci étant intégrées …" at bounding box center [449, 150] width 357 height 16
click at [214, 140] on nz-modal-container "Service TA - VOYAGE - PROPOSITION GLOBALE A utiliser dans le cadre de propositi…" at bounding box center [445, 272] width 890 height 544
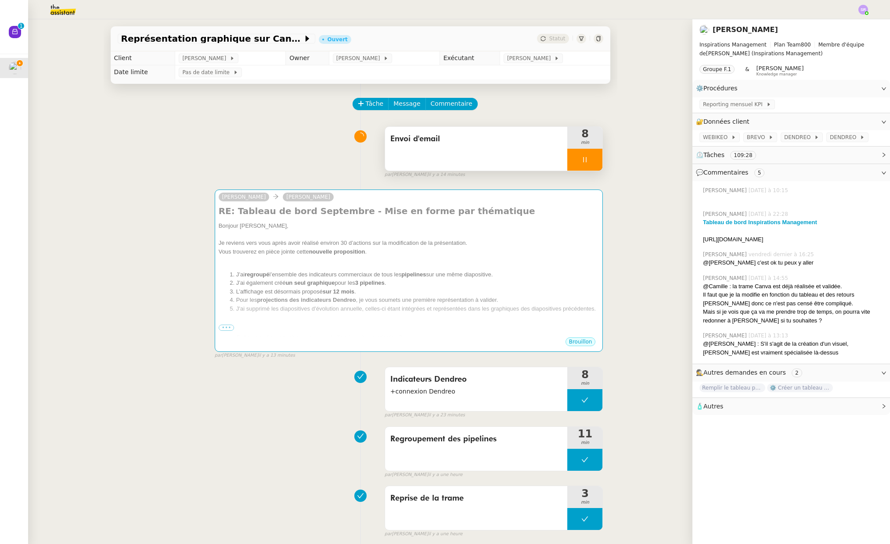
click at [581, 156] on icon at bounding box center [584, 159] width 7 height 7
click at [590, 161] on icon at bounding box center [593, 159] width 7 height 5
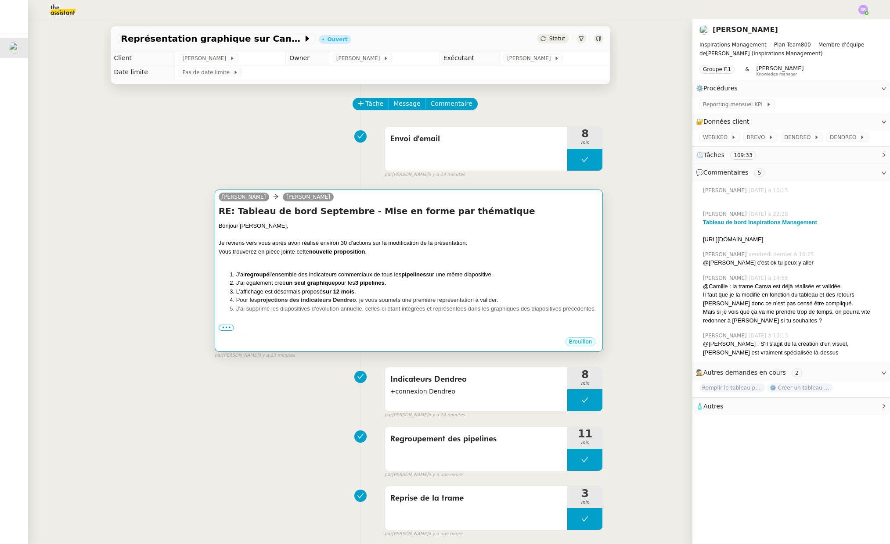
click at [545, 258] on div at bounding box center [409, 260] width 381 height 9
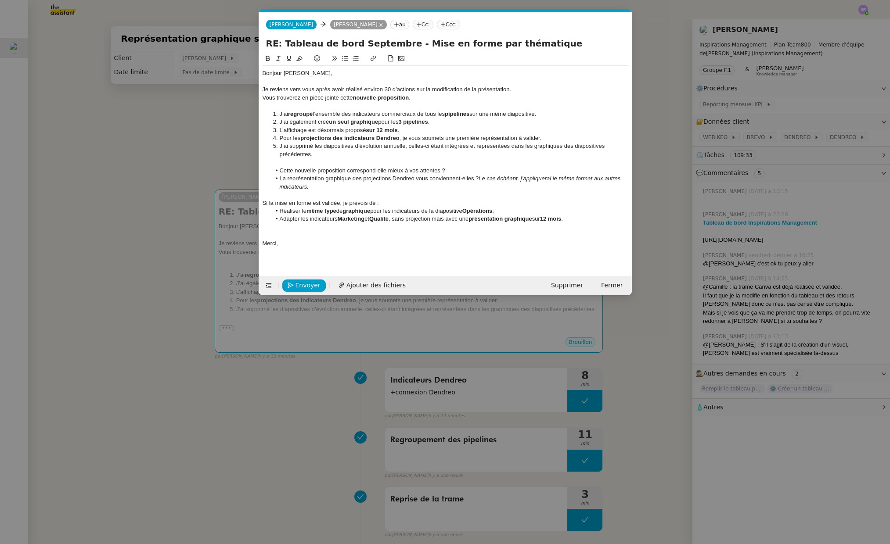
scroll to position [0, 18]
click at [374, 284] on span "Ajouter des fichiers" at bounding box center [375, 286] width 59 height 10
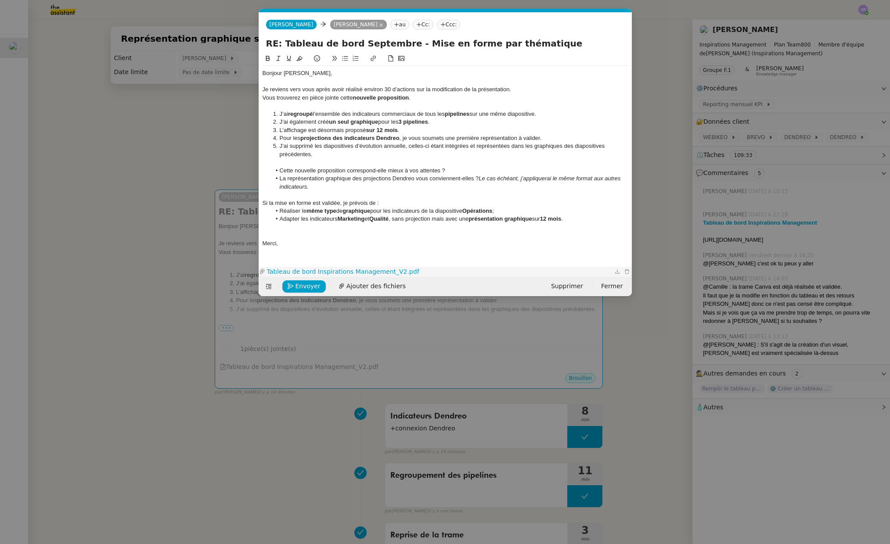
click at [378, 272] on link "Tableau de bord Inspirations Management_V2.pdf" at bounding box center [438, 272] width 347 height 10
click at [545, 114] on li "J’ai regroupé l’ensemble des indicateurs commerciaux de tous les pipelines sur …" at bounding box center [449, 114] width 357 height 8
click at [542, 114] on li "J’ai regroupé l’ensemble des indicateurs commerciaux de tous les pipelines sur …" at bounding box center [449, 114] width 357 height 8
click at [539, 115] on li "J’ai regroupé l’ensemble des indicateurs commerciaux de tous les pipelines sur …" at bounding box center [449, 114] width 357 height 8
click at [556, 115] on li "J’ai regroupé l’ensemble des indicateurs commerciaux de tous les pipelines sur …" at bounding box center [449, 114] width 357 height 8
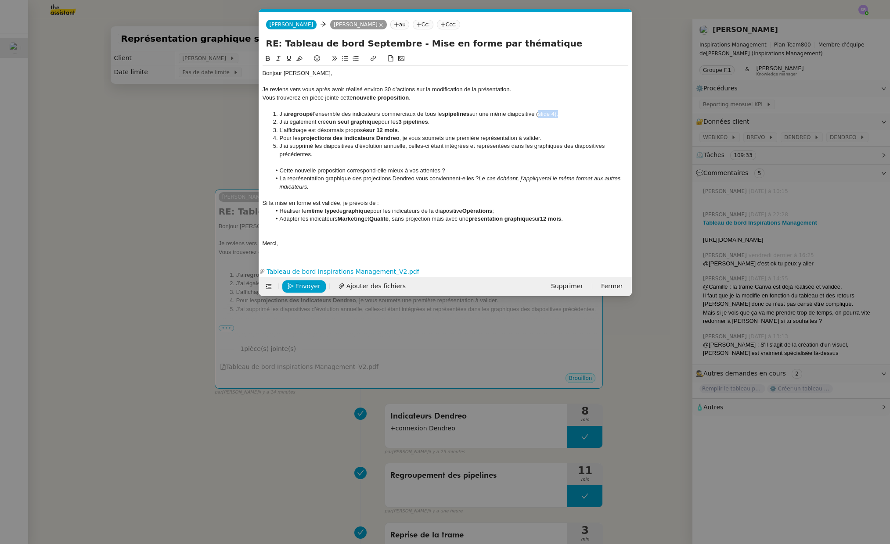
drag, startPoint x: 562, startPoint y: 115, endPoint x: 543, endPoint y: 114, distance: 19.8
click at [543, 114] on li "J’ai regroupé l’ensemble des indicateurs commerciaux de tous les pipelines sur …" at bounding box center [449, 114] width 357 height 8
click at [140, 183] on nz-modal-container "Service TA - VOYAGE - PROPOSITION GLOBALE A utiliser dans le cadre de propositi…" at bounding box center [445, 272] width 890 height 544
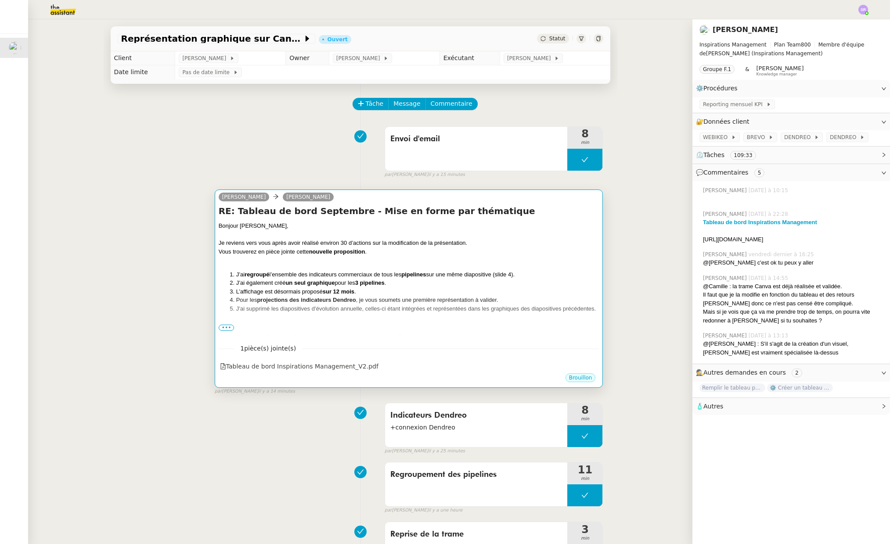
click at [436, 295] on li "L’affichage est désormais proposé sur 12 mois ." at bounding box center [417, 292] width 363 height 9
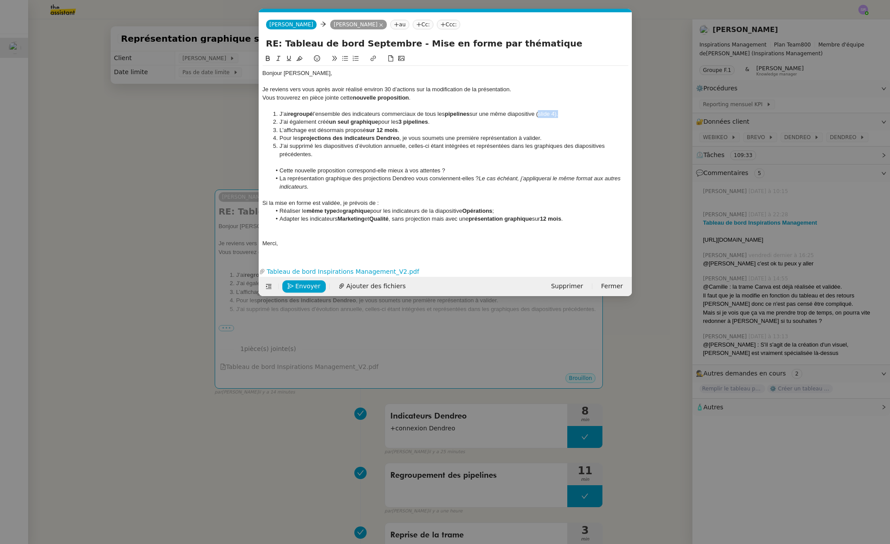
drag, startPoint x: 562, startPoint y: 115, endPoint x: 542, endPoint y: 113, distance: 20.2
click at [542, 113] on li "J’ai regroupé l’ensemble des indicateurs commerciaux de tous les pipelines sur …" at bounding box center [449, 114] width 357 height 8
click at [502, 155] on li "J’ai supprimé les diapositives d’évolution annuelle, celles-ci étant intégrées …" at bounding box center [449, 150] width 357 height 16
click at [342, 161] on div at bounding box center [446, 162] width 366 height 8
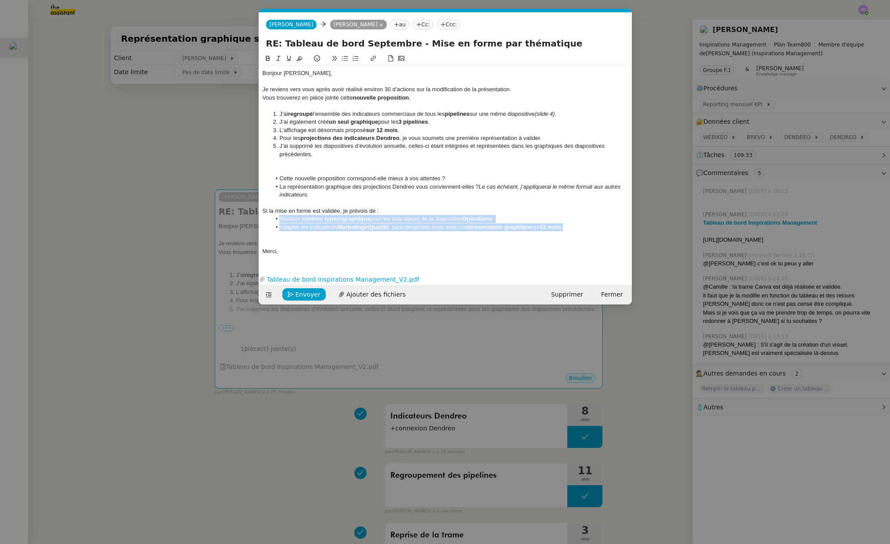
drag, startPoint x: 582, startPoint y: 227, endPoint x: 258, endPoint y: 220, distance: 323.6
click at [259, 220] on form "[PERSON_NAME] au Cc: Ccc: RE: Tableau de bord Septembre - Mise en forme par thé…" at bounding box center [445, 158] width 373 height 292
click at [353, 61] on icon at bounding box center [355, 58] width 6 height 6
click at [320, 227] on li "Adapter les indicateurs Marketing et Qualité , sans projection mais avec une pr…" at bounding box center [449, 227] width 357 height 8
click at [302, 243] on div at bounding box center [446, 244] width 366 height 8
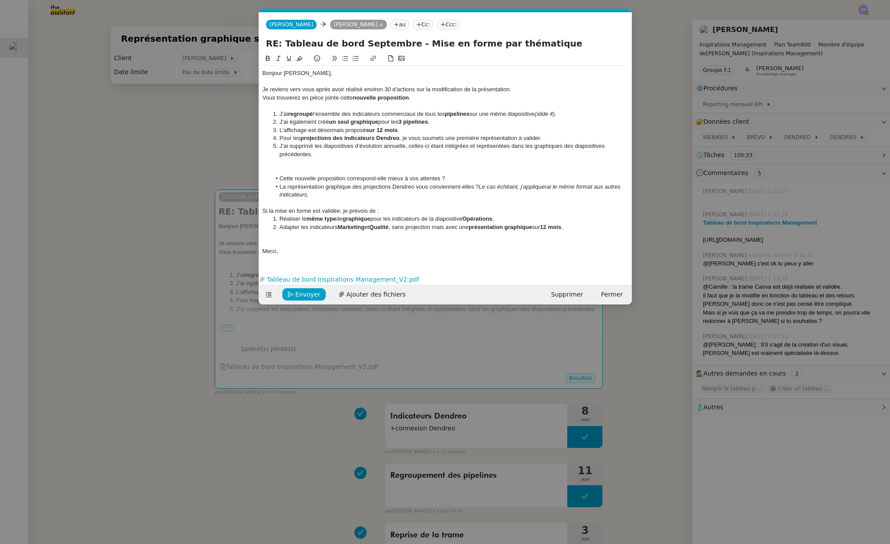
click at [303, 239] on div at bounding box center [446, 235] width 366 height 8
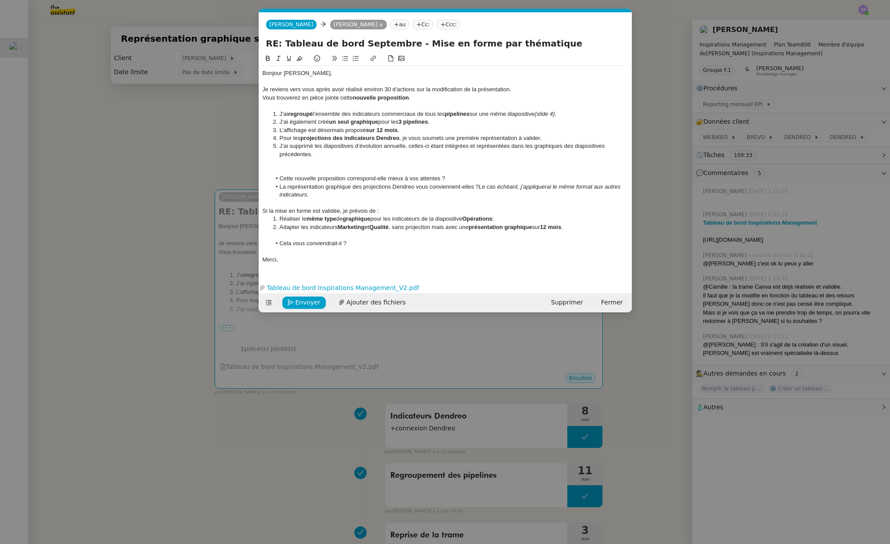
click at [285, 237] on div at bounding box center [446, 235] width 366 height 8
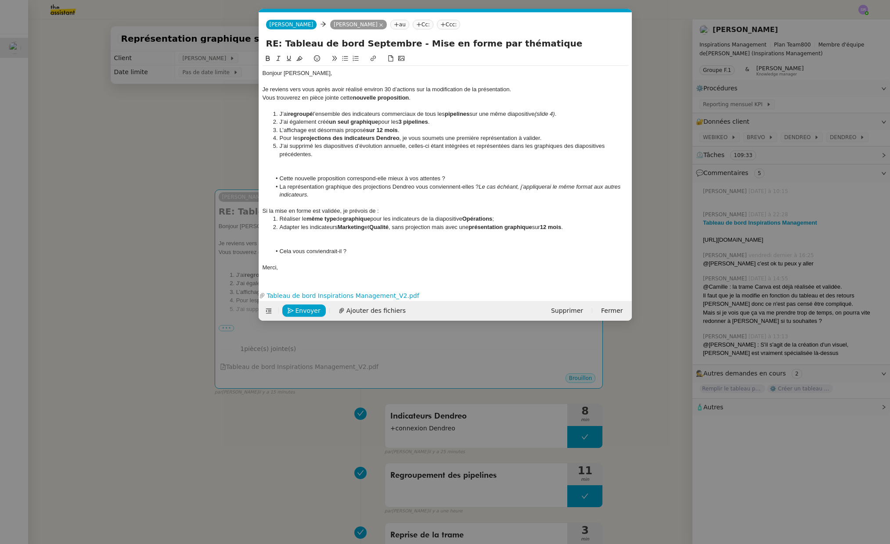
click at [320, 205] on div at bounding box center [446, 203] width 366 height 8
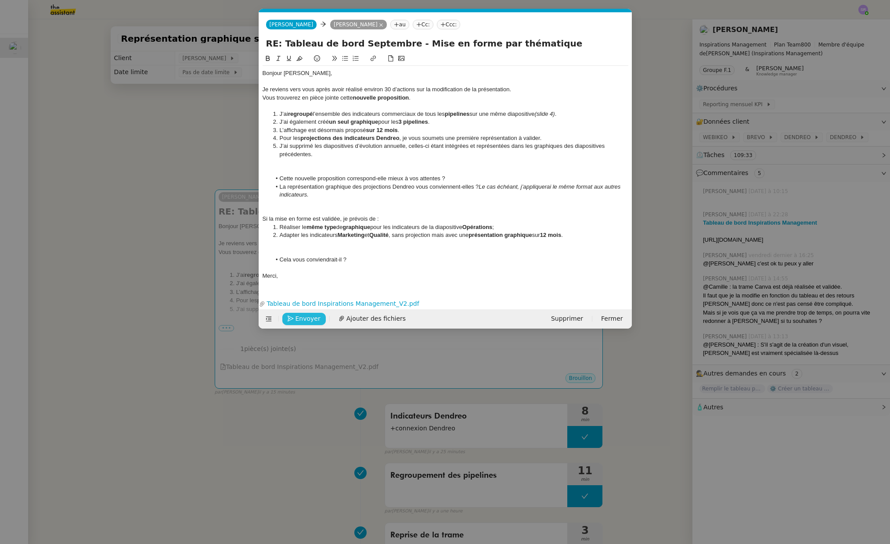
click at [310, 316] on span "Envoyer" at bounding box center [307, 319] width 25 height 10
click at [311, 317] on span "Confirmer l'envoi" at bounding box center [321, 319] width 53 height 10
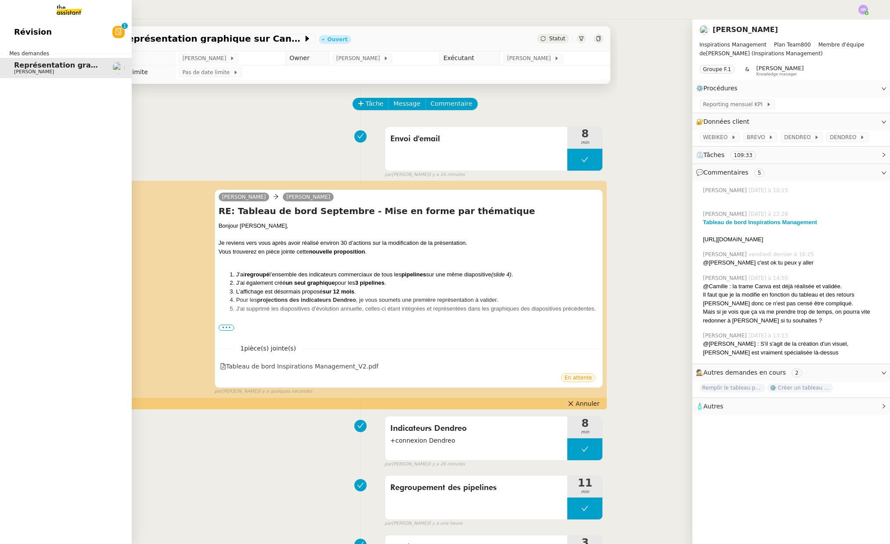
click at [107, 30] on link "Révision 0 1 2 3 4 5 6 7 8 9" at bounding box center [66, 32] width 132 height 20
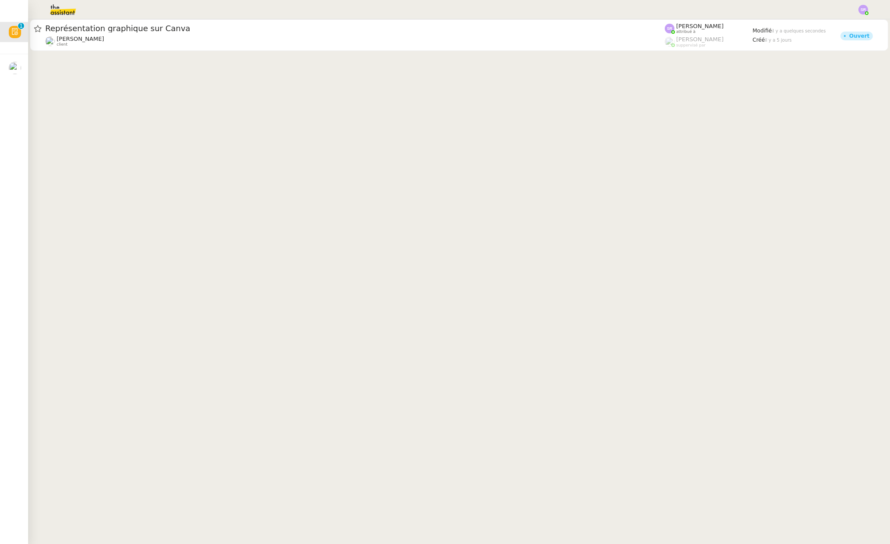
click at [65, 11] on img at bounding box center [56, 9] width 68 height 19
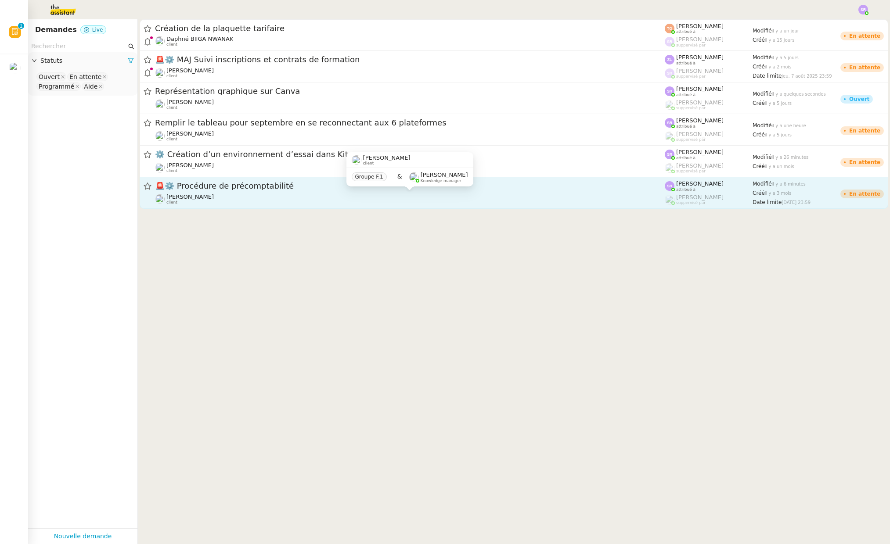
click at [292, 194] on div "[PERSON_NAME] client" at bounding box center [410, 199] width 510 height 11
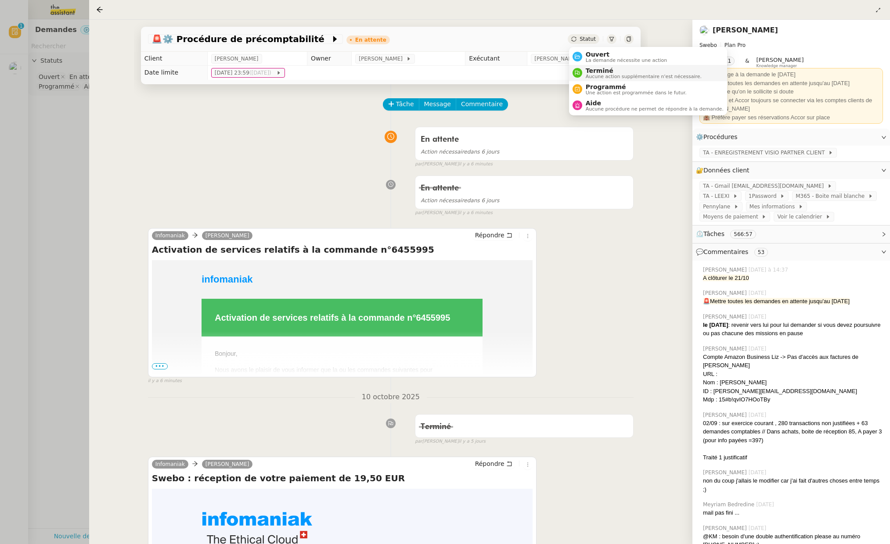
click at [615, 76] on span "Aucune action supplémentaire n'est nécessaire." at bounding box center [644, 76] width 116 height 5
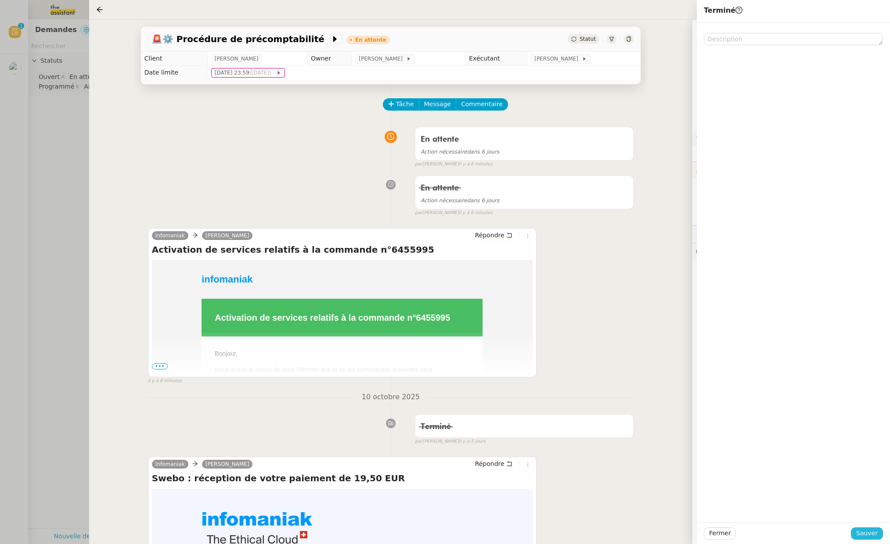
click at [813, 533] on span "Sauver" at bounding box center [867, 534] width 22 height 10
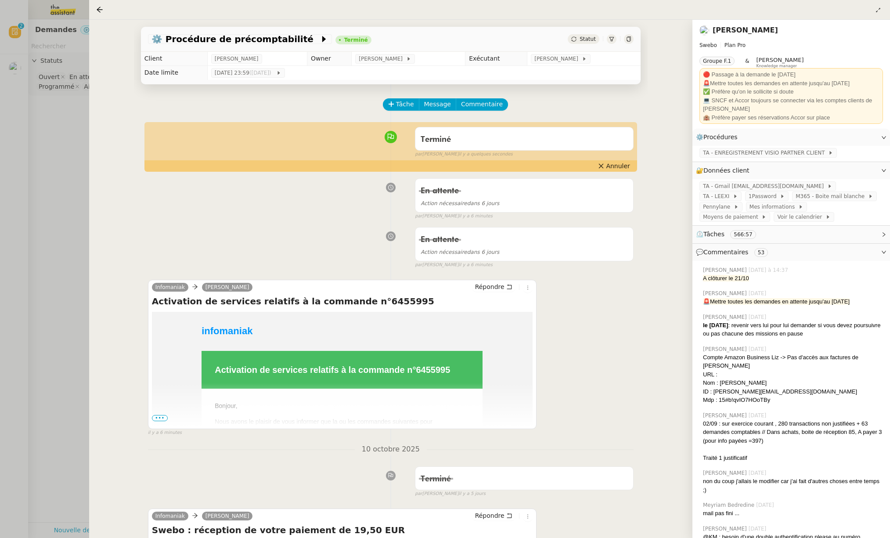
click at [51, 250] on div at bounding box center [445, 269] width 890 height 538
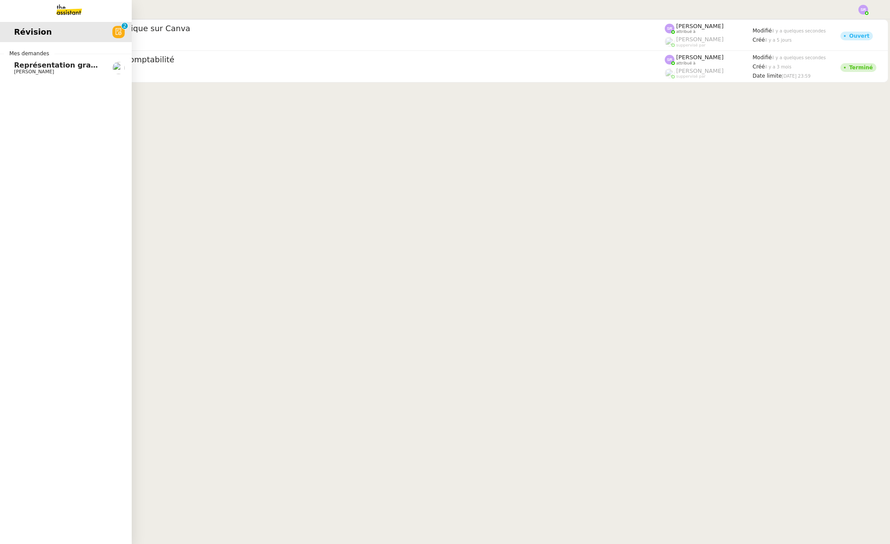
click at [29, 65] on span "Représentation graphique sur Canva" at bounding box center [87, 65] width 146 height 8
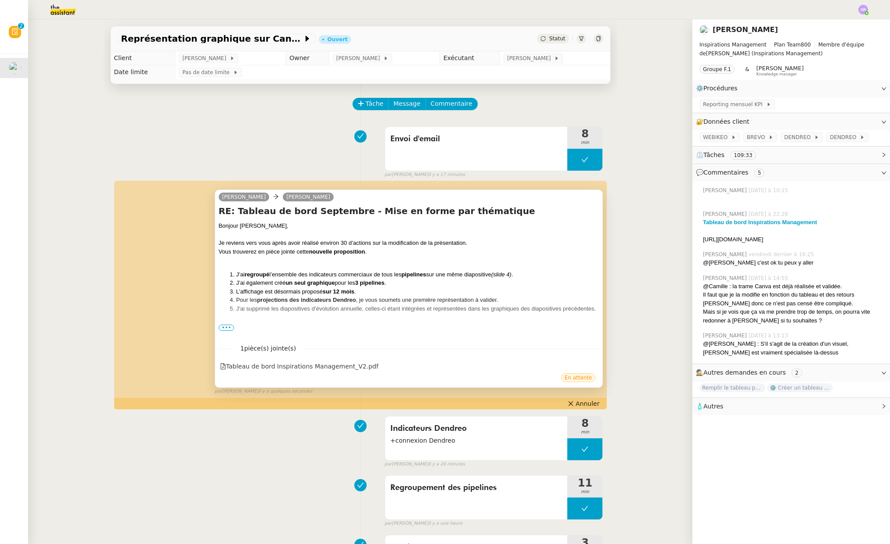
click at [220, 328] on span "•••" at bounding box center [227, 328] width 16 height 6
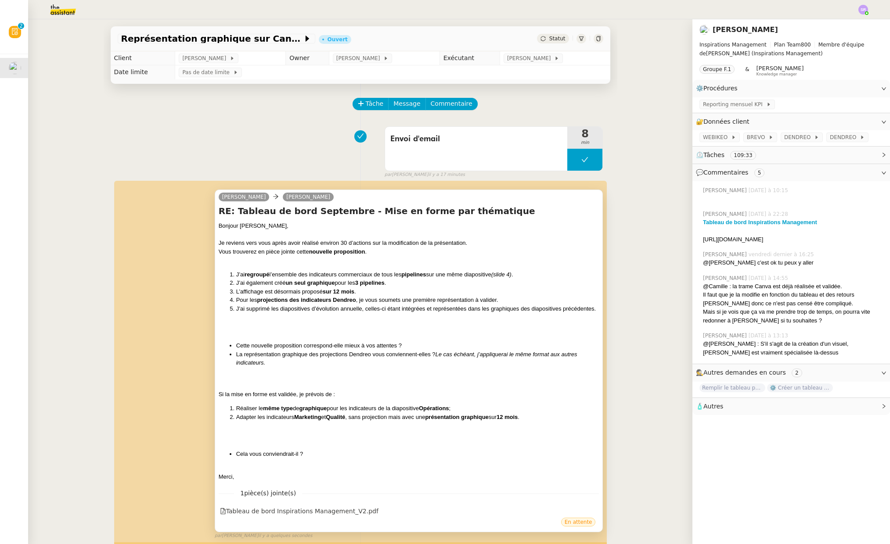
click at [268, 158] on div "Envoi d'email 8 min false par [PERSON_NAME] il y a 17 minutes" at bounding box center [361, 150] width 486 height 56
click at [62, 5] on img at bounding box center [56, 9] width 68 height 19
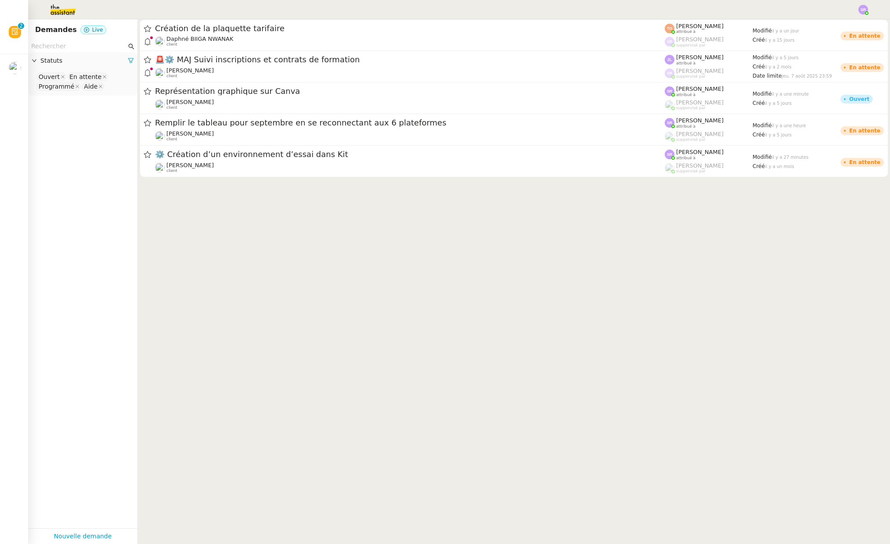
click at [74, 2] on img at bounding box center [56, 9] width 68 height 19
